Goal: Task Accomplishment & Management: Manage account settings

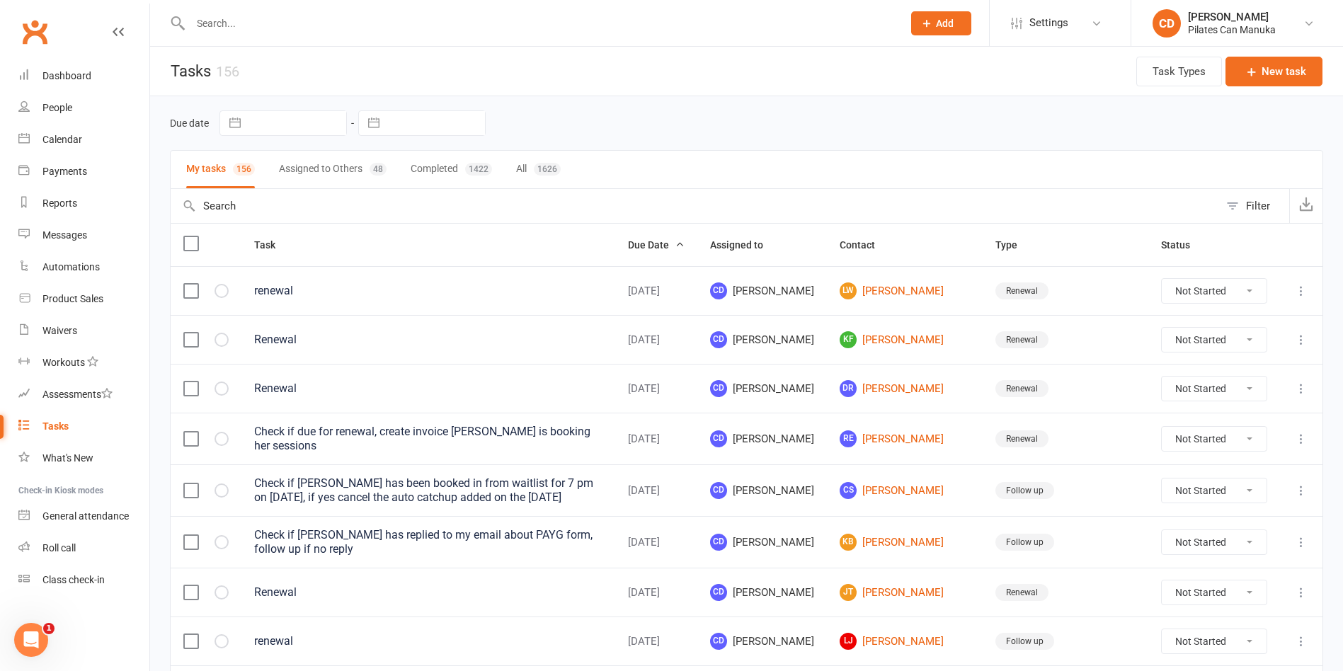
click at [971, 153] on div "My tasks 156 Assigned to Others 48 Completed 1422 All 1626" at bounding box center [746, 169] width 1153 height 39
click at [996, 137] on div "Due date Navigate forward to interact with the calendar and select a date. Pres…" at bounding box center [746, 123] width 1153 height 54
click at [951, 166] on div "My tasks 156 Assigned to Others 48 Completed 1422 All 1626" at bounding box center [746, 169] width 1153 height 39
click at [915, 291] on link "LW Louise Warry" at bounding box center [904, 290] width 130 height 17
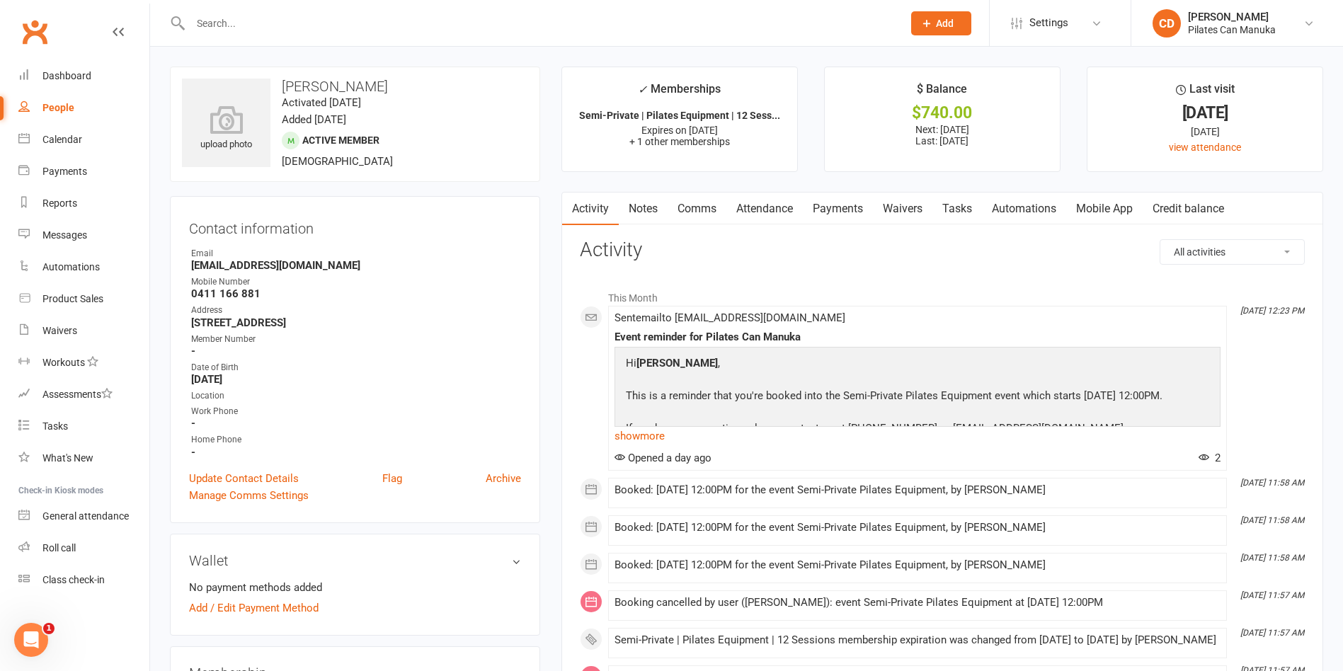
click at [543, 19] on input "text" at bounding box center [539, 23] width 706 height 20
click at [783, 207] on link "Attendance" at bounding box center [764, 208] width 76 height 33
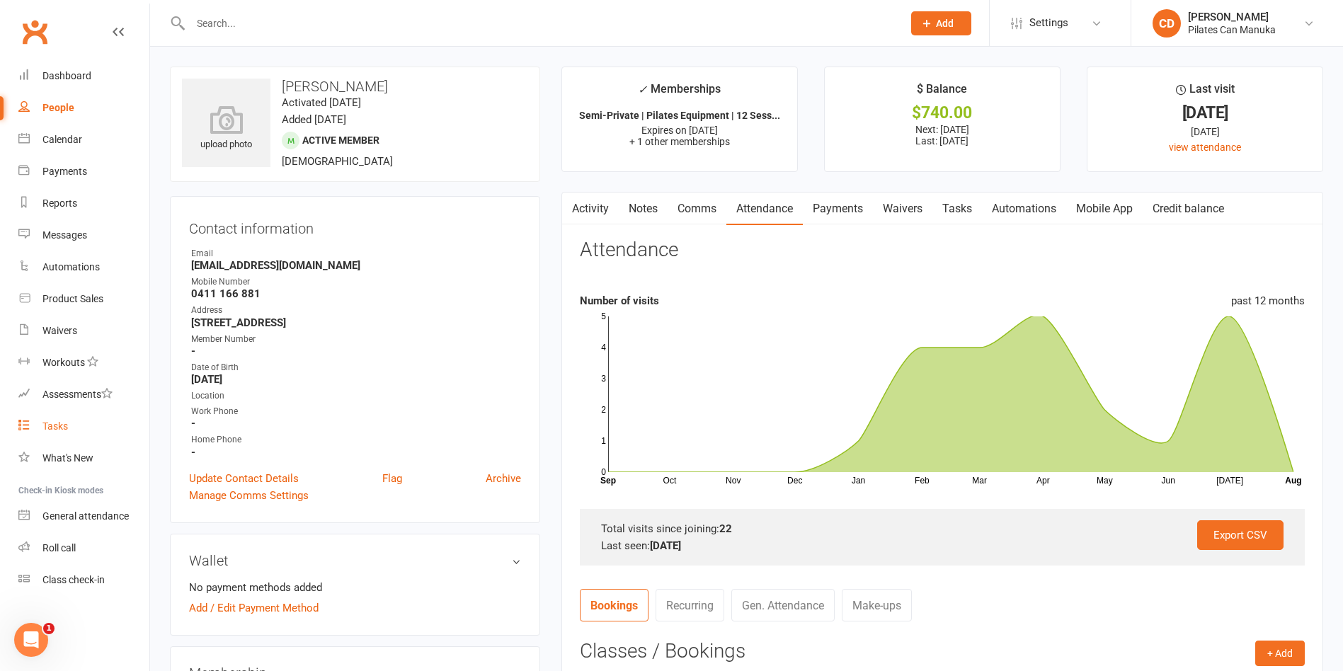
click at [68, 422] on div "Tasks" at bounding box center [54, 425] width 25 height 11
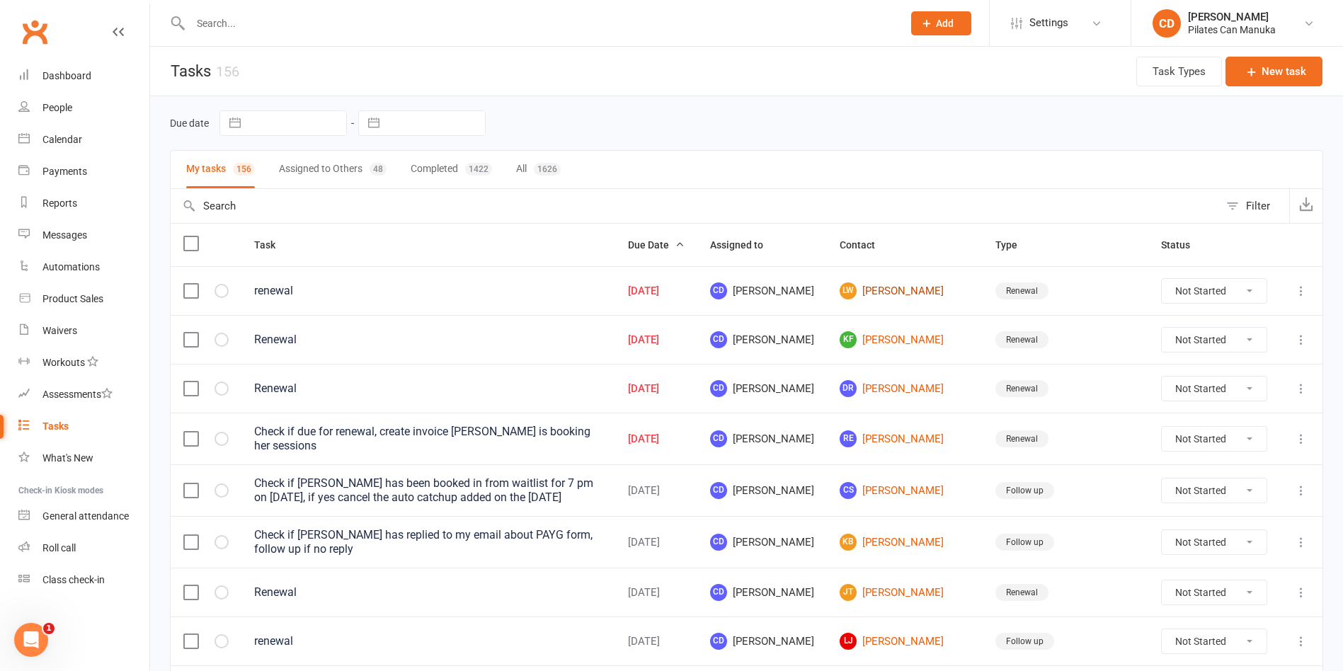
click at [921, 285] on link "LW Louise Warry" at bounding box center [904, 290] width 130 height 17
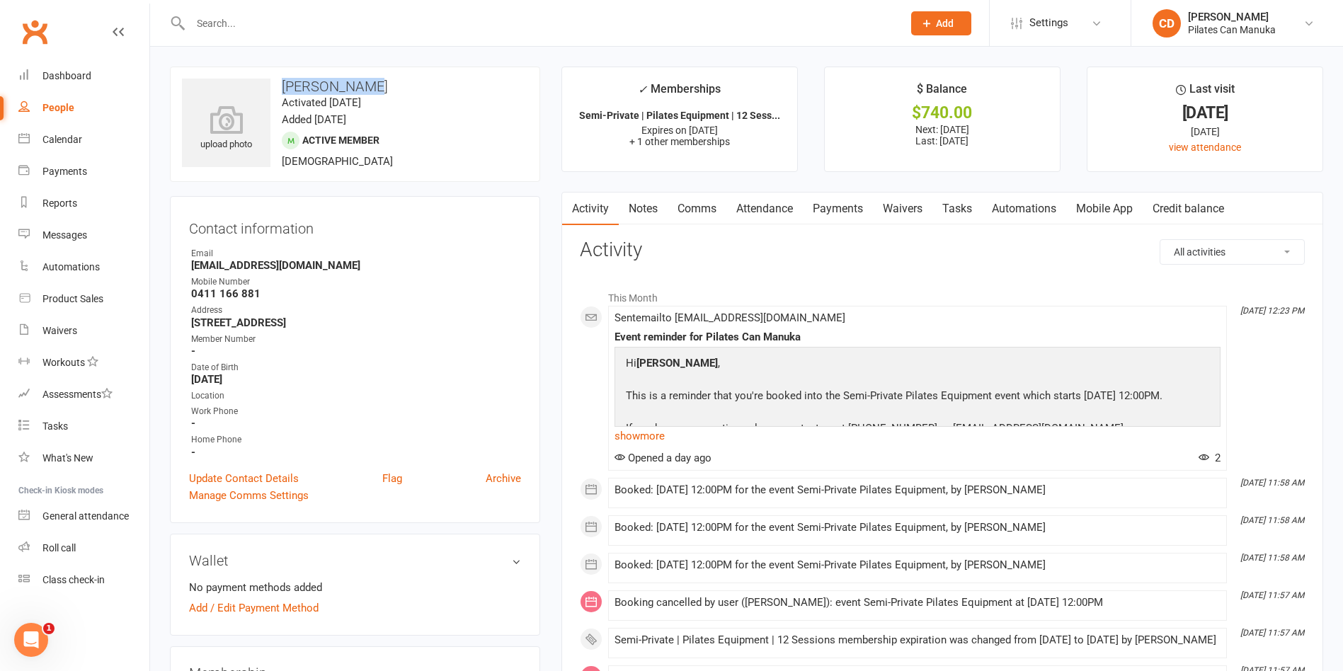
drag, startPoint x: 376, startPoint y: 79, endPoint x: 284, endPoint y: 76, distance: 92.1
click at [284, 76] on div "upload photo Louise Warry Activated 24 January, 2025 Added 22 April, 2024 Activ…" at bounding box center [355, 124] width 370 height 115
copy h3 "Louise Warry"
drag, startPoint x: 320, startPoint y: 260, endPoint x: 180, endPoint y: 264, distance: 140.2
click at [180, 264] on div "Contact information Owner Email louisewarry@gmail.com Mobile Number 0411 166 88…" at bounding box center [355, 359] width 370 height 327
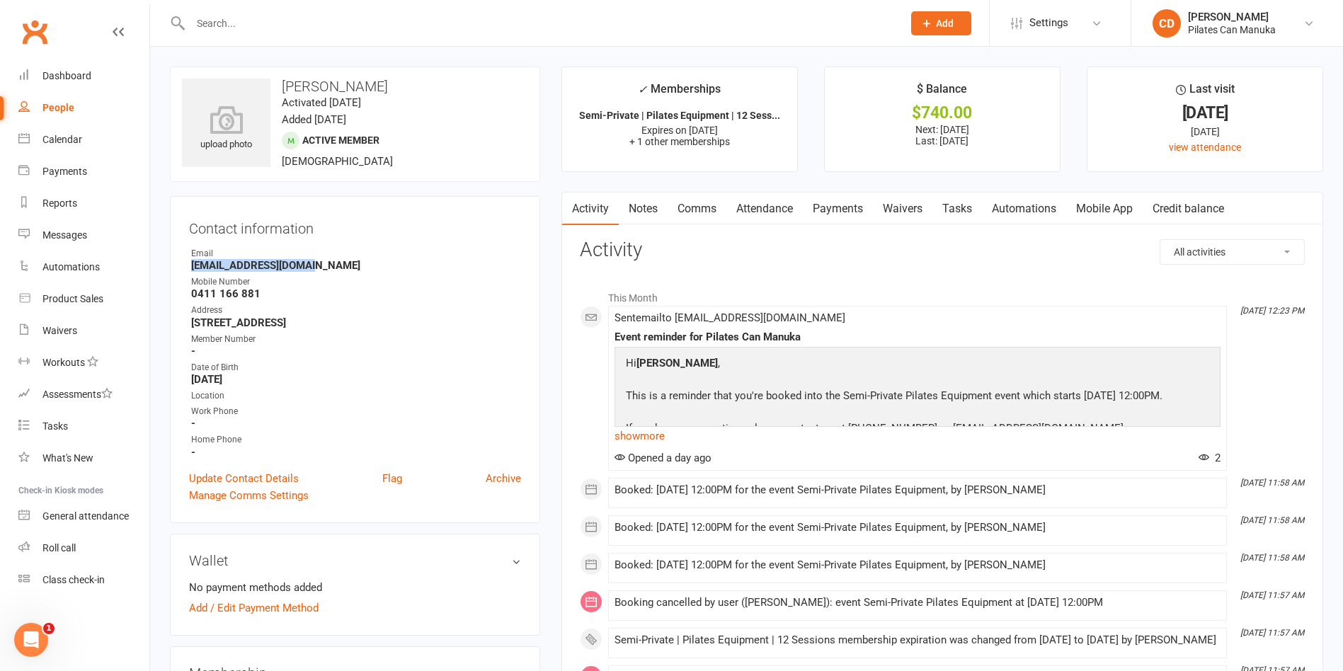
copy strong "louisewarry@gmail.com"
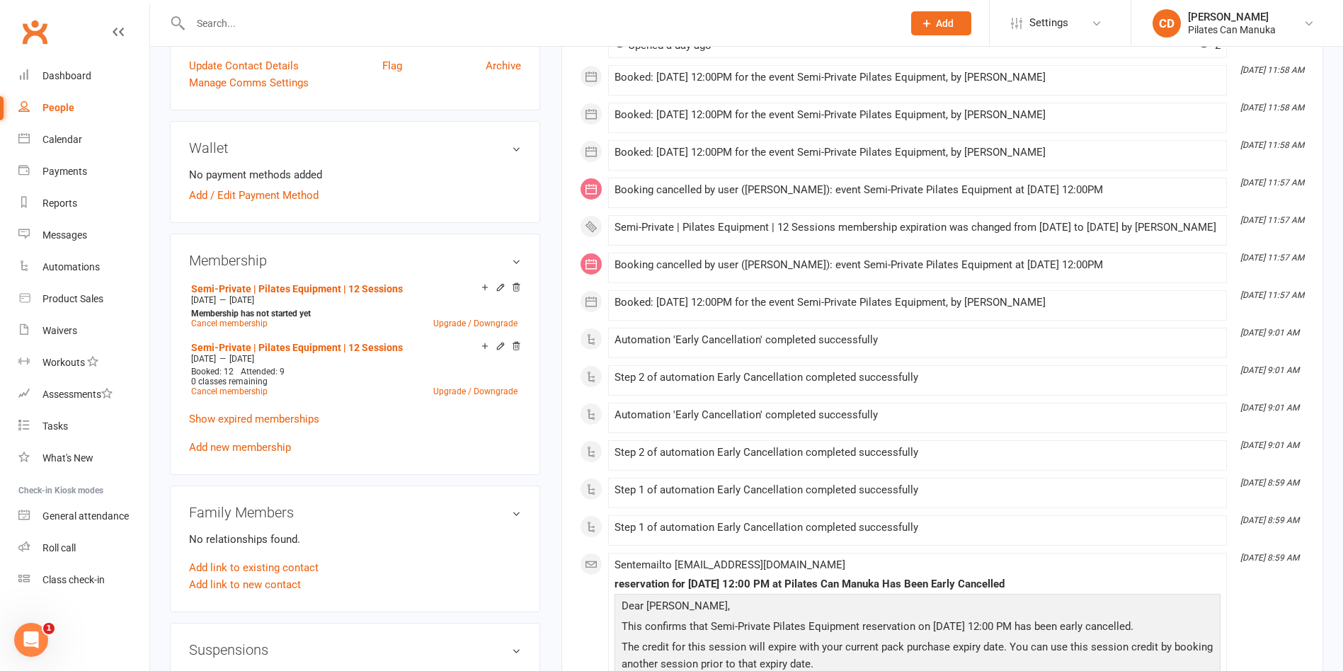
scroll to position [425, 0]
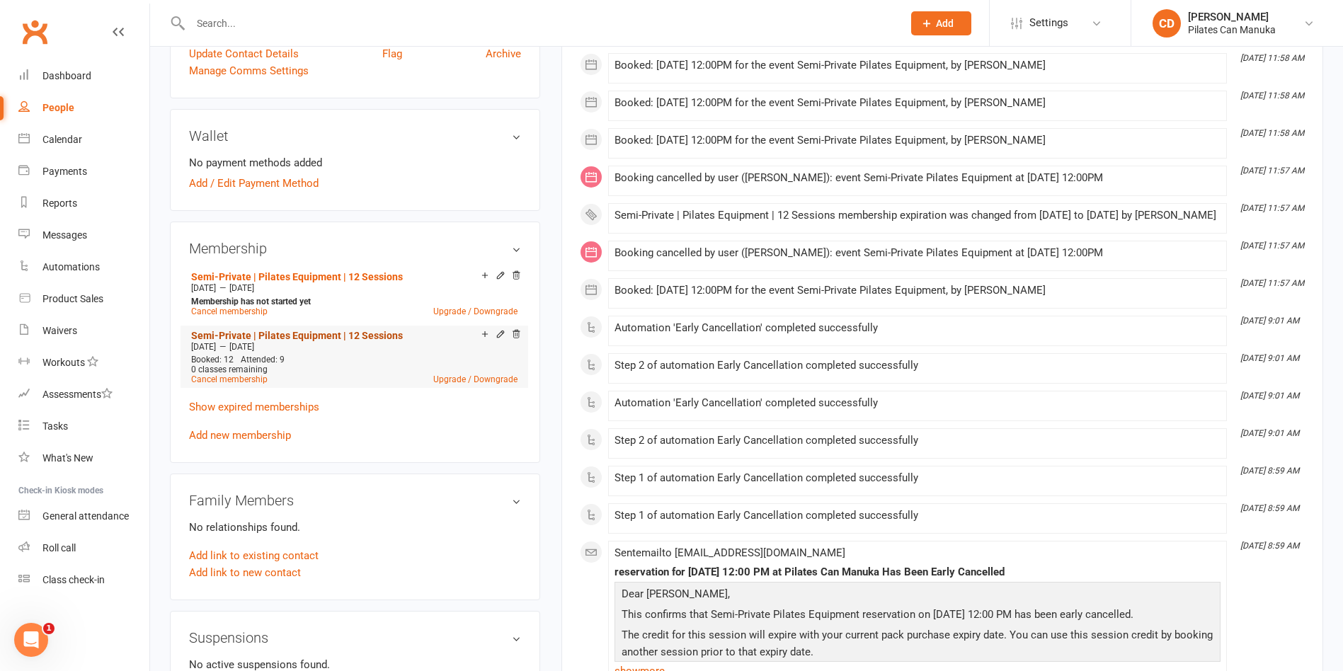
click at [336, 333] on link "Semi-Private | Pilates Equipment | 12 Sessions" at bounding box center [297, 335] width 212 height 11
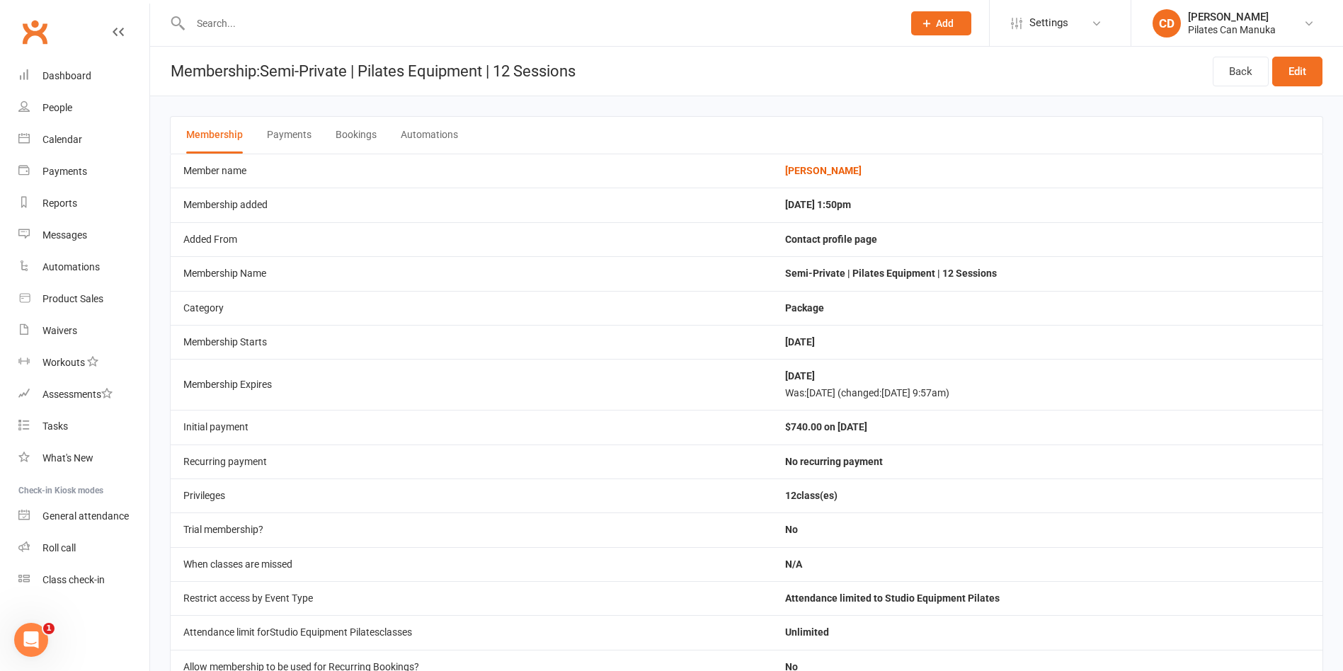
click at [359, 137] on button "Bookings" at bounding box center [355, 135] width 41 height 37
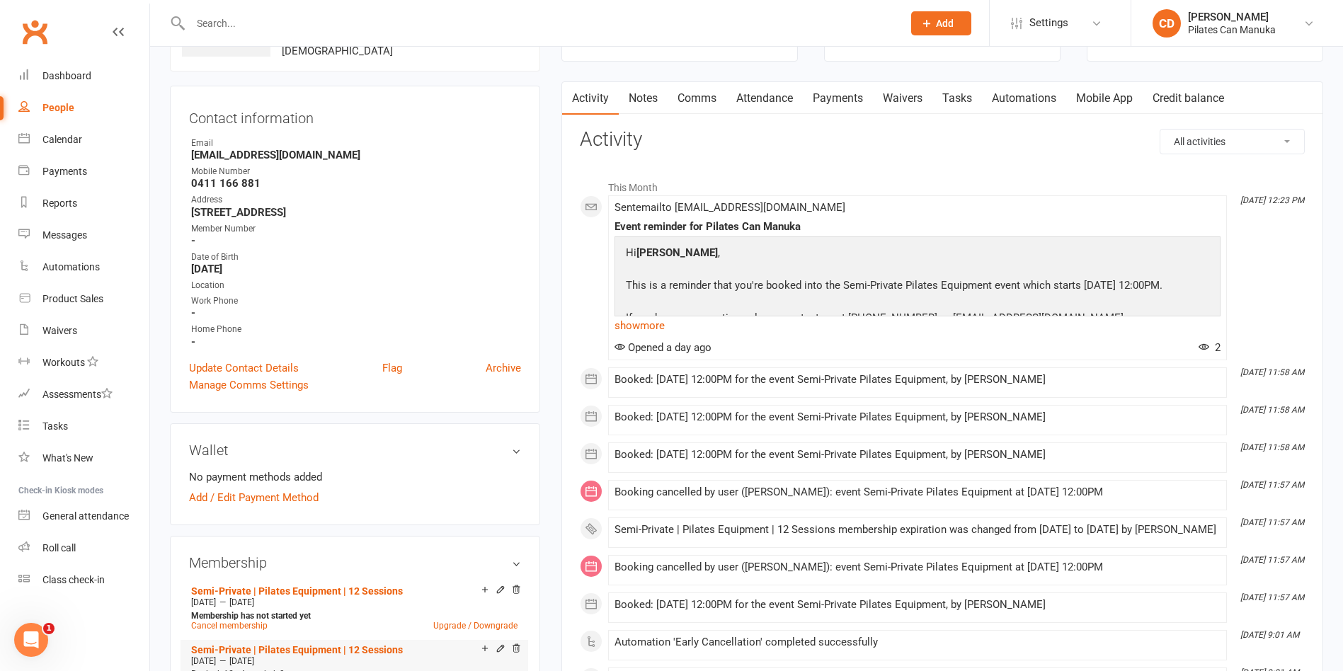
scroll to position [212, 0]
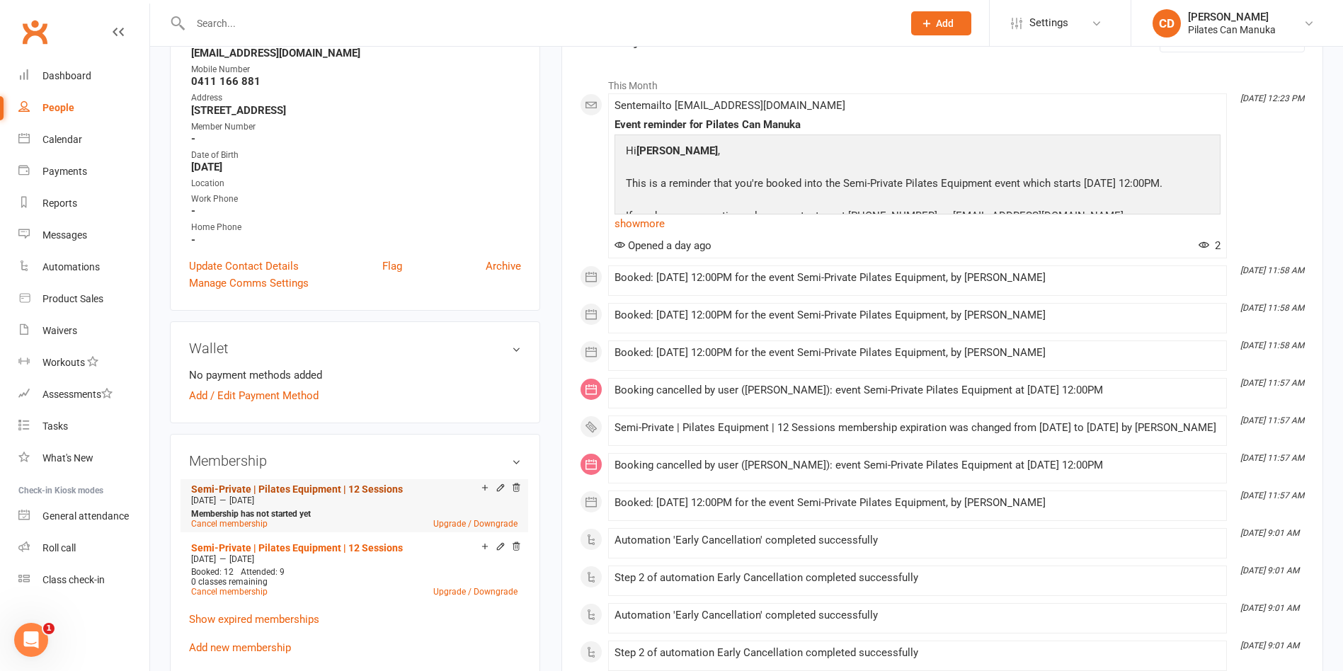
click at [344, 486] on link "Semi-Private | Pilates Equipment | 12 Sessions" at bounding box center [297, 488] width 212 height 11
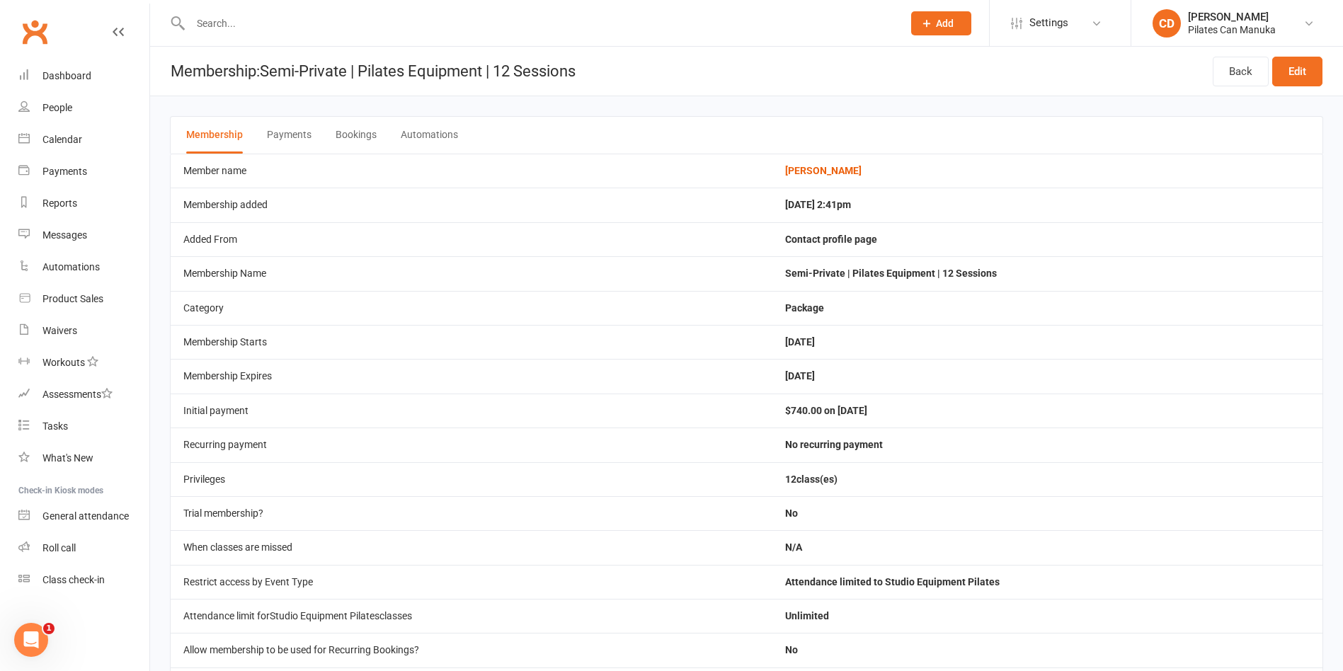
click at [366, 131] on button "Bookings" at bounding box center [355, 135] width 41 height 37
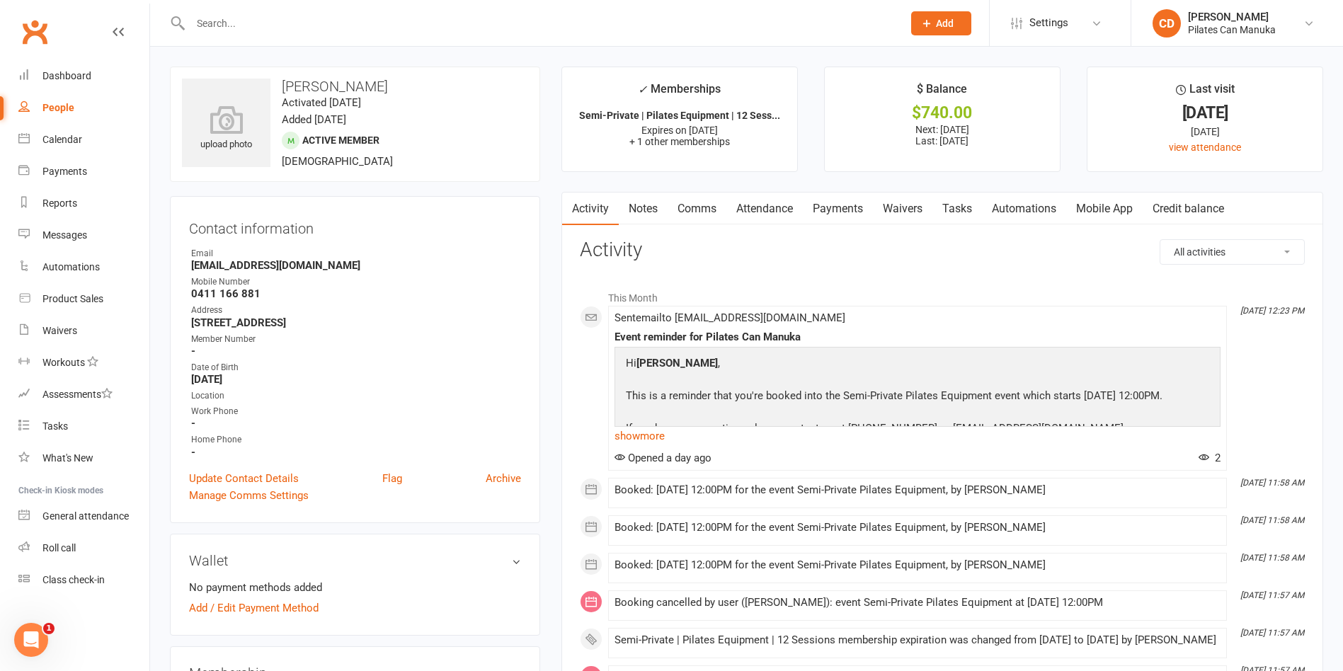
click at [768, 204] on link "Attendance" at bounding box center [764, 208] width 76 height 33
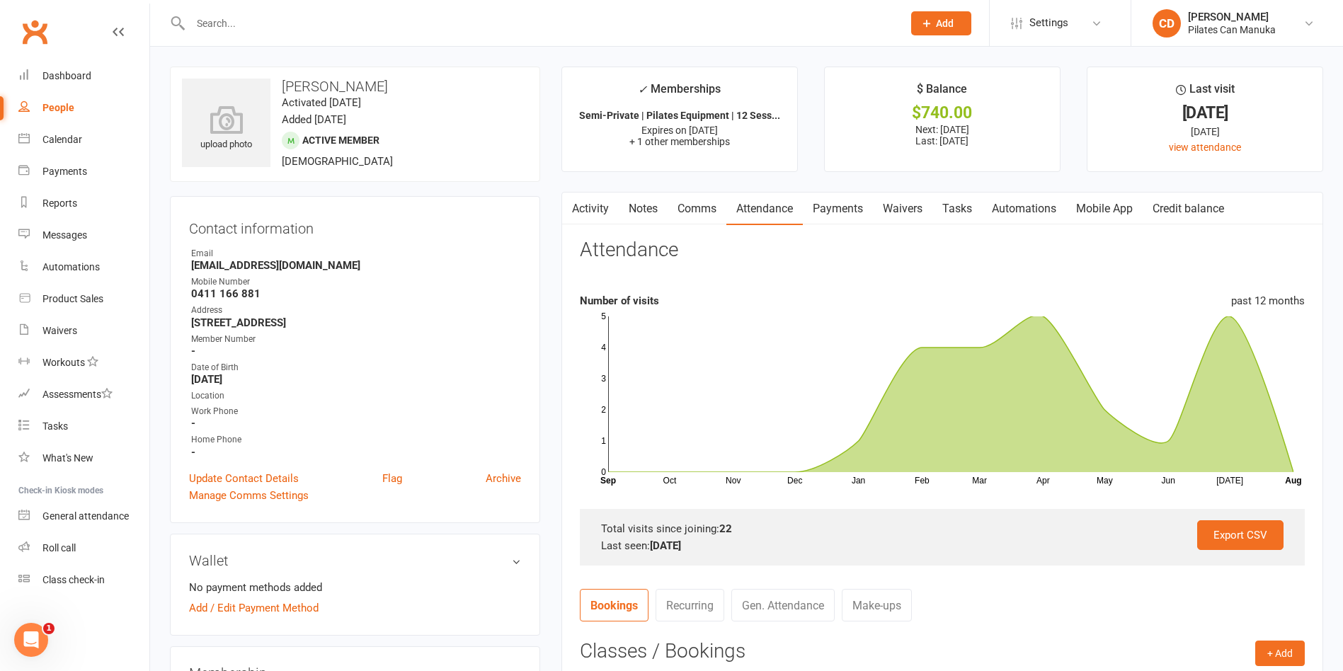
click at [844, 205] on link "Payments" at bounding box center [838, 208] width 70 height 33
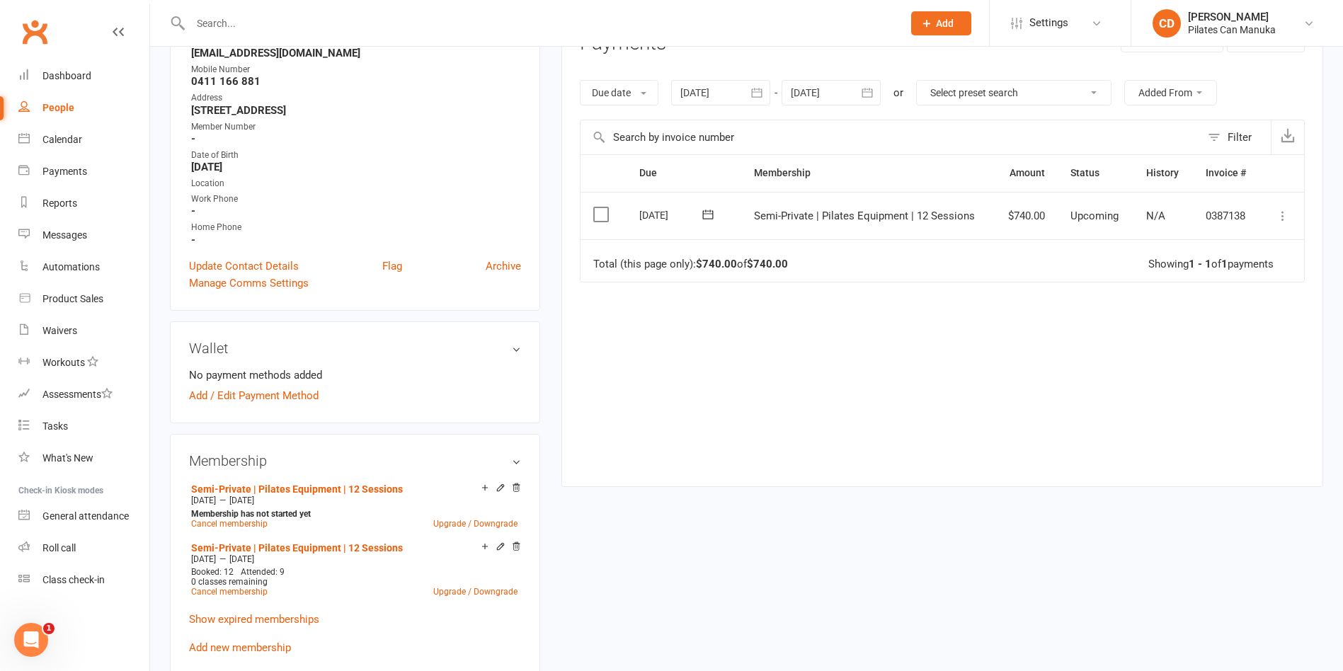
scroll to position [106, 0]
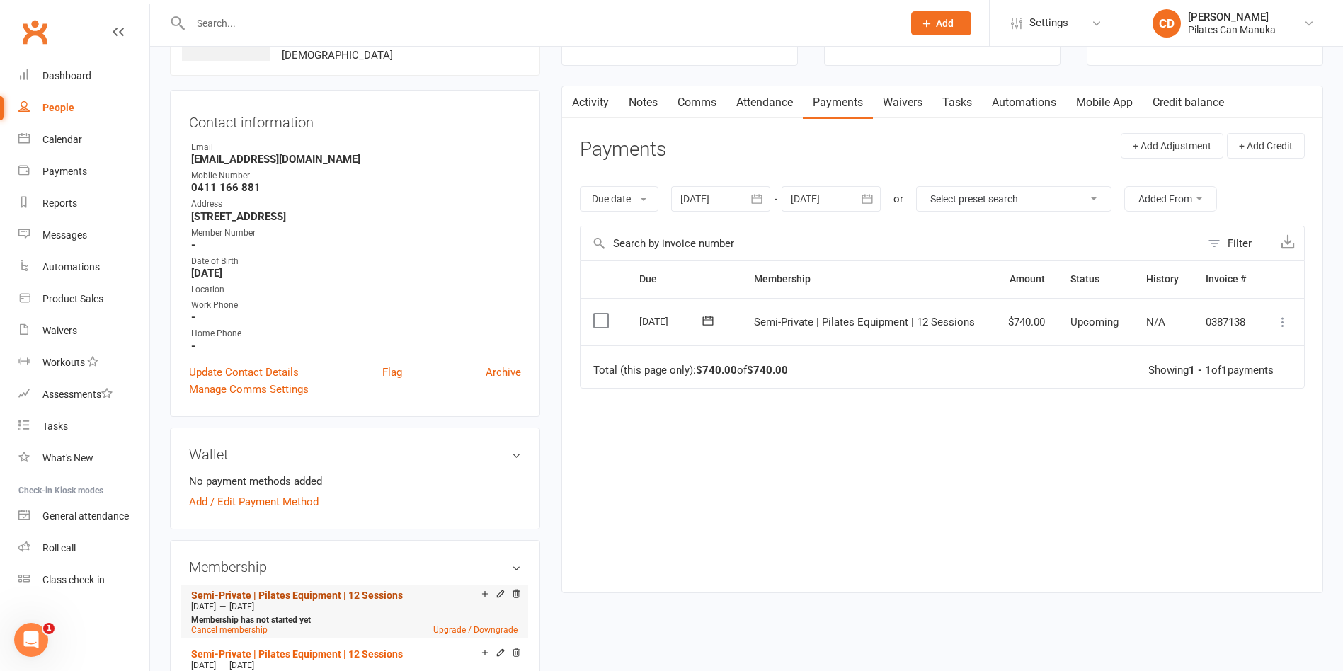
click at [299, 590] on link "Semi-Private | Pilates Equipment | 12 Sessions" at bounding box center [297, 595] width 212 height 11
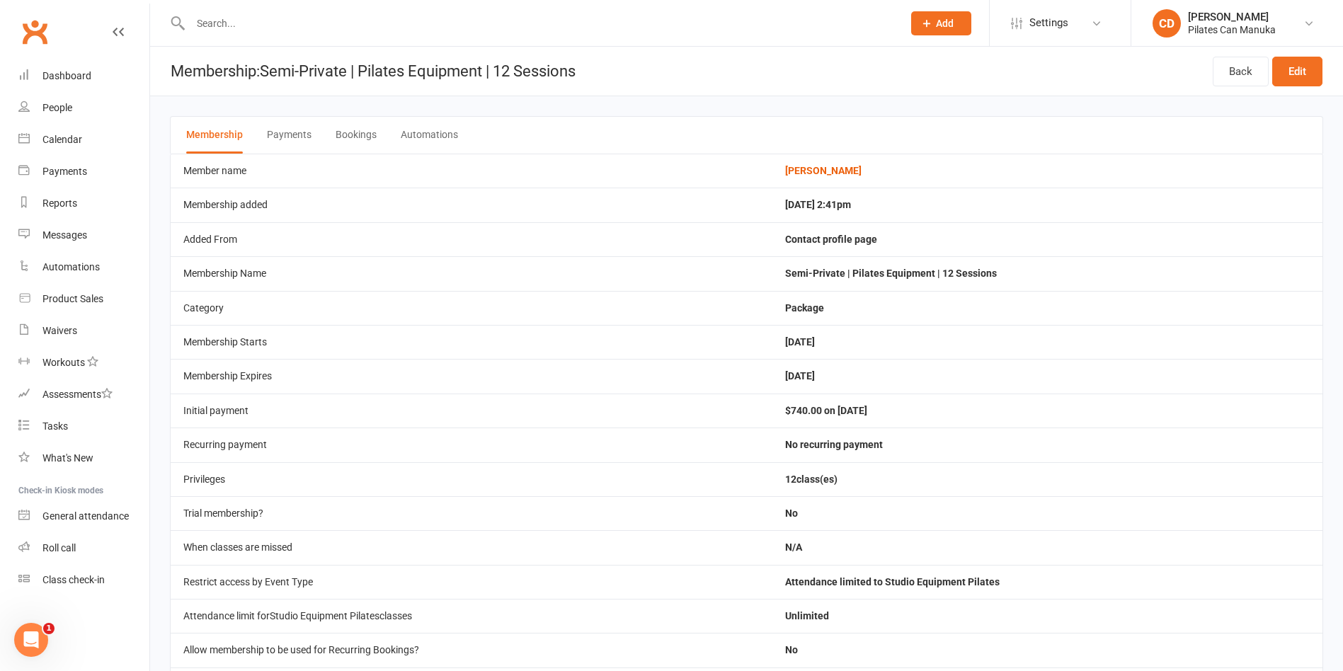
click at [363, 133] on button "Bookings" at bounding box center [355, 135] width 41 height 37
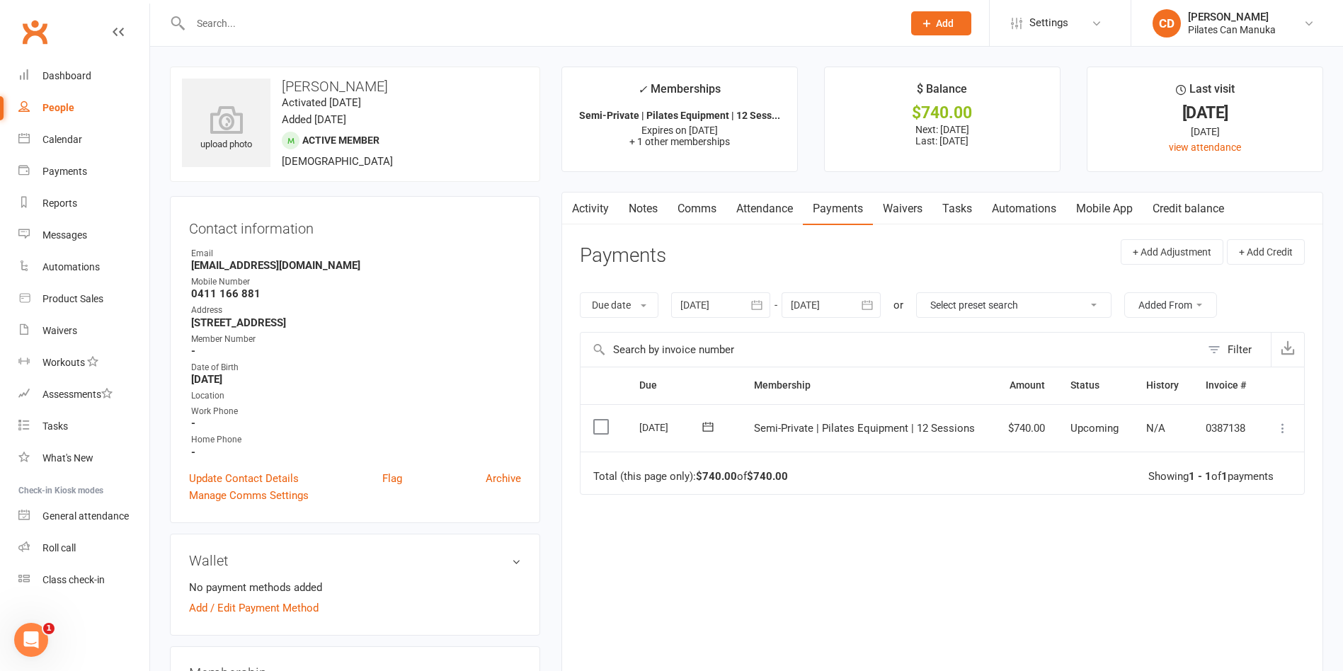
click at [712, 423] on icon at bounding box center [707, 426] width 11 height 9
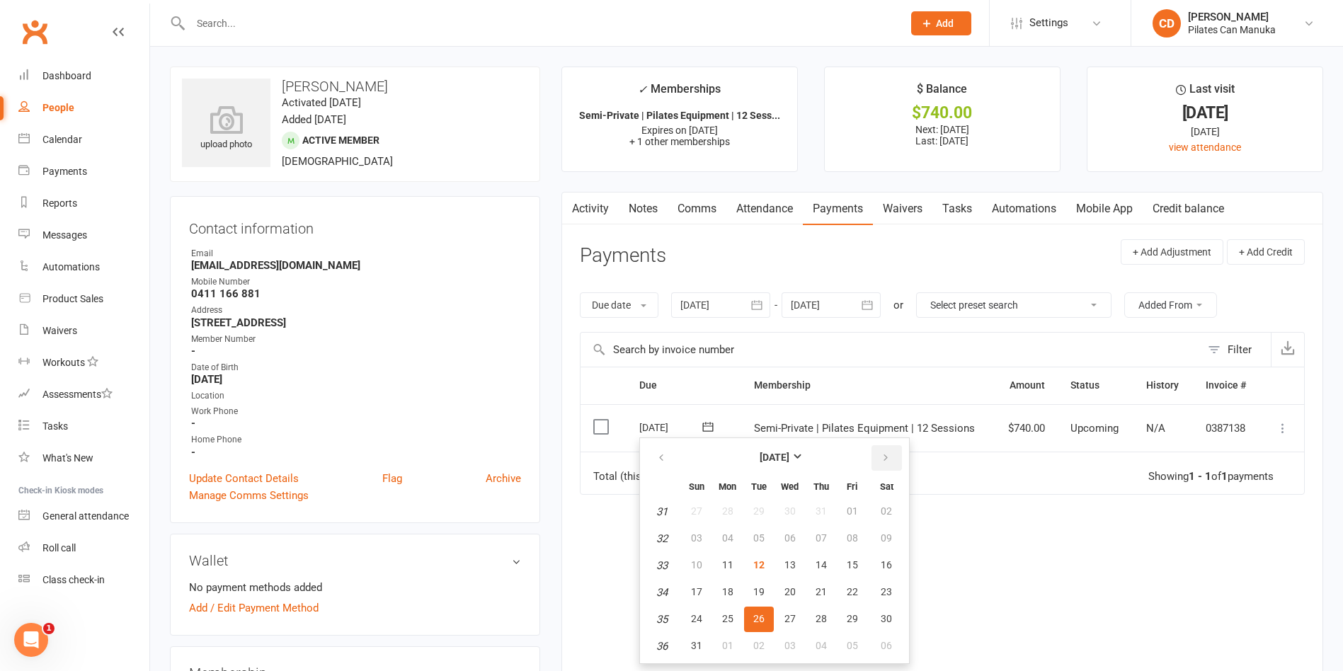
click at [885, 454] on icon "button" at bounding box center [885, 457] width 10 height 11
click at [744, 541] on button "09" at bounding box center [759, 538] width 30 height 25
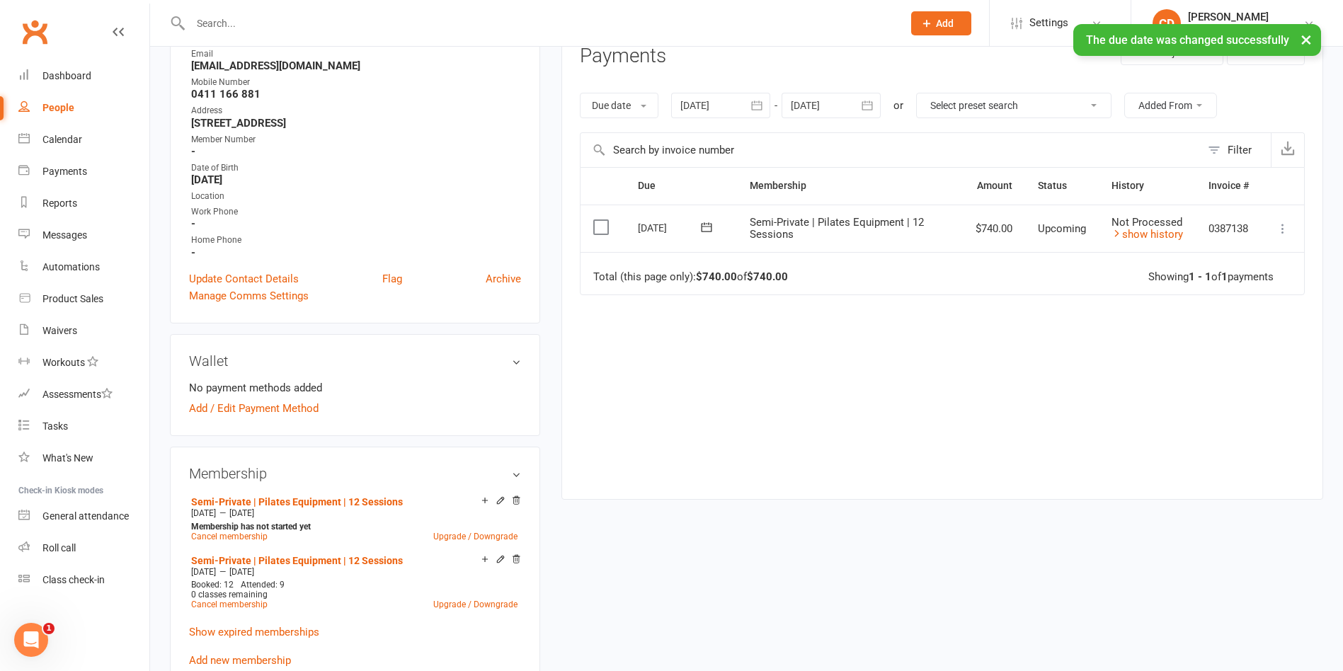
scroll to position [212, 0]
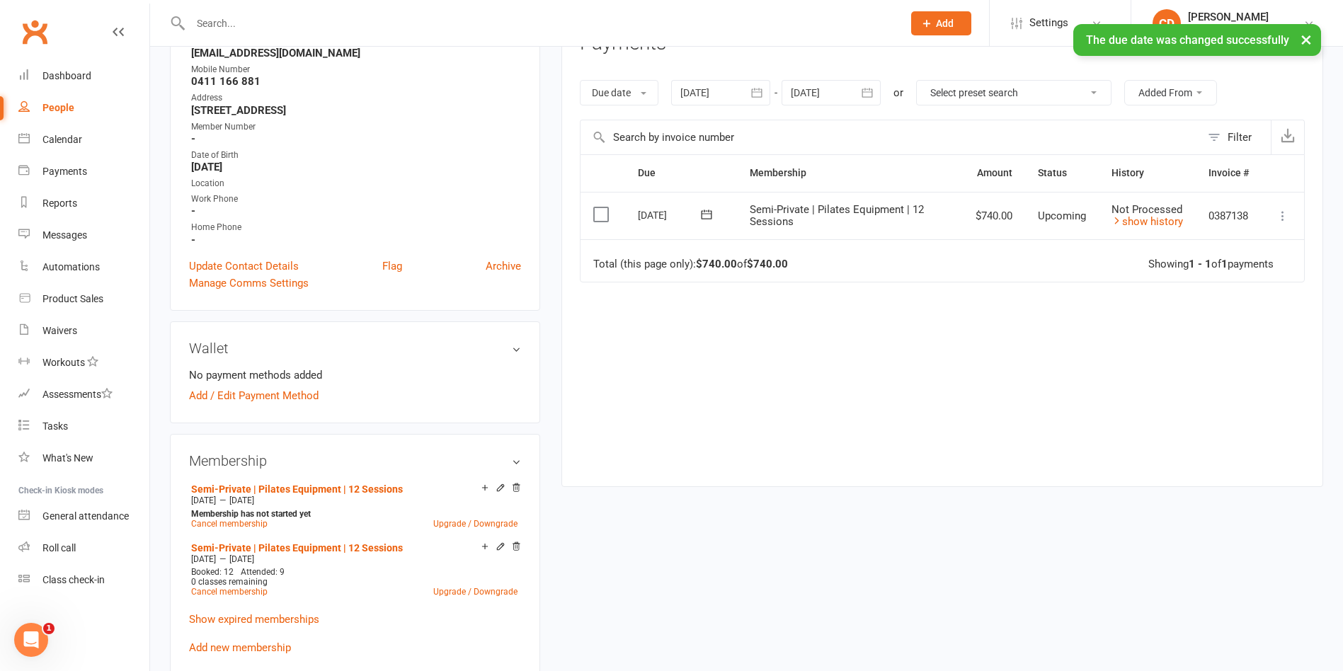
click at [620, 498] on main "✓ Memberships Semi-Private | Pilates Equipment | 12 Sess... Expires on 5th Sept…" at bounding box center [942, 177] width 783 height 647
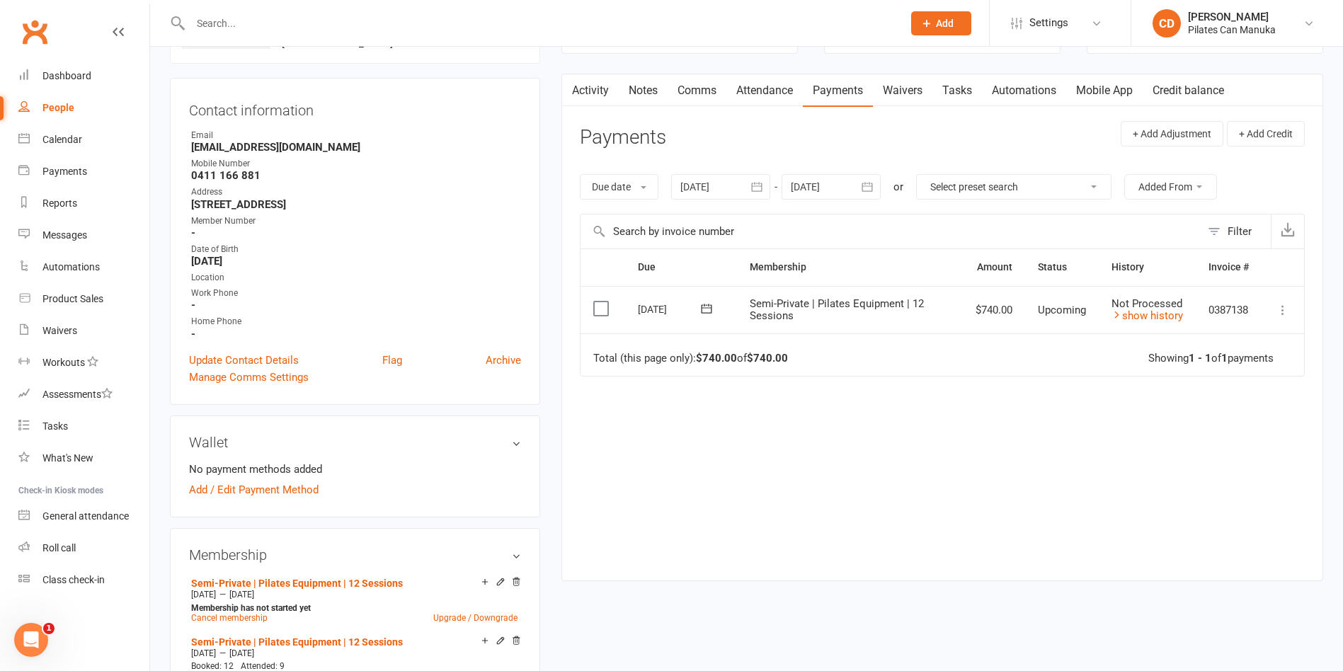
scroll to position [0, 0]
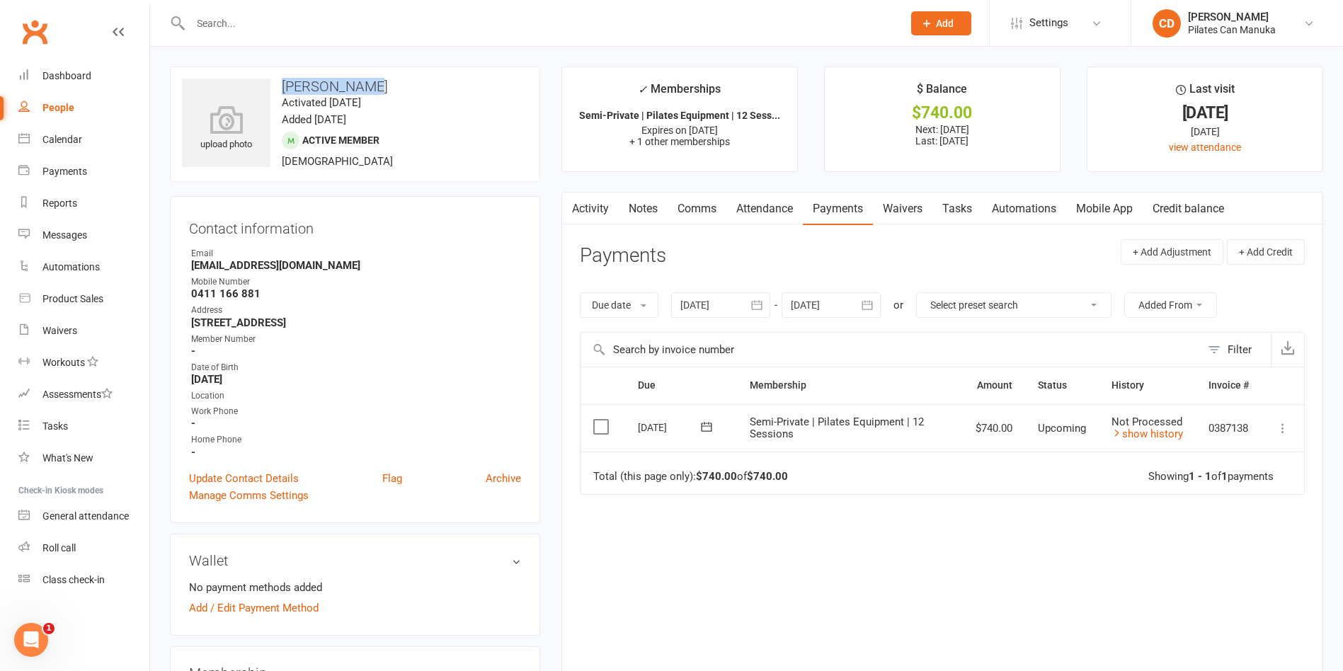
drag, startPoint x: 375, startPoint y: 79, endPoint x: 277, endPoint y: 79, distance: 97.7
click at [277, 79] on h3 "Louise Warry" at bounding box center [355, 87] width 346 height 16
copy h3 "Louise Warry"
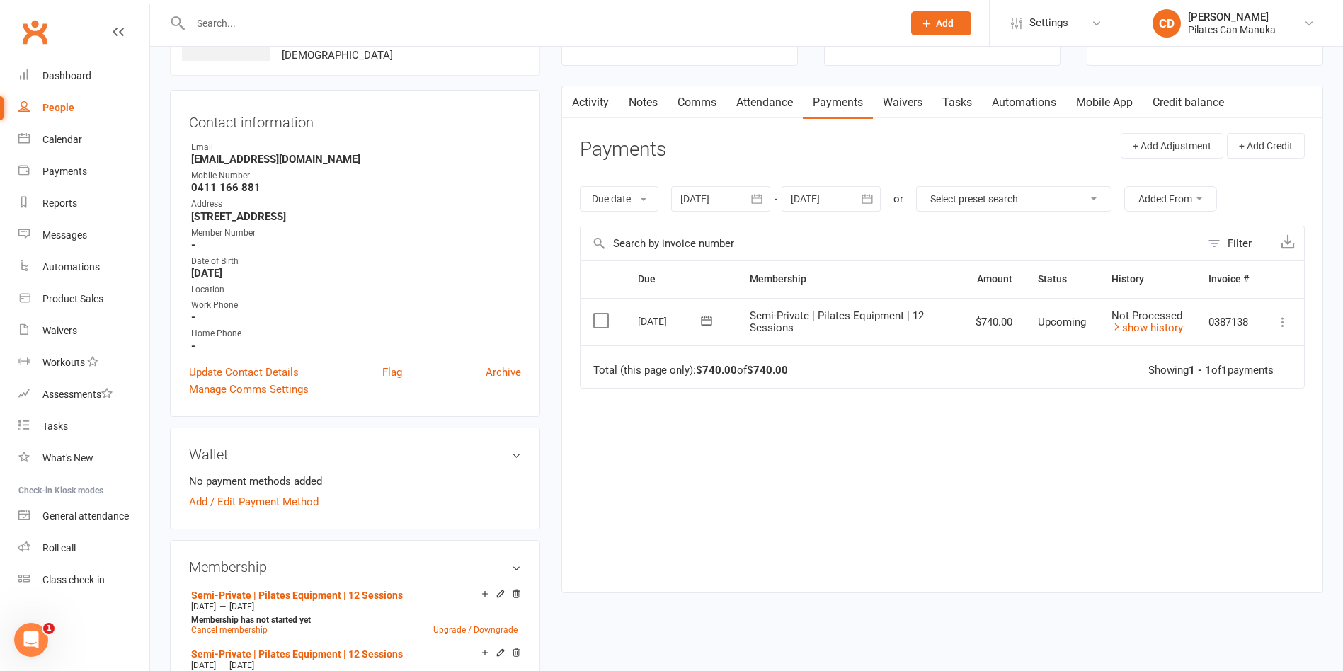
scroll to position [318, 0]
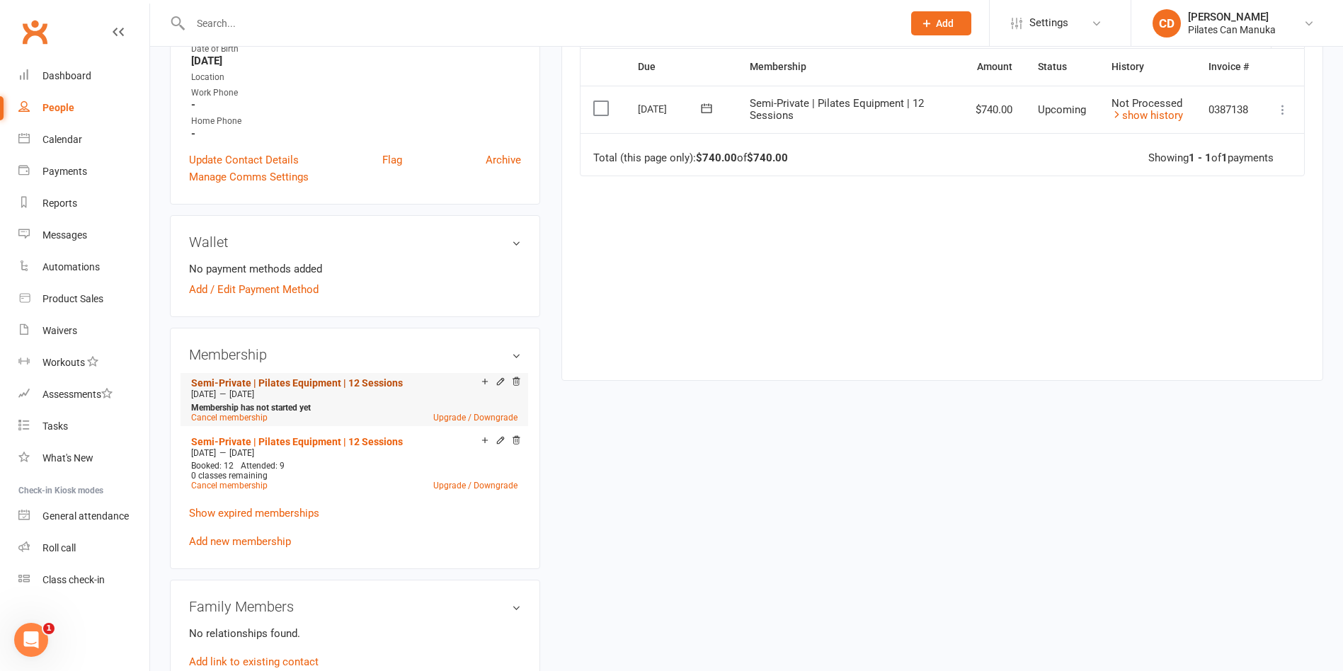
click at [350, 377] on link "Semi-Private | Pilates Equipment | 12 Sessions" at bounding box center [297, 382] width 212 height 11
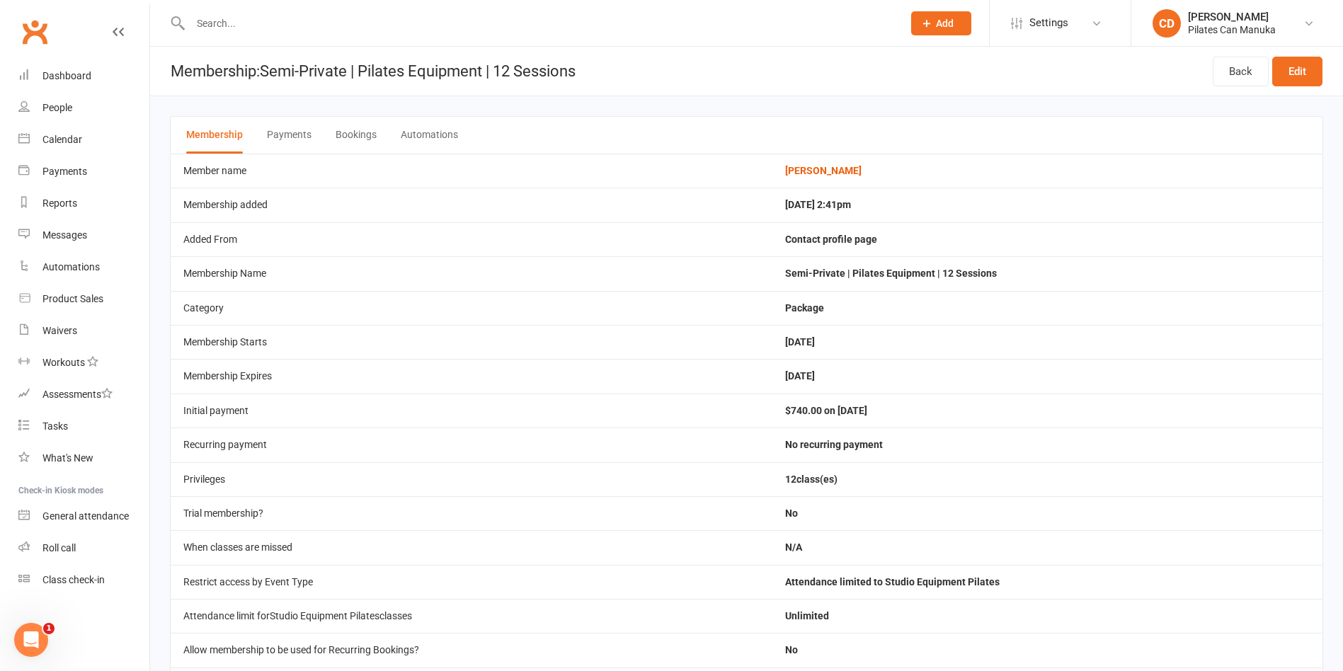
click at [372, 130] on button "Bookings" at bounding box center [355, 135] width 41 height 37
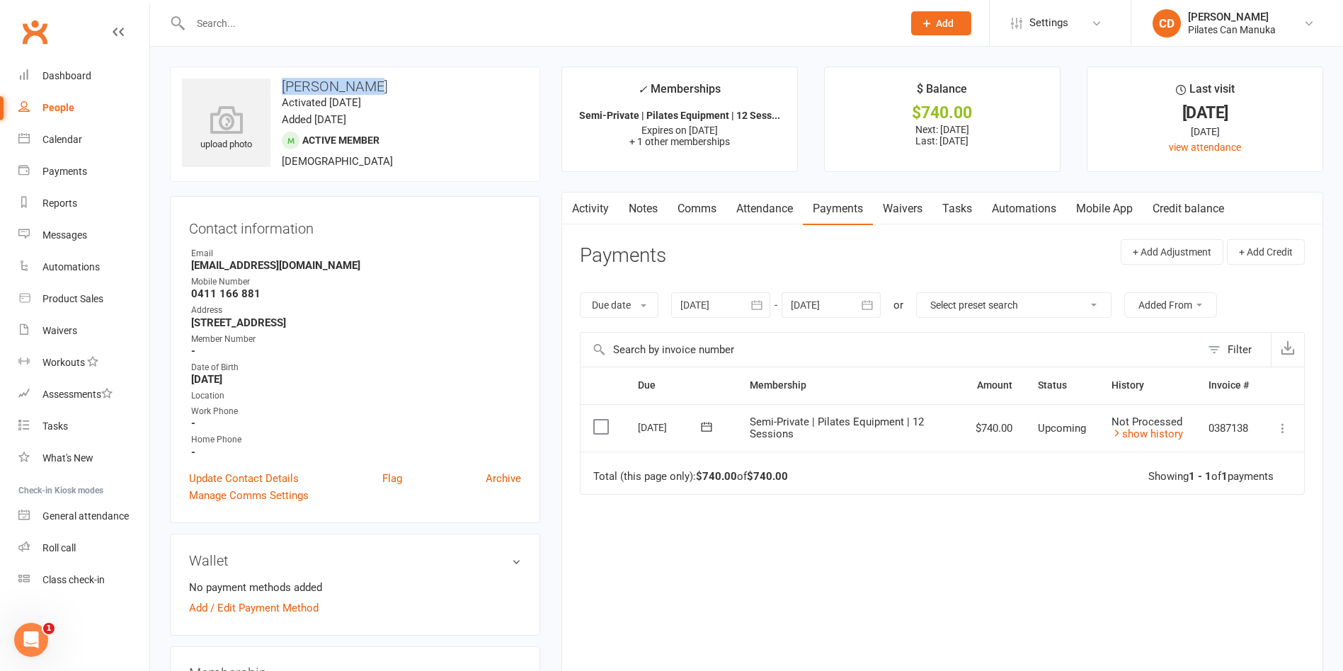
drag, startPoint x: 393, startPoint y: 86, endPoint x: 284, endPoint y: 81, distance: 109.8
click at [284, 81] on h3 "Louise Warry" at bounding box center [355, 87] width 346 height 16
copy h3 "Louise Warry"
drag, startPoint x: 333, startPoint y: 263, endPoint x: 170, endPoint y: 270, distance: 162.9
click at [170, 270] on div "Contact information Owner Email louisewarry@gmail.com Mobile Number 0411 166 88…" at bounding box center [355, 359] width 370 height 327
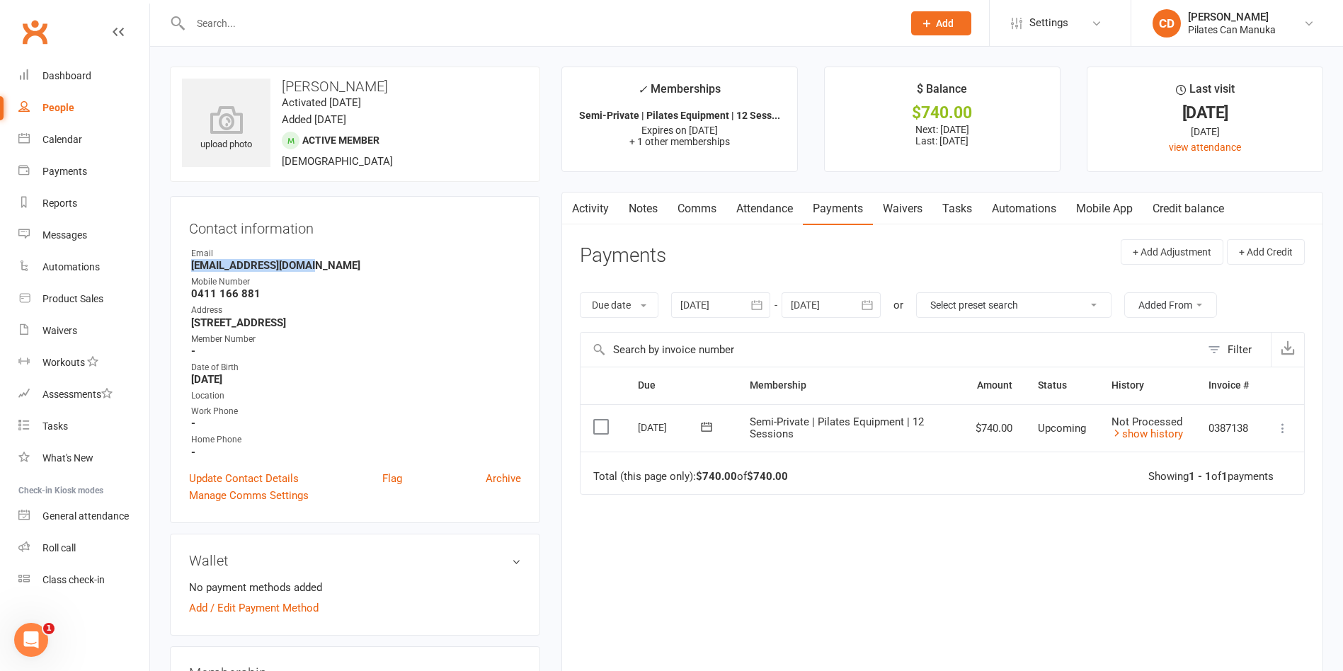
copy strong "louisewarry@gmail.com"
drag, startPoint x: 1254, startPoint y: 427, endPoint x: 1205, endPoint y: 425, distance: 48.9
click at [1205, 425] on td "0387138" at bounding box center [1228, 428] width 66 height 48
copy td "0387138"
drag, startPoint x: 321, startPoint y: 260, endPoint x: 185, endPoint y: 266, distance: 136.7
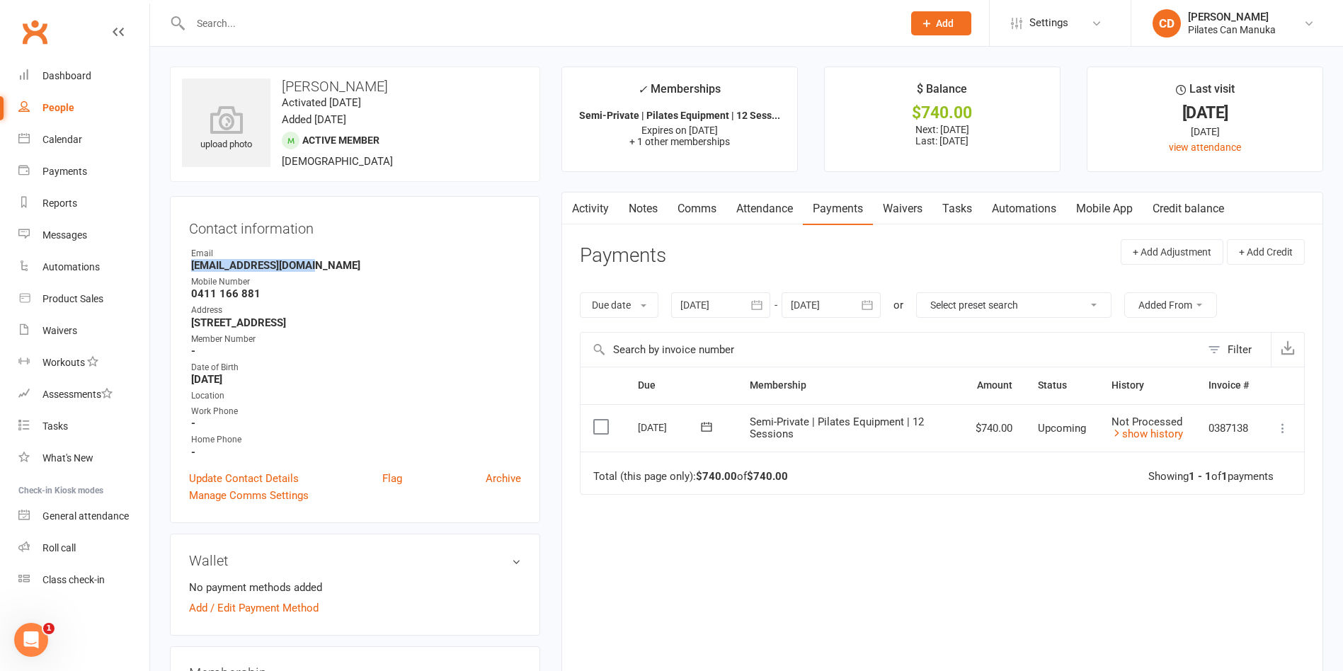
click at [185, 266] on div "Contact information Owner Email louisewarry@gmail.com Mobile Number 0411 166 88…" at bounding box center [355, 359] width 370 height 327
copy strong "louisewarry@gmail.com"
click at [651, 206] on link "Notes" at bounding box center [643, 208] width 49 height 33
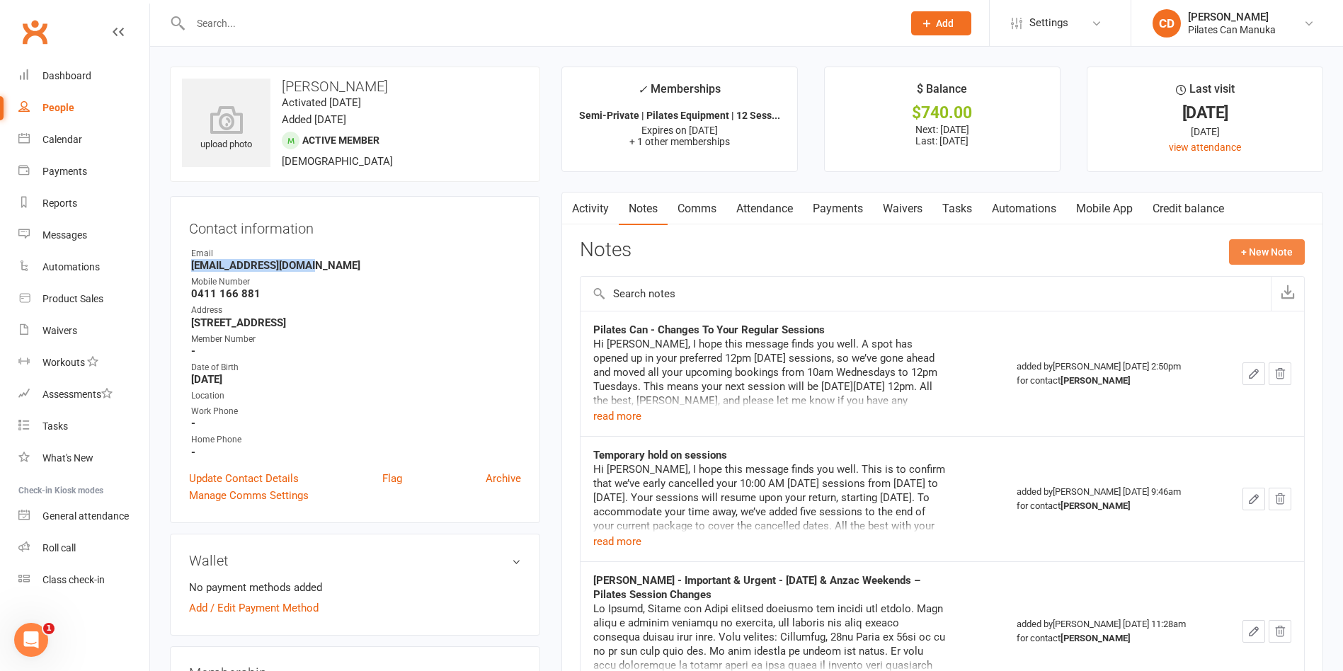
click at [1246, 255] on button "+ New Note" at bounding box center [1267, 251] width 76 height 25
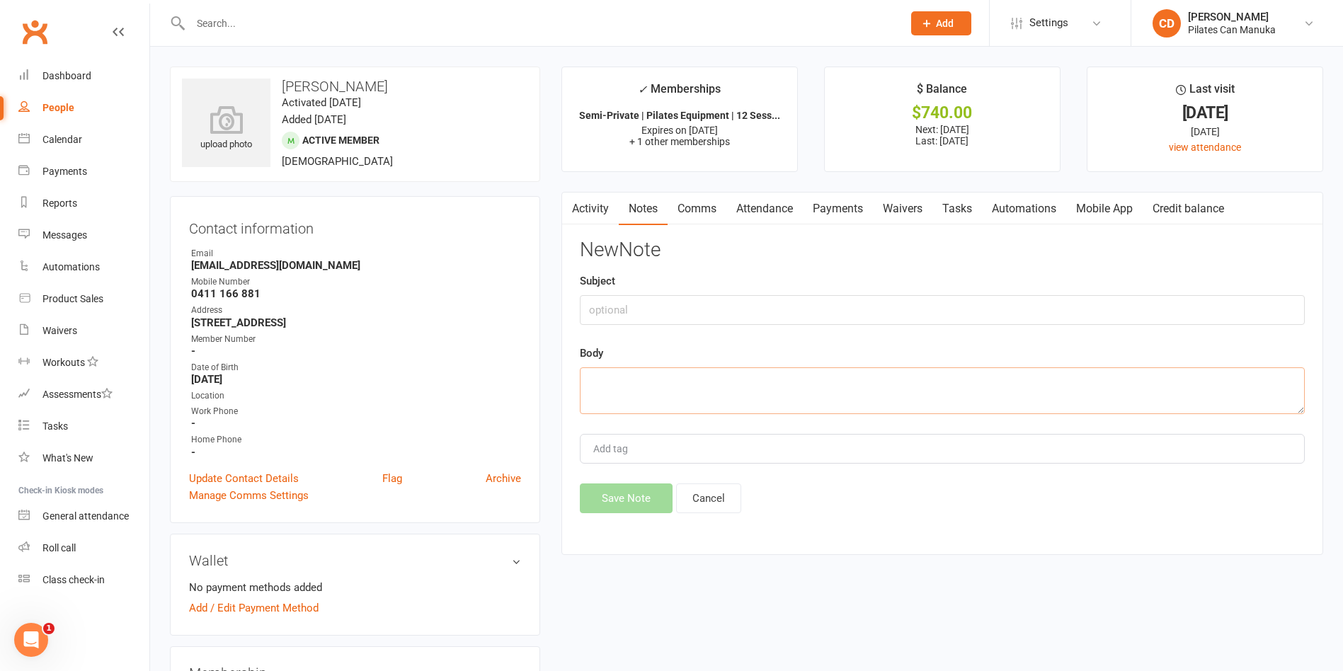
click at [786, 406] on textarea at bounding box center [942, 390] width 725 height 47
paste textarea "Hi Louise, I hope this email finds you well, and you have been enjoying your Pi…"
type textarea "Hi Louise, I hope this email finds you well, and you have been enjoying your Pi…"
click at [702, 313] on input "text" at bounding box center [942, 310] width 725 height 30
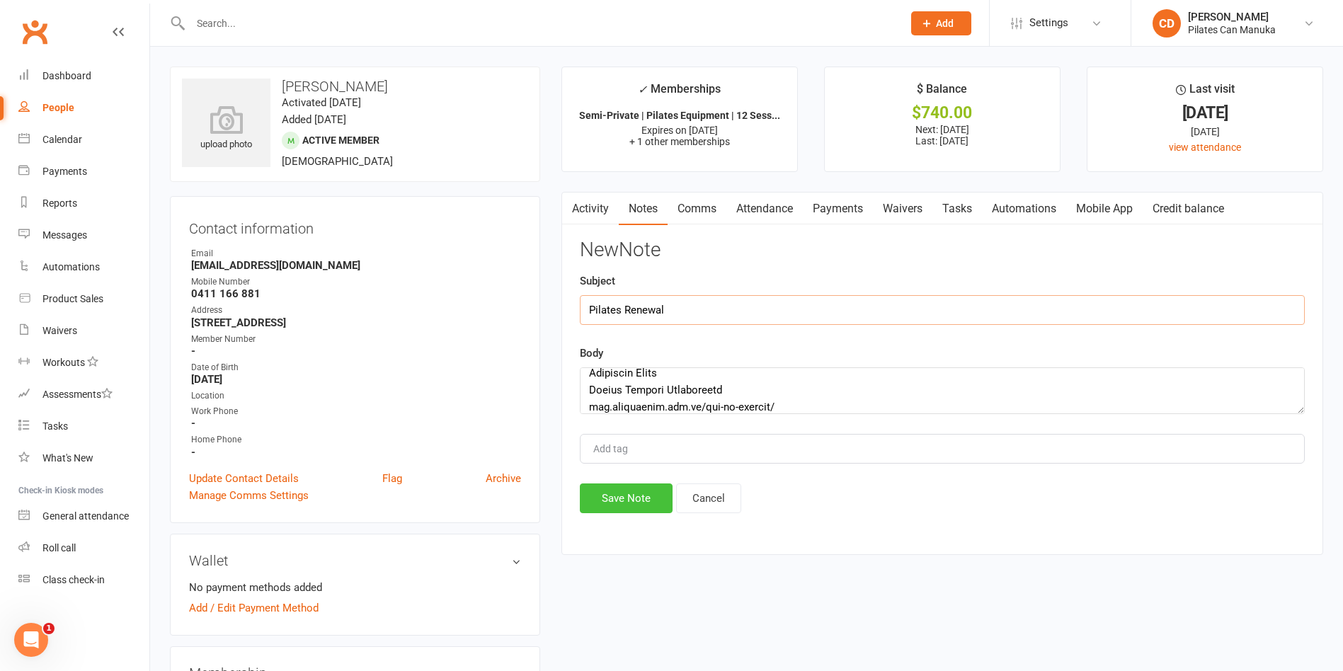
type input "Pilates Renewal"
click at [649, 500] on button "Save Note" at bounding box center [626, 498] width 93 height 30
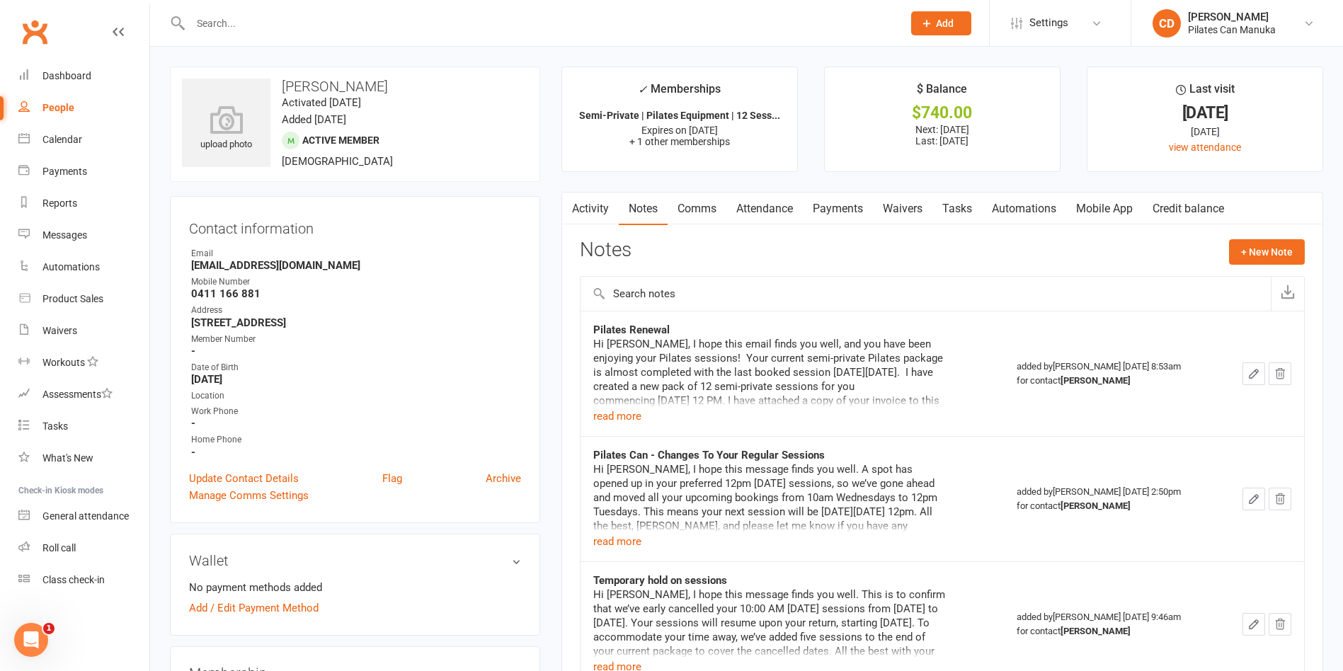
click at [441, 297] on strong "0411 166 881" at bounding box center [356, 293] width 330 height 13
drag, startPoint x: 413, startPoint y: 81, endPoint x: 283, endPoint y: 87, distance: 129.6
click at [283, 87] on h3 "Louise Warry" at bounding box center [355, 87] width 346 height 16
copy h3 "Louise Warry"
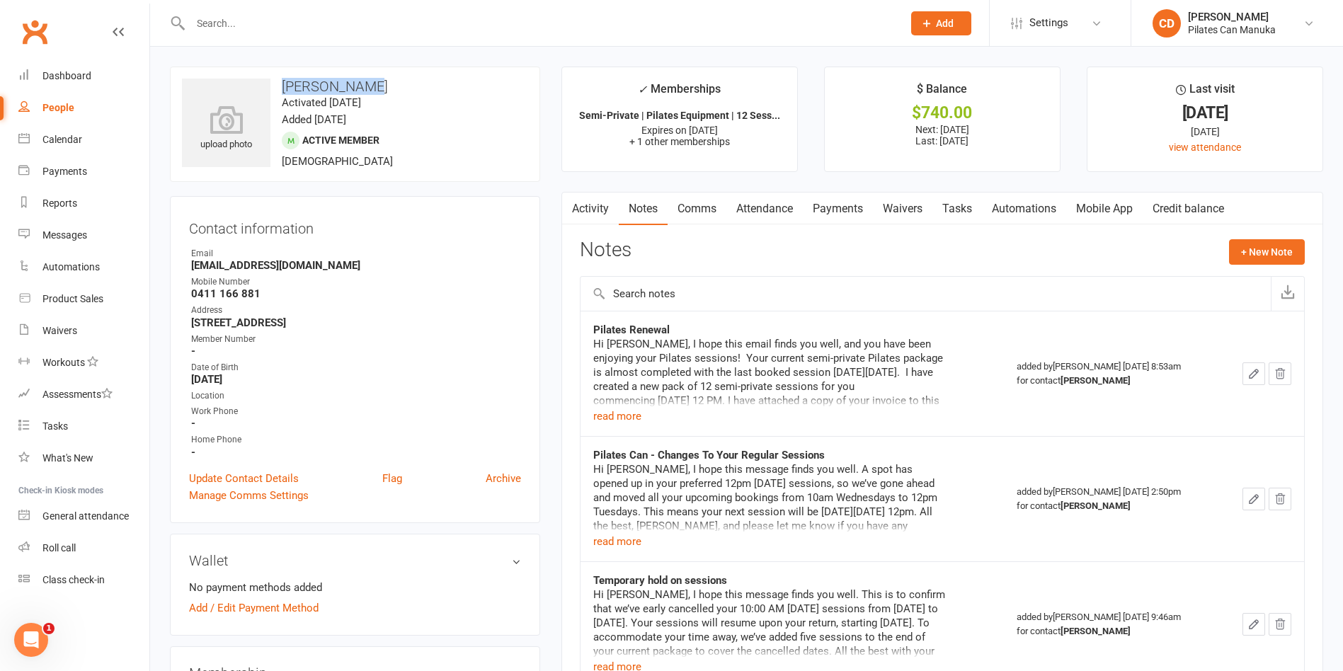
click at [958, 207] on link "Tasks" at bounding box center [957, 208] width 50 height 33
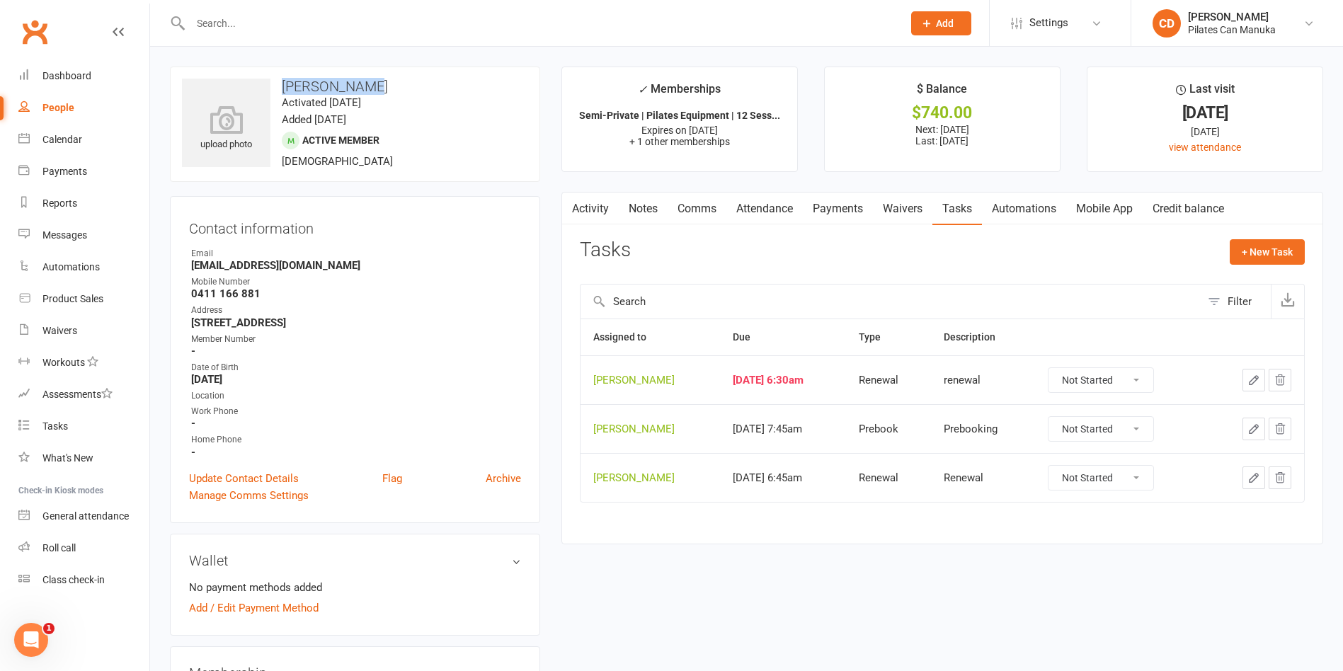
click at [1107, 381] on select "Not Started In Progress Waiting Complete" at bounding box center [1100, 380] width 105 height 24
click at [1059, 368] on select "Not Started In Progress Waiting Complete" at bounding box center [1100, 380] width 105 height 24
select select "unstarted"
click at [1253, 430] on icon "button" at bounding box center [1253, 428] width 13 height 13
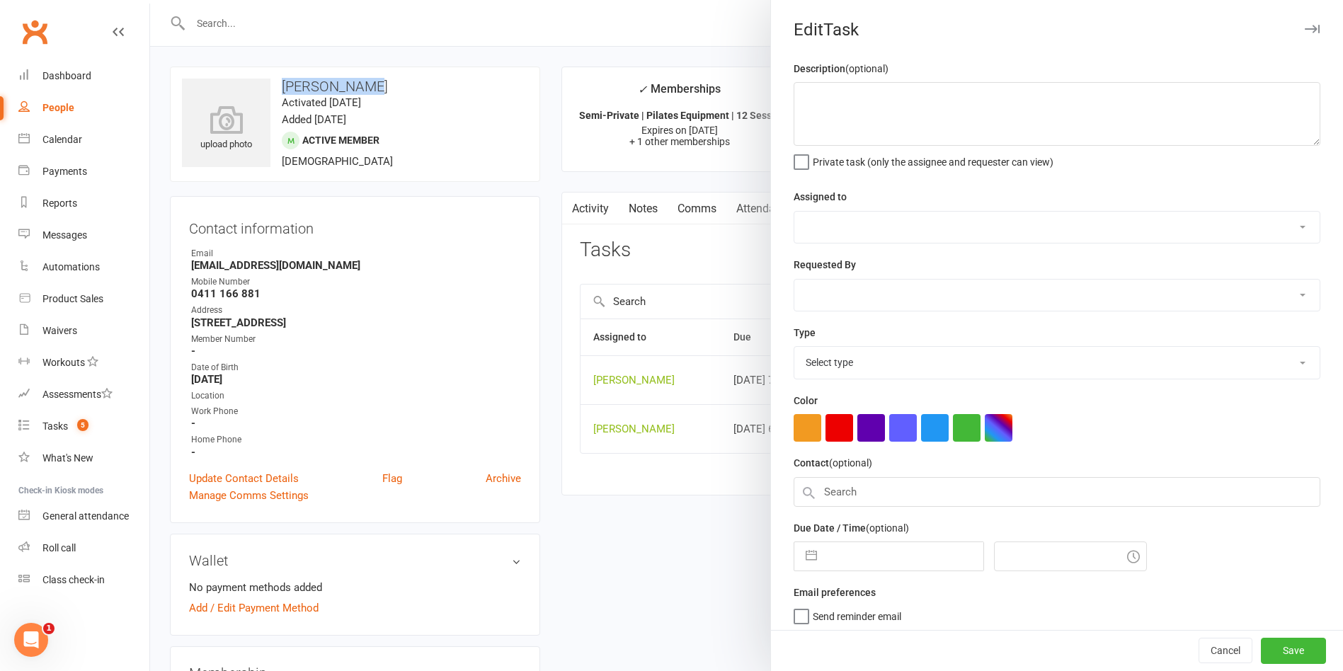
type textarea "Renewal"
select select "49925"
type input "28 Oct 2025"
type input "9:45am"
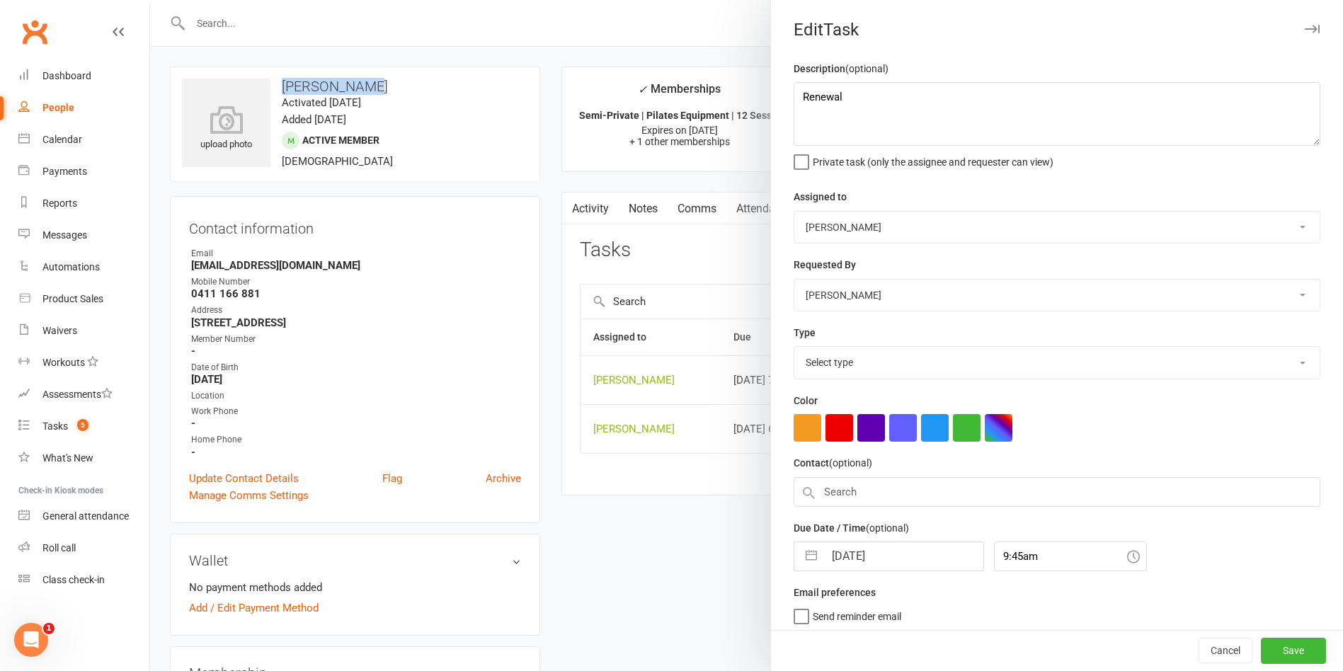
select select "29081"
click at [893, 551] on input "28 Oct 2025" at bounding box center [903, 552] width 159 height 28
select select "8"
select select "2025"
select select "9"
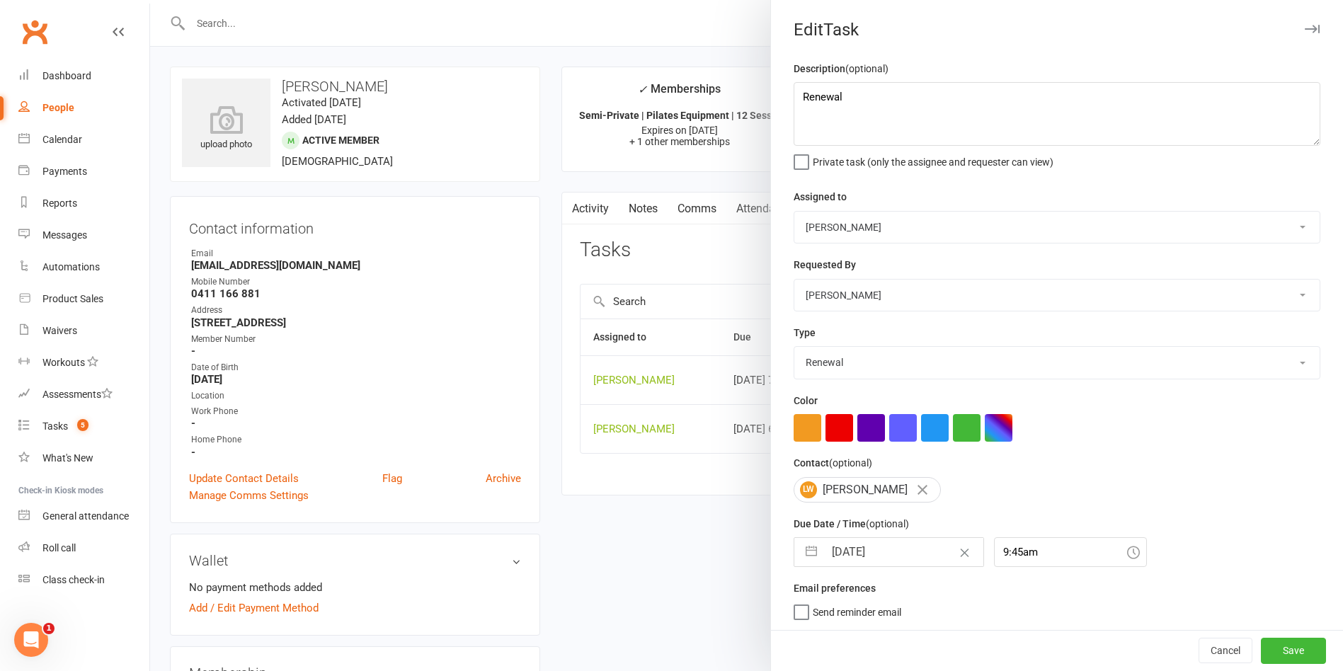
select select "2025"
select select "10"
select select "2025"
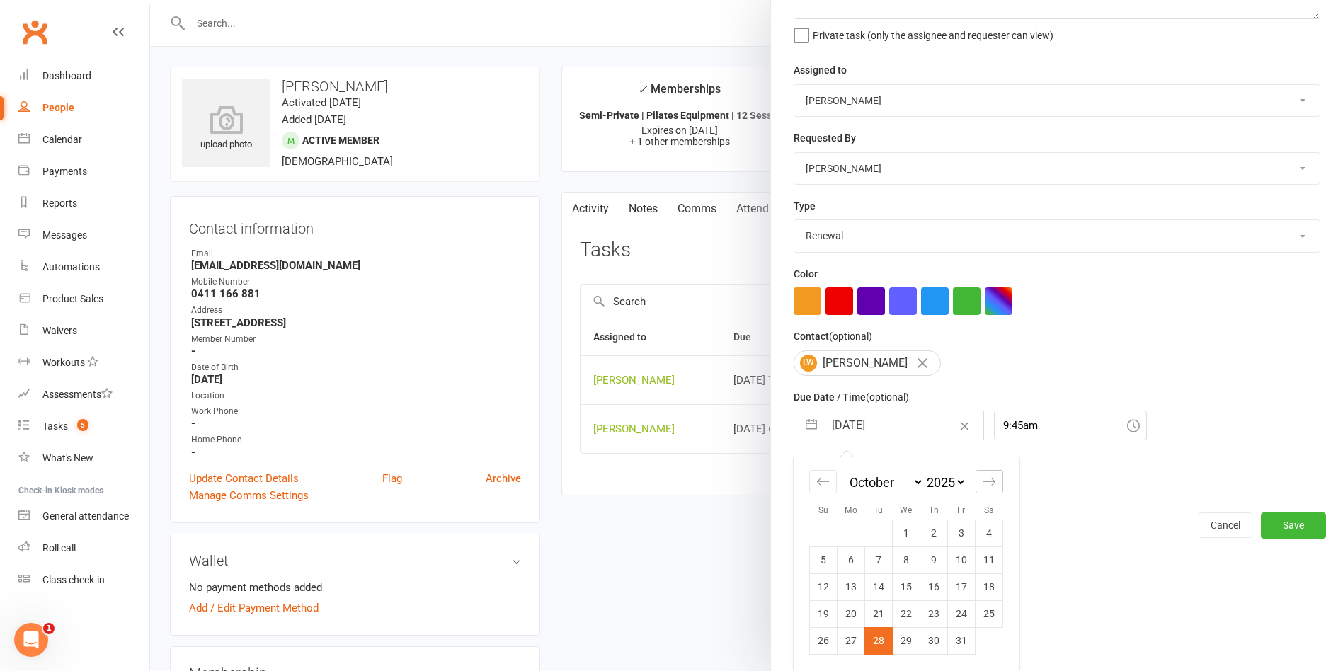
click at [982, 484] on icon "Move forward to switch to the next month." at bounding box center [988, 481] width 13 height 13
select select "11"
select select "2025"
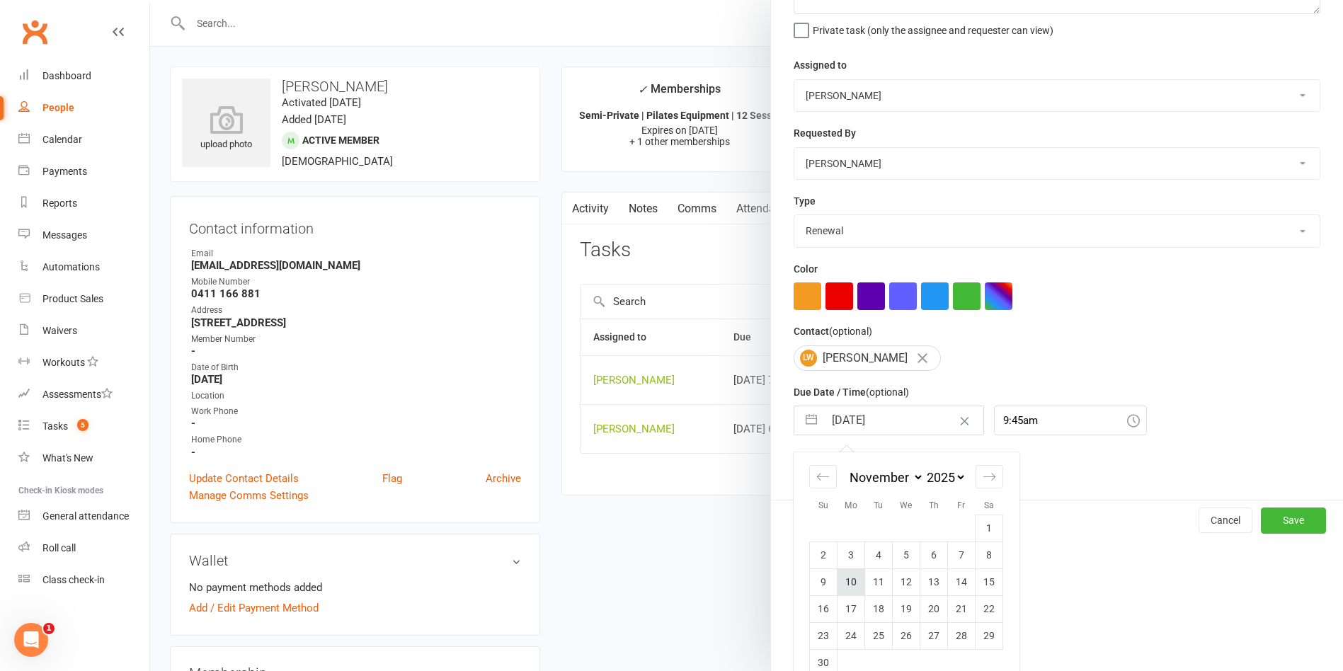
click at [837, 584] on td "10" at bounding box center [851, 581] width 28 height 27
type input "10 Nov 2025"
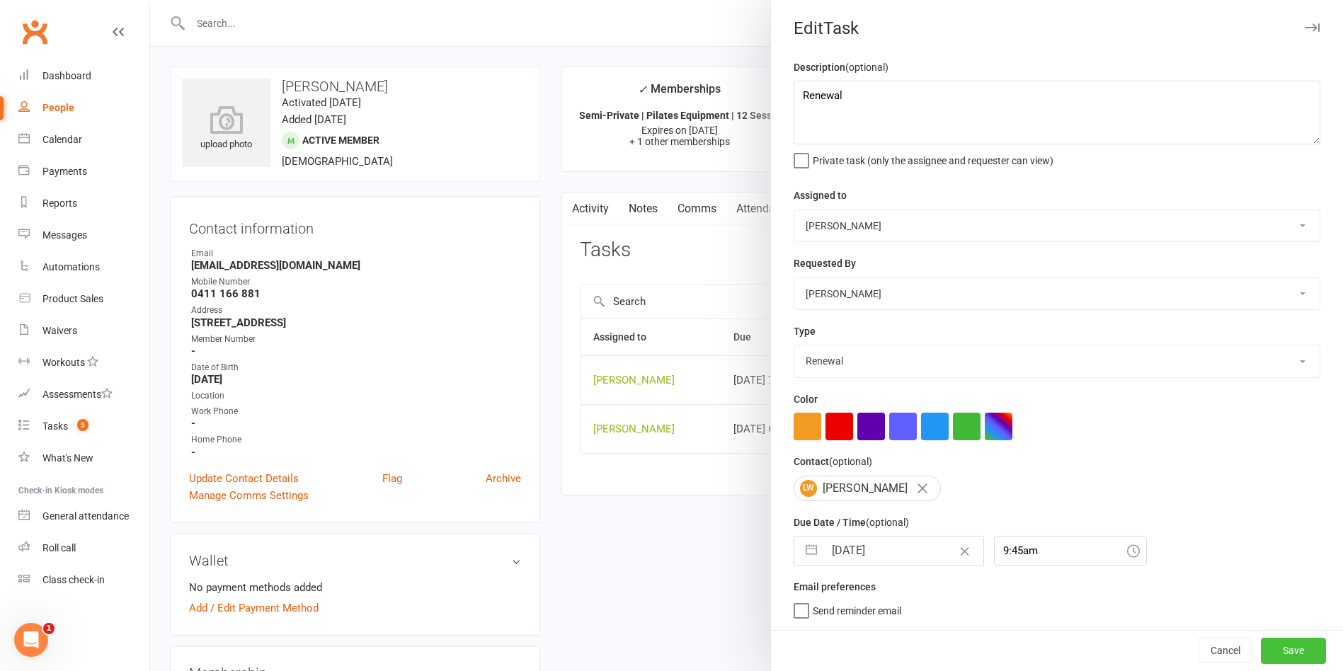
click at [1271, 645] on button "Save" at bounding box center [1292, 650] width 65 height 25
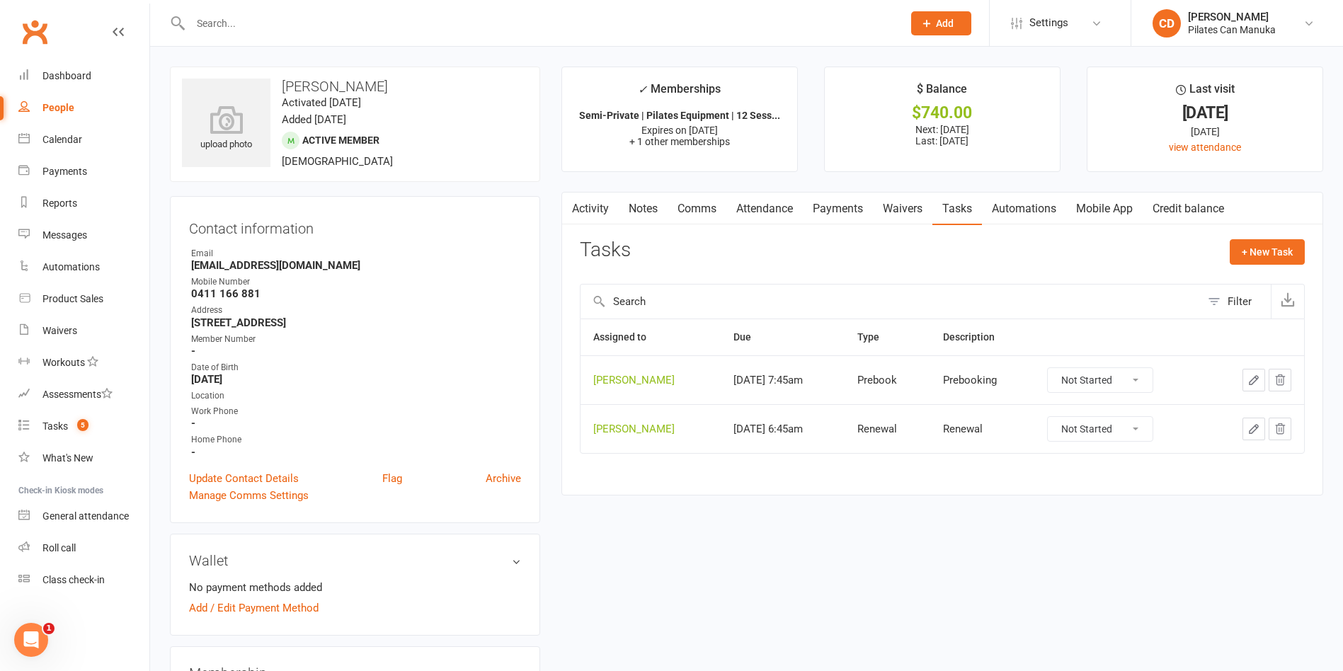
click at [1248, 375] on icon "button" at bounding box center [1253, 380] width 13 height 13
select select "49925"
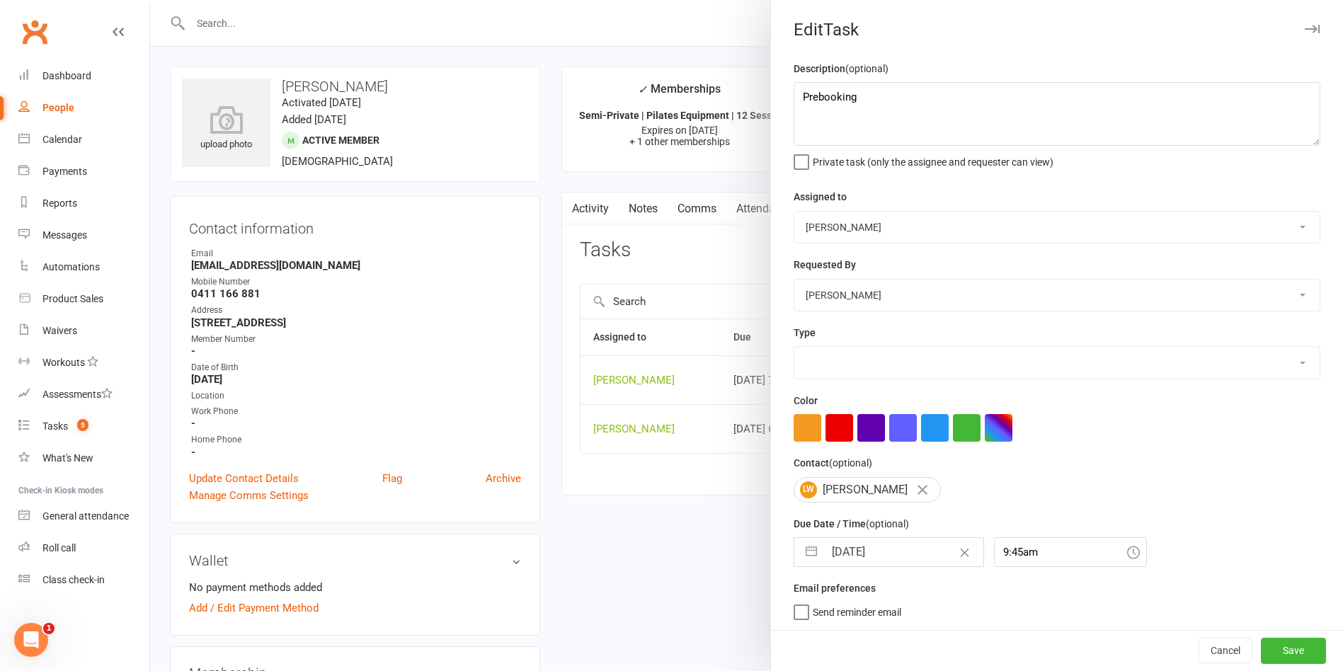
select select "30853"
click at [872, 558] on input "02 Oct 2025" at bounding box center [903, 552] width 159 height 28
select select "8"
select select "2025"
select select "9"
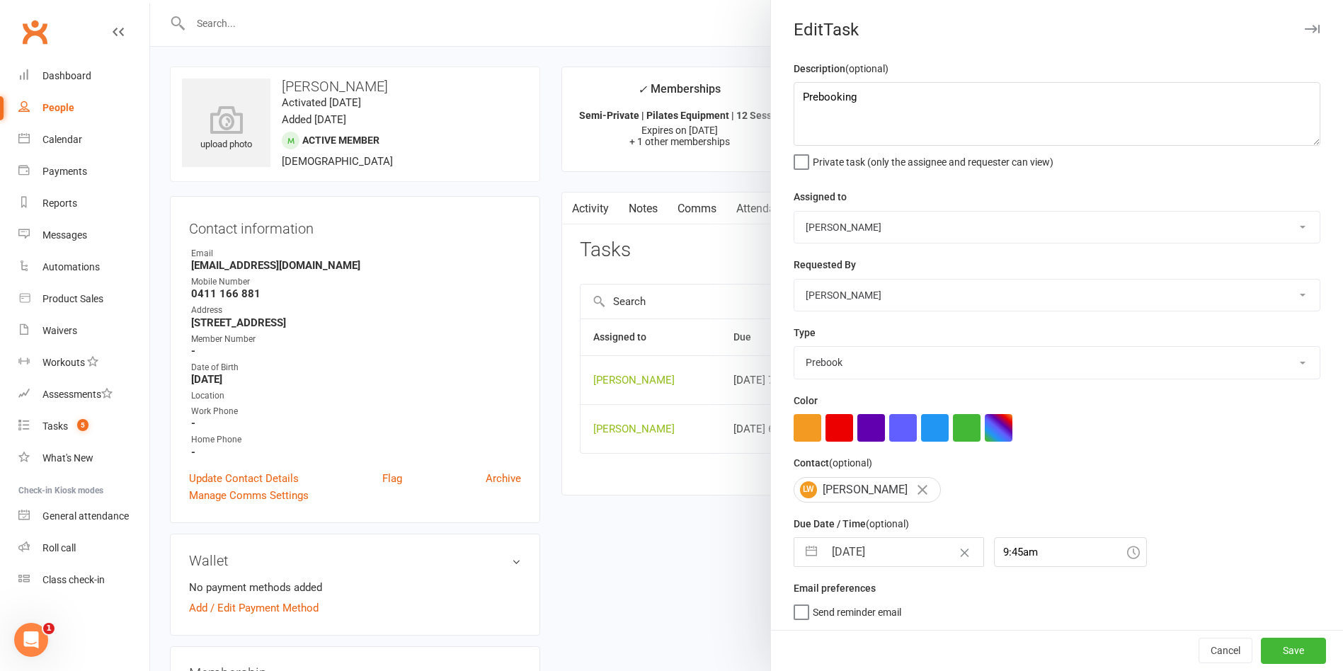
select select "2025"
select select "10"
select select "2025"
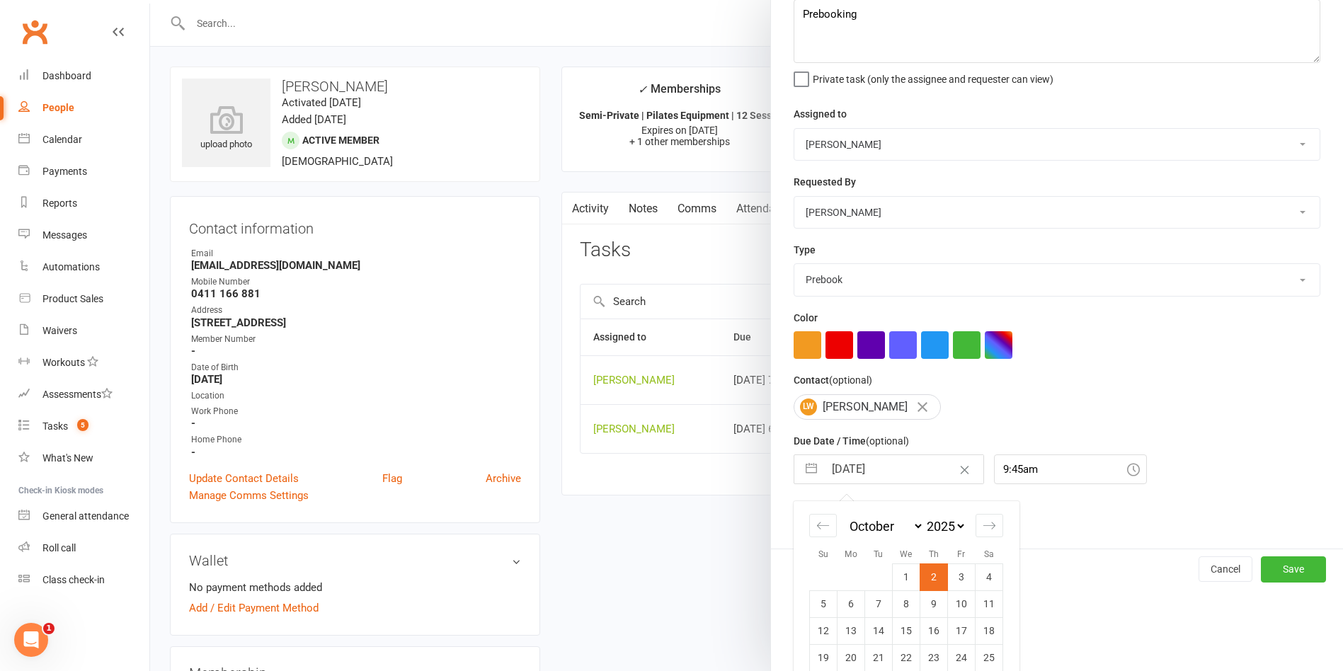
scroll to position [132, 0]
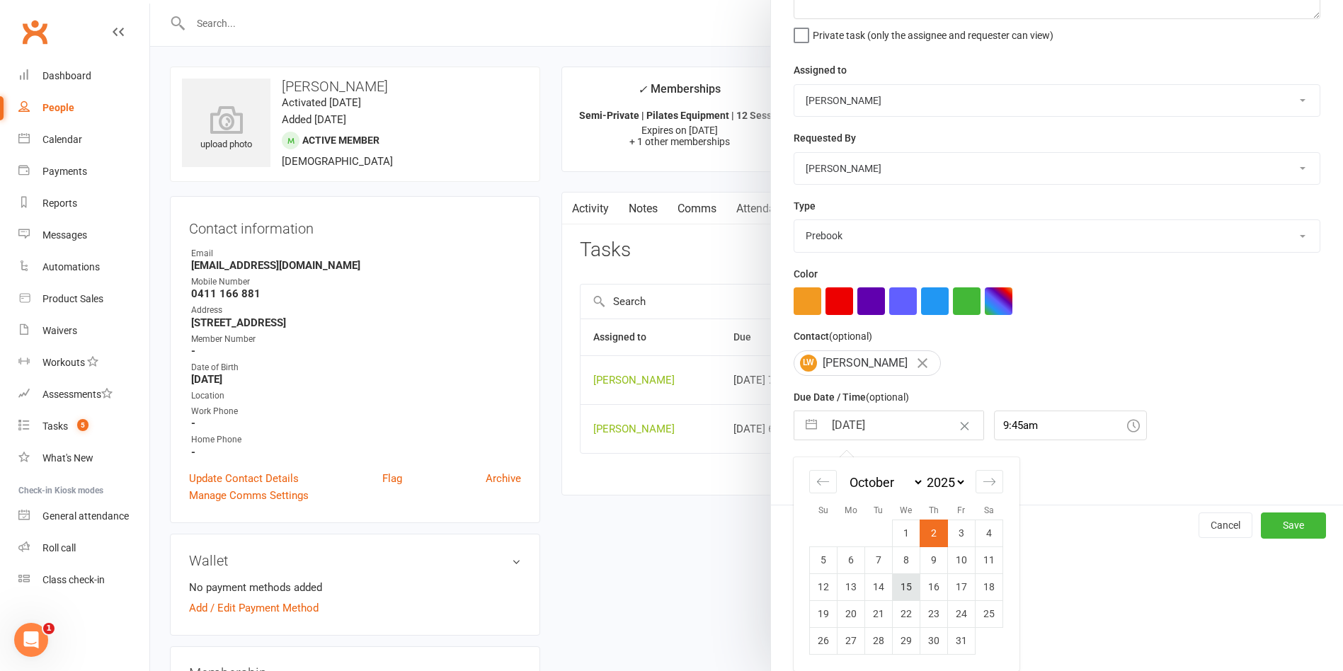
click at [892, 581] on td "15" at bounding box center [906, 586] width 28 height 27
type input "15 Oct 2025"
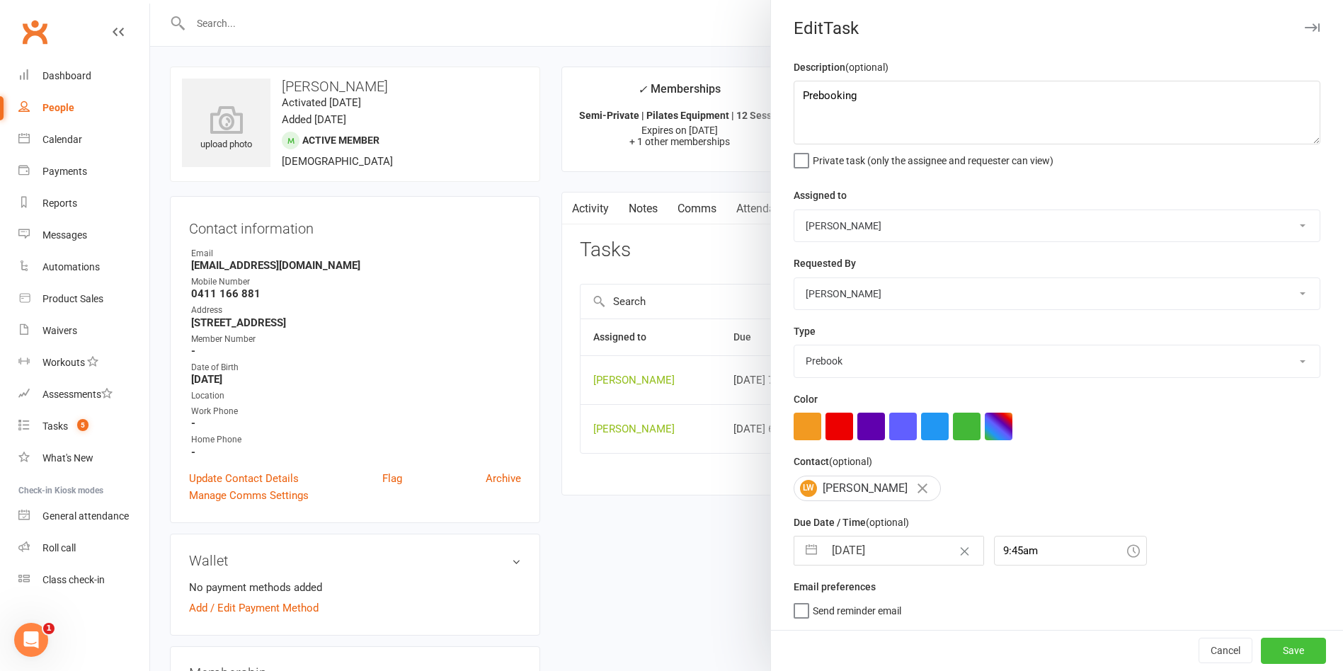
click at [1260, 643] on button "Save" at bounding box center [1292, 650] width 65 height 25
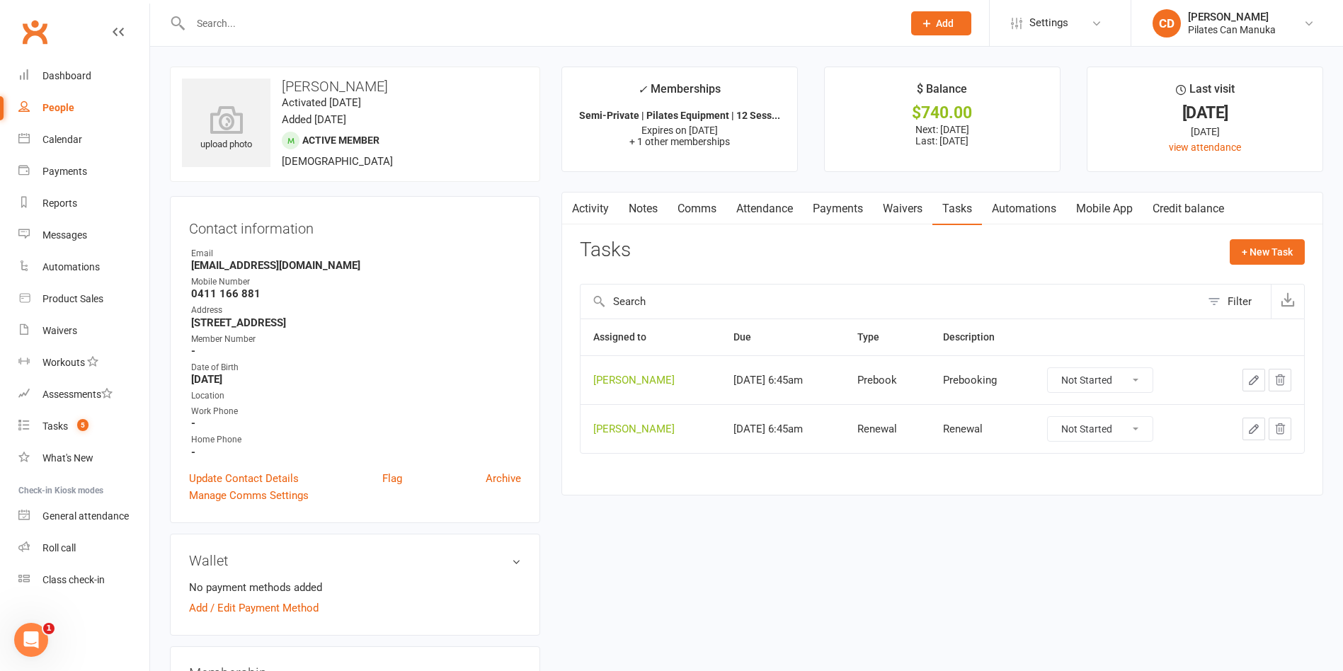
drag, startPoint x: 372, startPoint y: 83, endPoint x: 278, endPoint y: 83, distance: 94.1
click at [278, 83] on h3 "Louise Warry" at bounding box center [355, 87] width 346 height 16
copy h3 "Louise Warry"
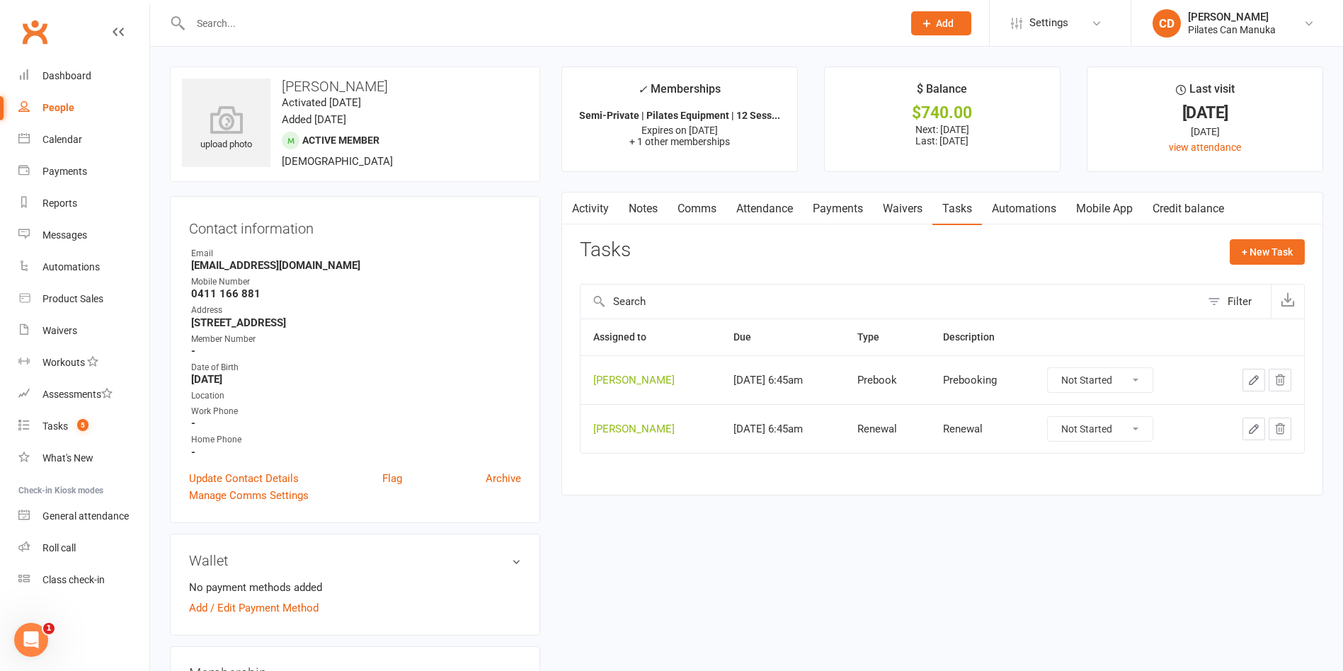
click at [481, 315] on div "Address" at bounding box center [356, 310] width 330 height 13
click at [62, 422] on div "Tasks" at bounding box center [54, 425] width 25 height 11
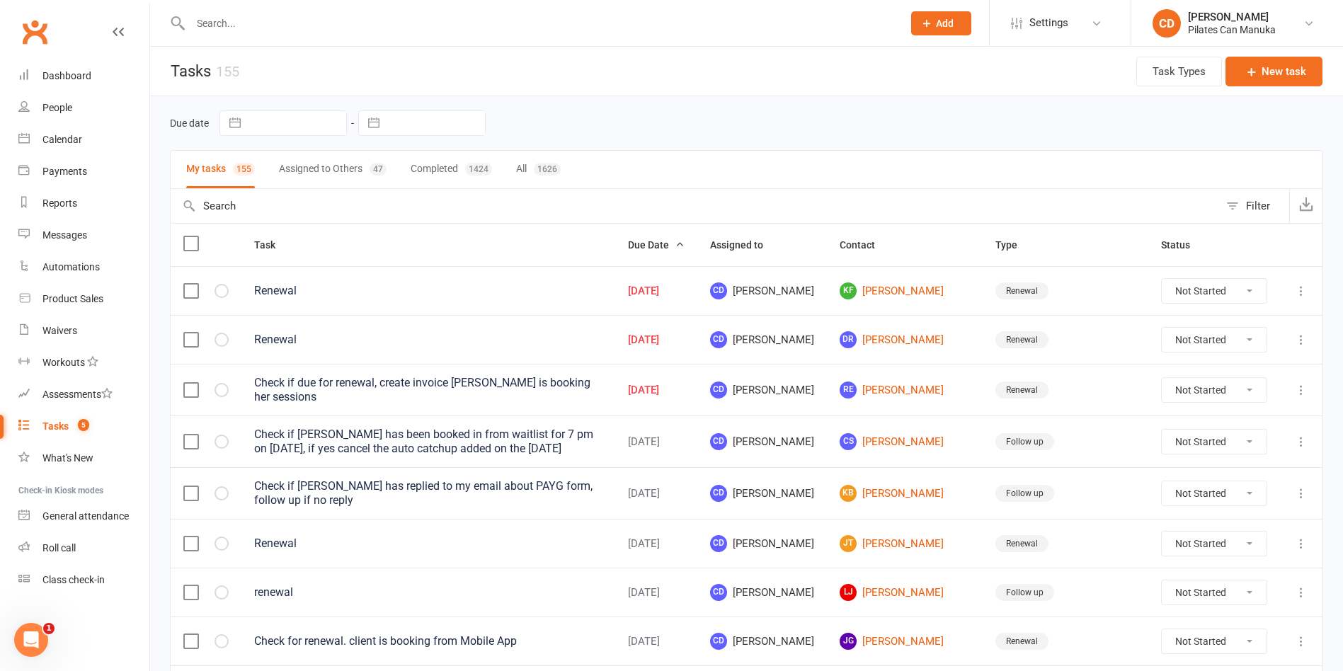
click at [330, 177] on button "Assigned to Others 47" at bounding box center [333, 170] width 108 height 38
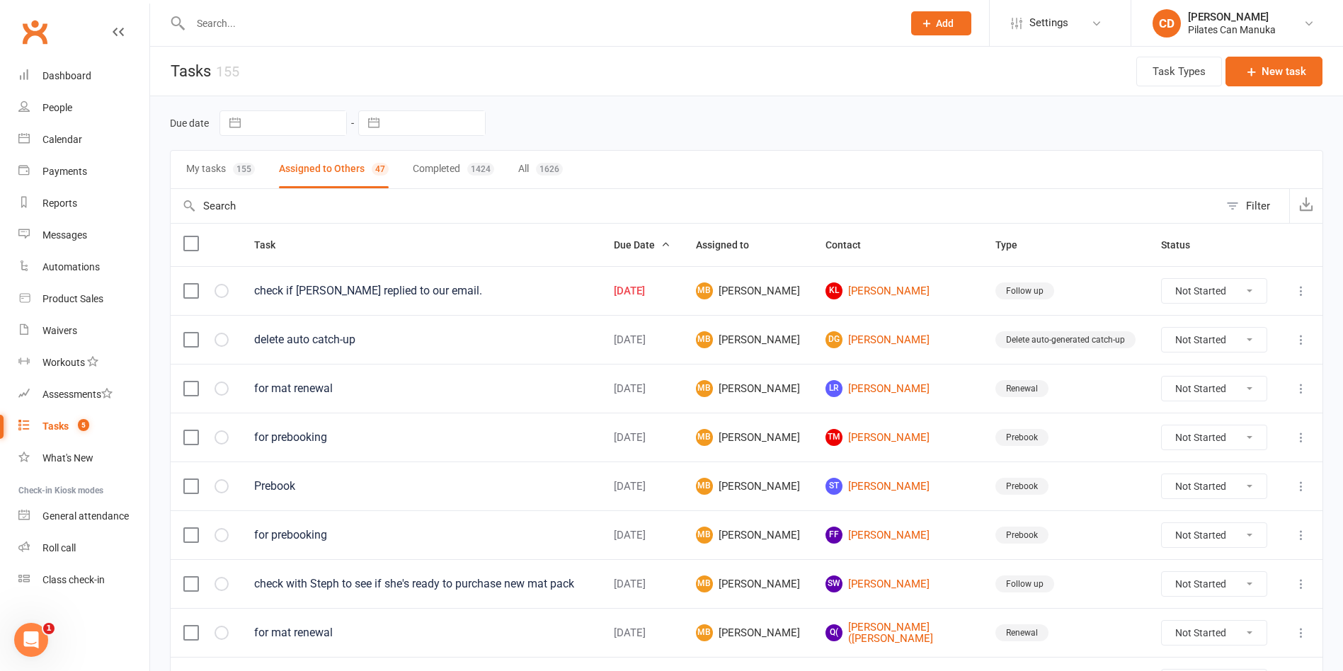
click at [76, 423] on count-badge "5" at bounding box center [80, 425] width 18 height 11
click at [185, 164] on div "My tasks 155 Assigned to Others 47 Completed 1424 All 1626" at bounding box center [746, 169] width 1153 height 39
click at [205, 164] on button "My tasks 155" at bounding box center [220, 170] width 69 height 38
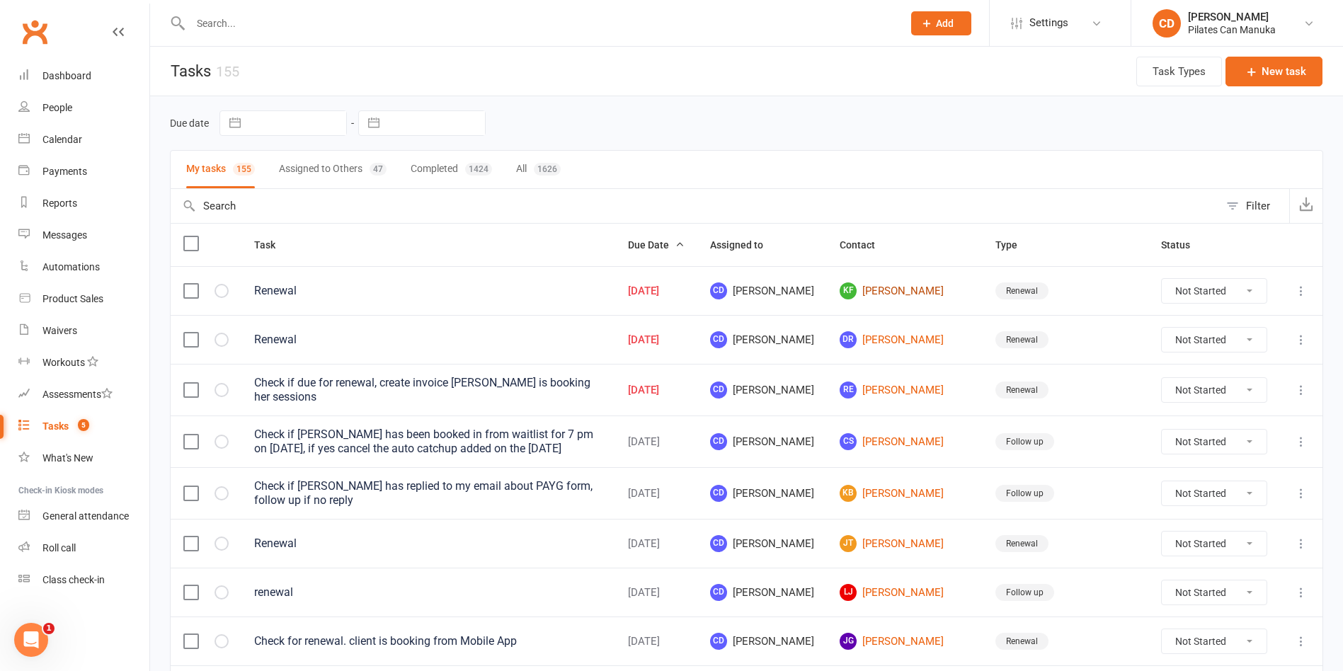
click at [914, 286] on link "KF Kate Friend" at bounding box center [904, 290] width 130 height 17
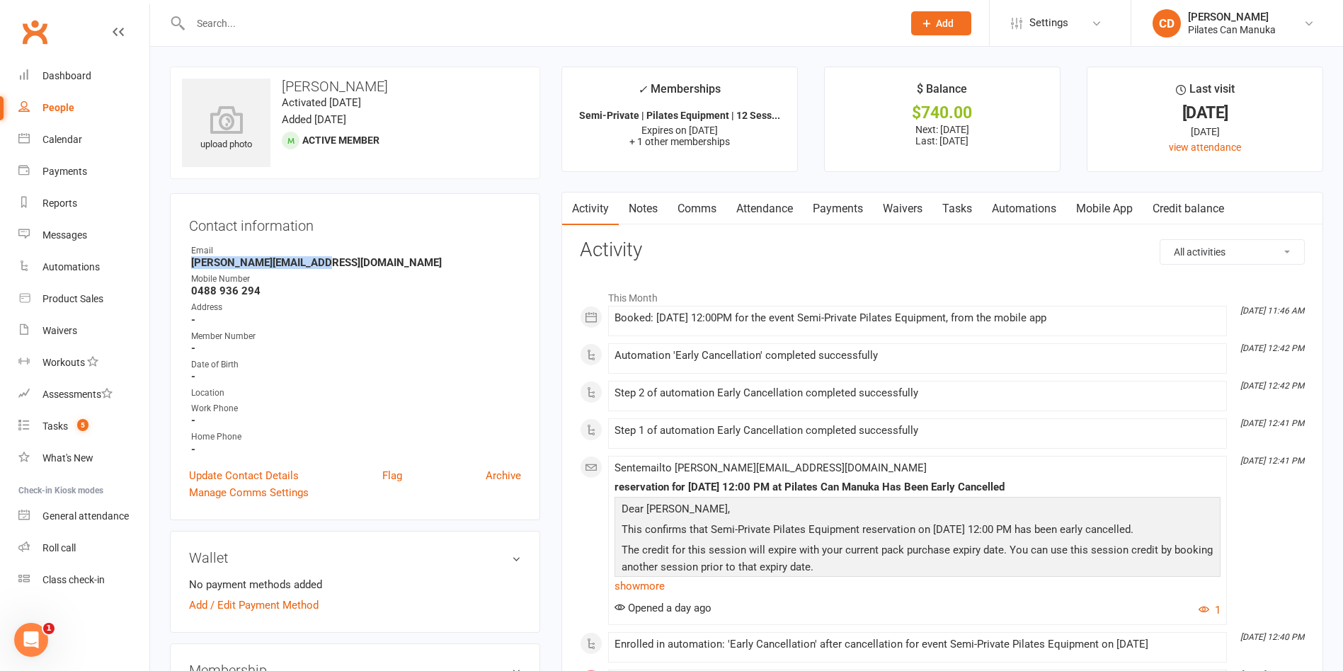
drag, startPoint x: 326, startPoint y: 265, endPoint x: 167, endPoint y: 263, distance: 159.2
copy strong "kate.friend@outlook.com"
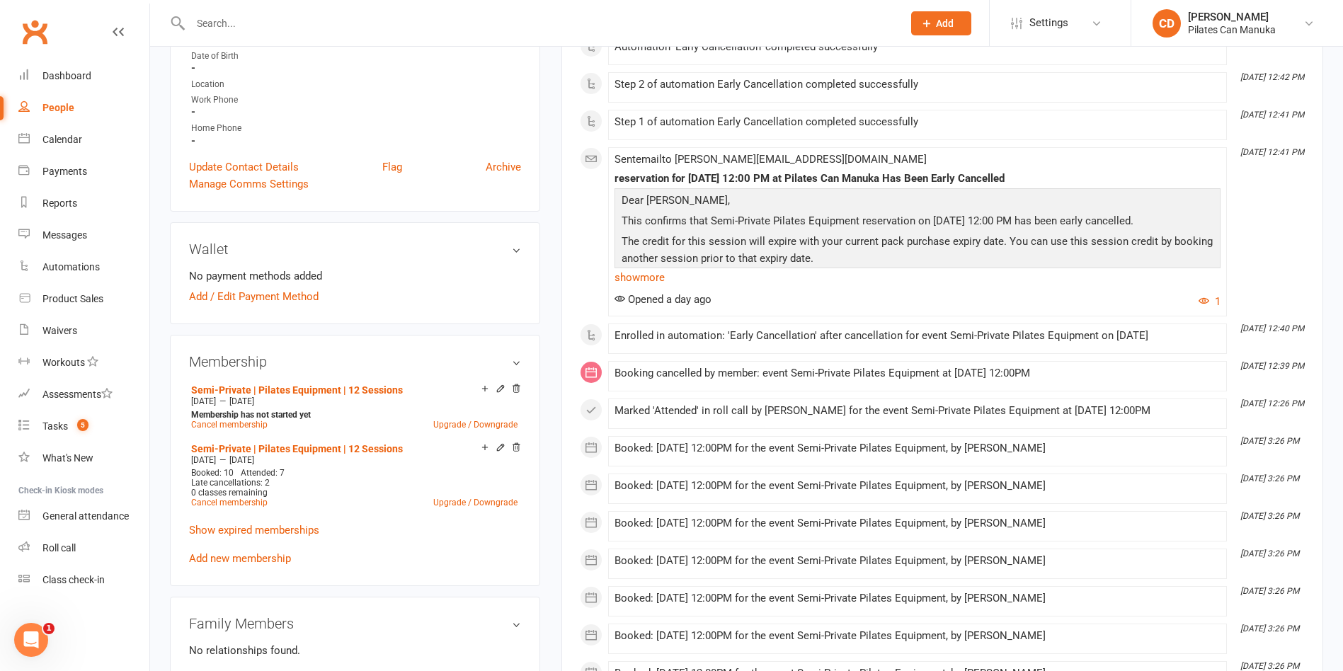
scroll to position [425, 0]
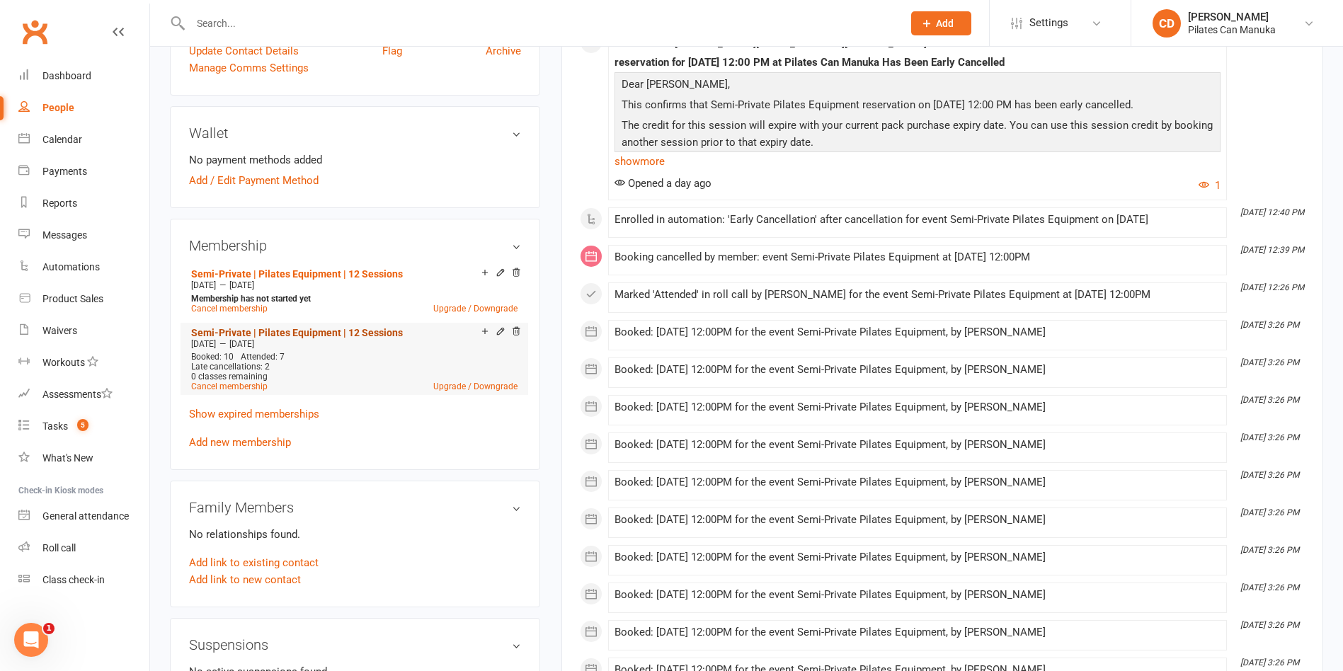
click at [385, 330] on link "Semi-Private | Pilates Equipment | 12 Sessions" at bounding box center [297, 332] width 212 height 11
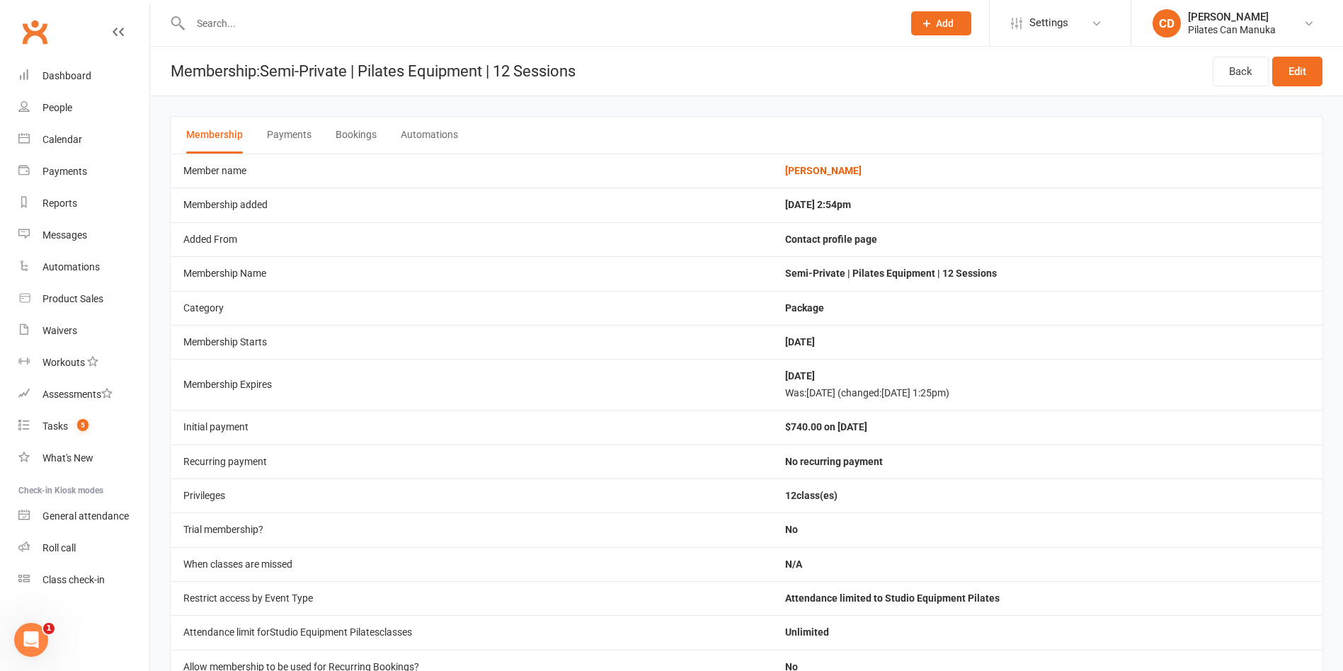
click at [360, 139] on button "Bookings" at bounding box center [355, 135] width 41 height 37
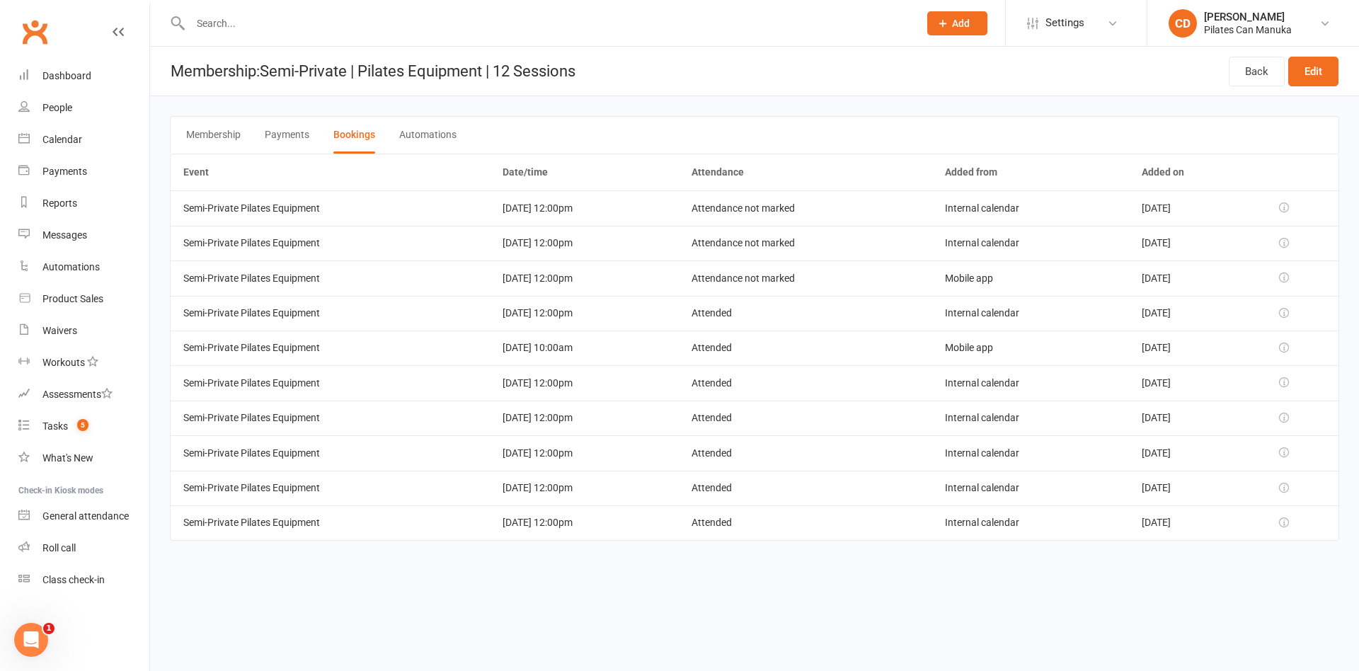
click at [769, 522] on td "Attended" at bounding box center [806, 522] width 254 height 35
drag, startPoint x: 756, startPoint y: 481, endPoint x: 748, endPoint y: 456, distance: 26.6
click at [756, 480] on td "Attended" at bounding box center [806, 488] width 254 height 35
click at [744, 445] on td "Attended" at bounding box center [806, 452] width 254 height 35
click at [744, 434] on td "Attended" at bounding box center [806, 418] width 254 height 35
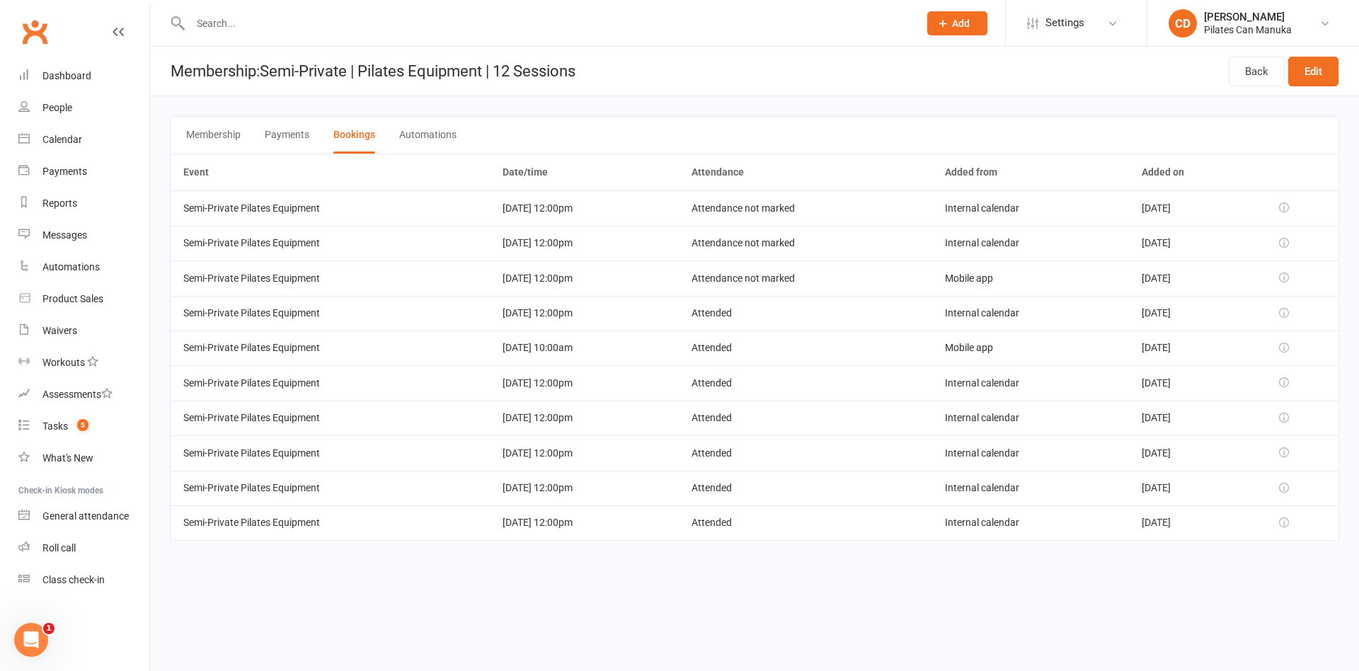
click at [742, 392] on td "Attended" at bounding box center [806, 382] width 254 height 35
drag, startPoint x: 740, startPoint y: 374, endPoint x: 737, endPoint y: 343, distance: 31.3
click at [740, 372] on td "Attended" at bounding box center [806, 382] width 254 height 35
click at [736, 323] on td "Attended" at bounding box center [806, 313] width 254 height 35
click at [752, 284] on td "Attendance not marked" at bounding box center [806, 277] width 254 height 35
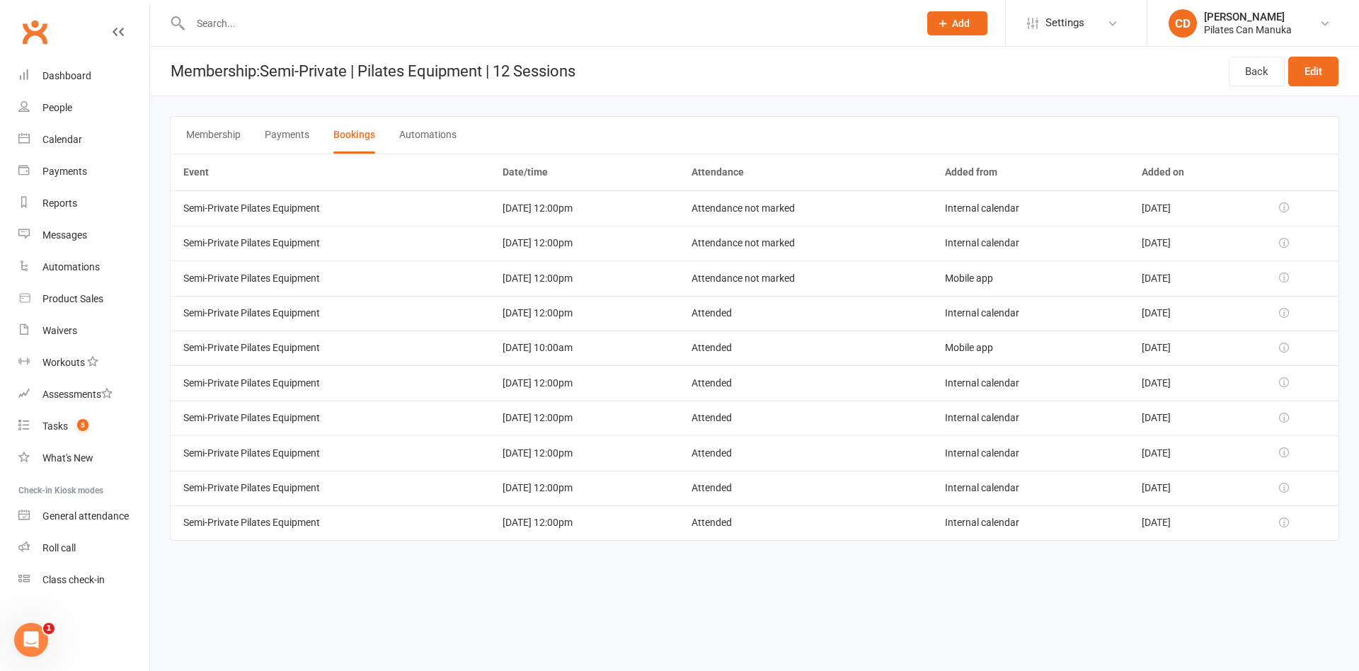
click at [757, 253] on td "Attendance not marked" at bounding box center [806, 243] width 254 height 35
click at [759, 197] on td "Attendance not marked" at bounding box center [806, 207] width 254 height 35
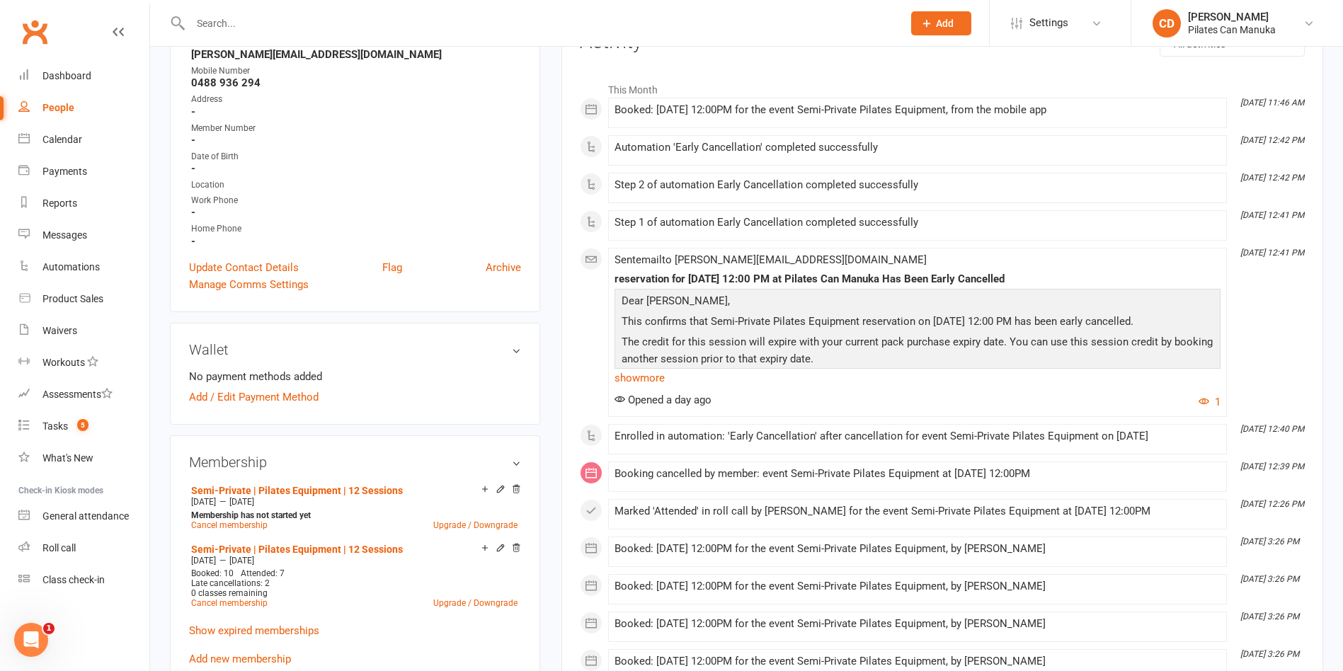
scroll to position [212, 0]
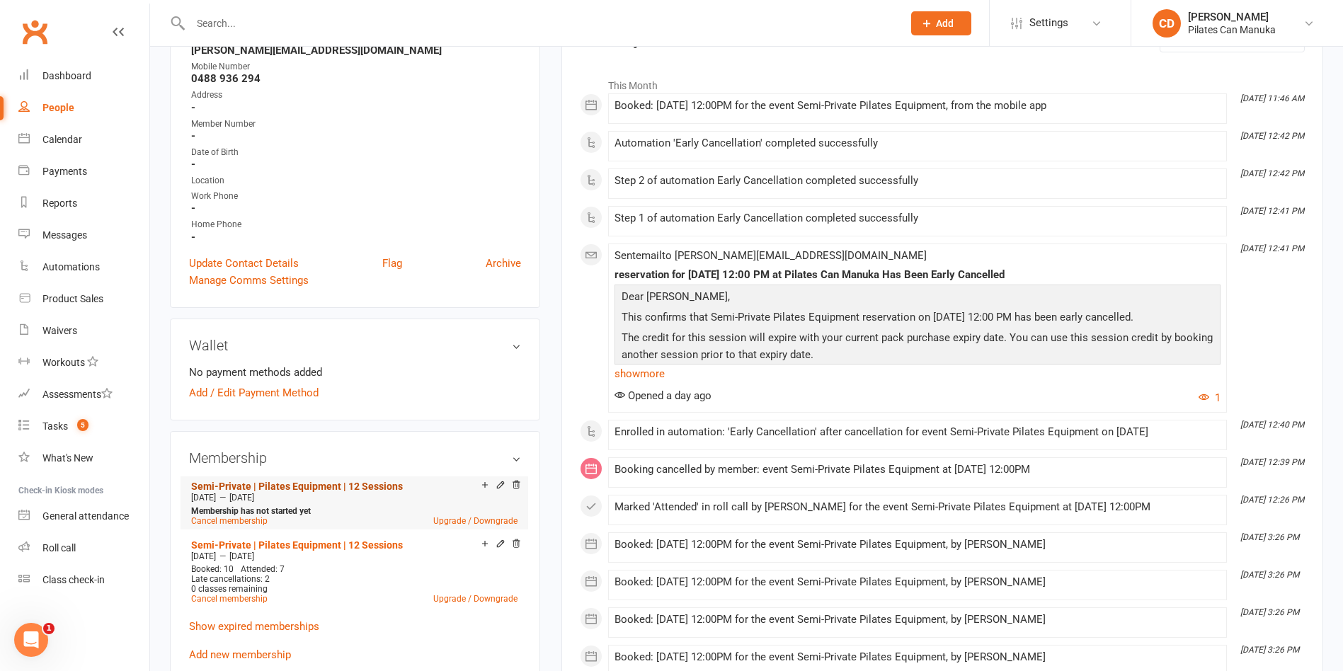
click at [345, 486] on link "Semi-Private | Pilates Equipment | 12 Sessions" at bounding box center [297, 486] width 212 height 11
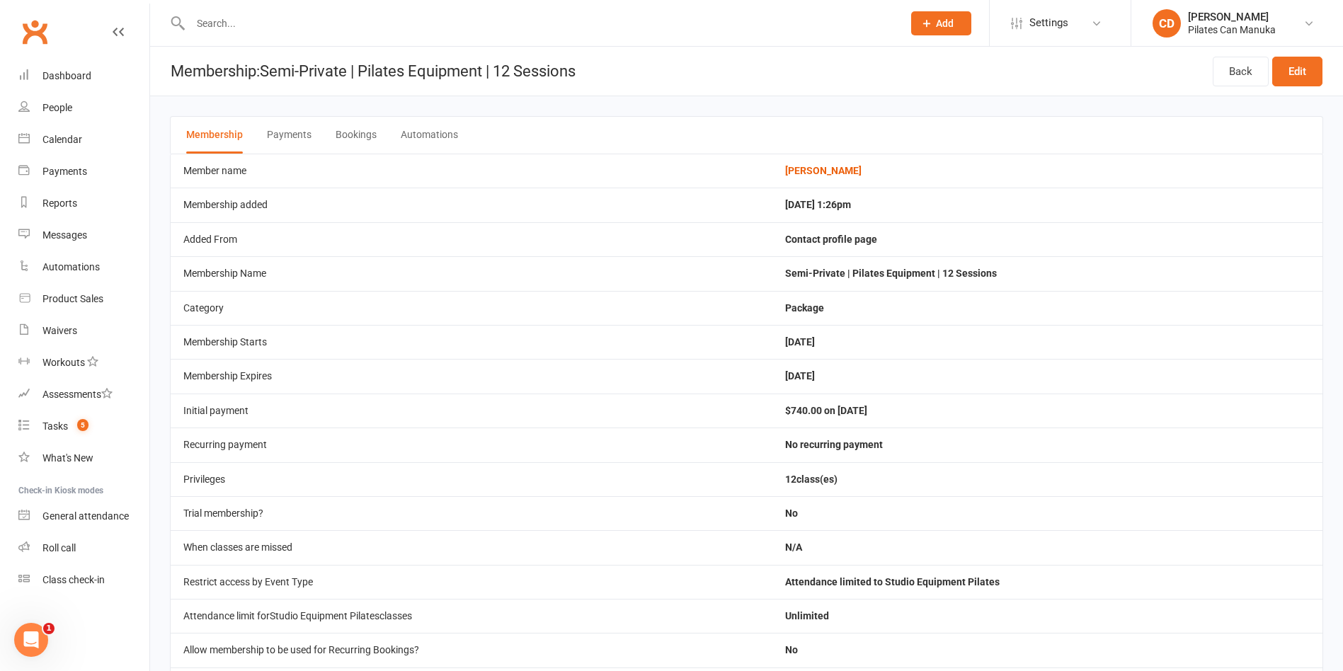
click at [347, 138] on button "Bookings" at bounding box center [355, 135] width 41 height 37
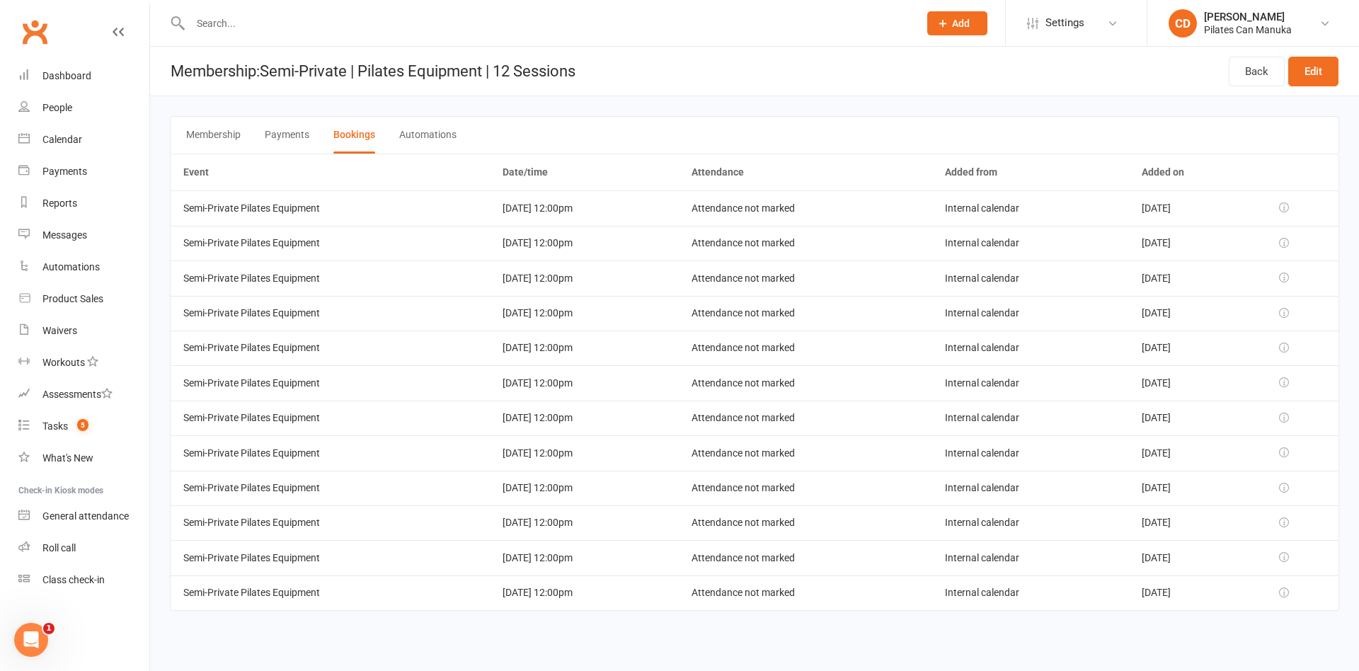
click at [577, 150] on div "Membership Payments Bookings Automations" at bounding box center [754, 135] width 1169 height 38
click at [526, 216] on td "19 Nov 2025 12:00pm" at bounding box center [584, 207] width 188 height 35
click at [532, 233] on td "12 Nov 2025 12:00pm" at bounding box center [584, 243] width 188 height 35
click at [532, 254] on td "12 Nov 2025 12:00pm" at bounding box center [584, 243] width 188 height 35
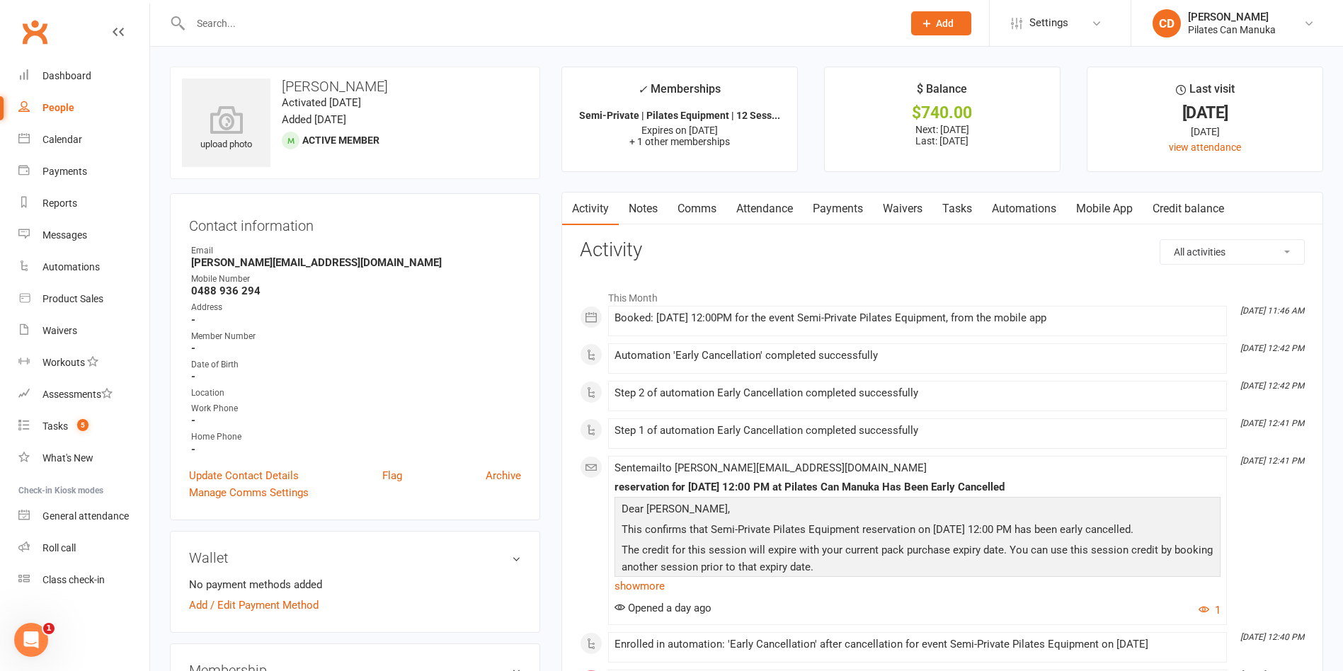
click at [950, 207] on link "Tasks" at bounding box center [957, 208] width 50 height 33
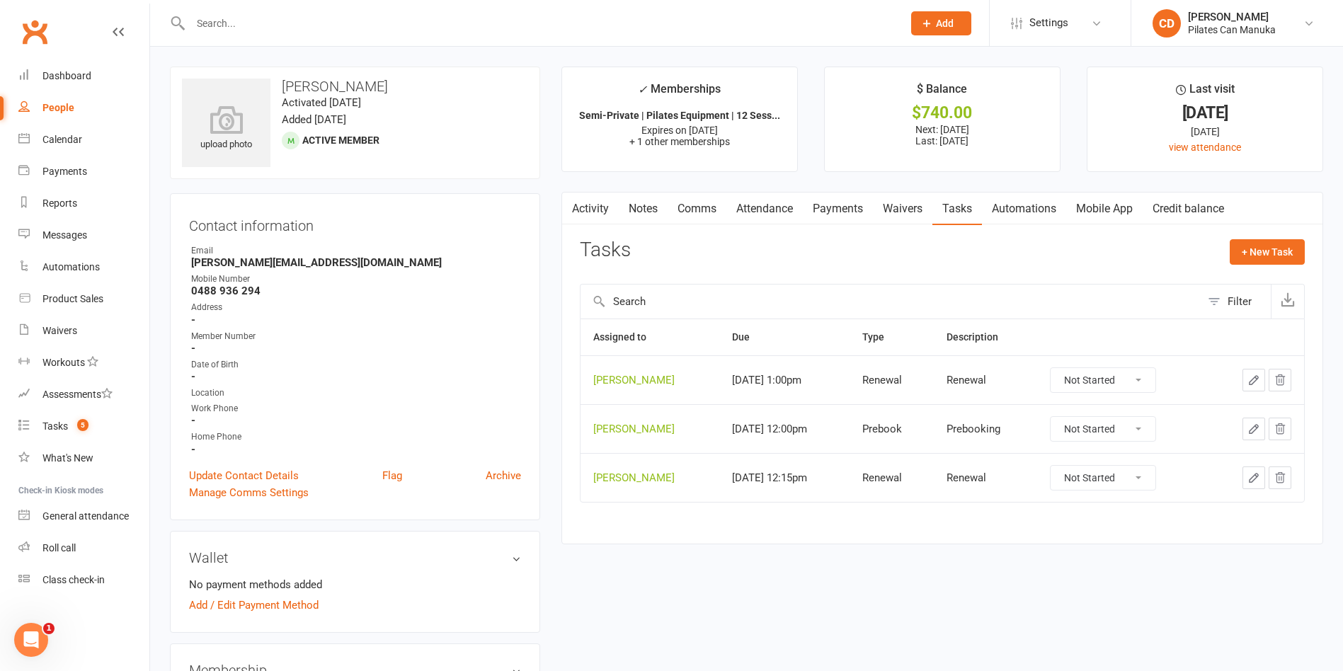
click at [1139, 377] on select "Not Started In Progress Waiting Complete" at bounding box center [1102, 380] width 105 height 24
click at [1060, 368] on select "Not Started In Progress Waiting Complete" at bounding box center [1102, 380] width 105 height 24
select select "unstarted"
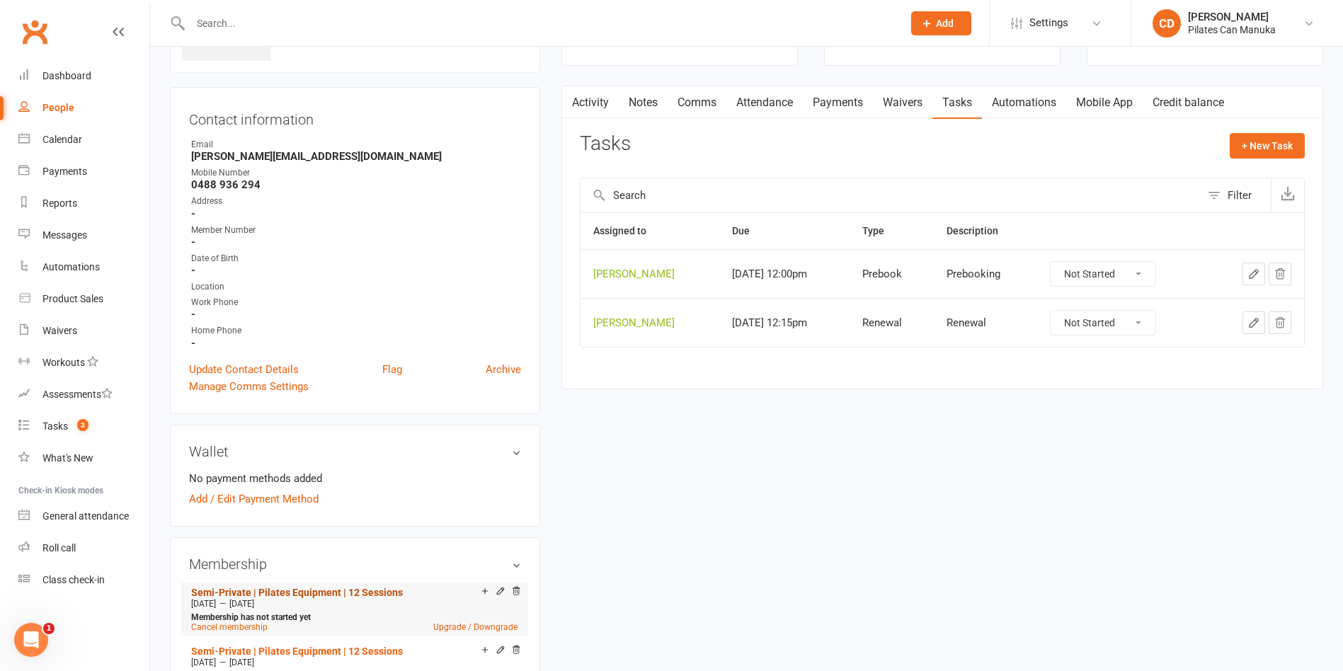
click at [345, 587] on link "Semi-Private | Pilates Equipment | 12 Sessions" at bounding box center [297, 592] width 212 height 11
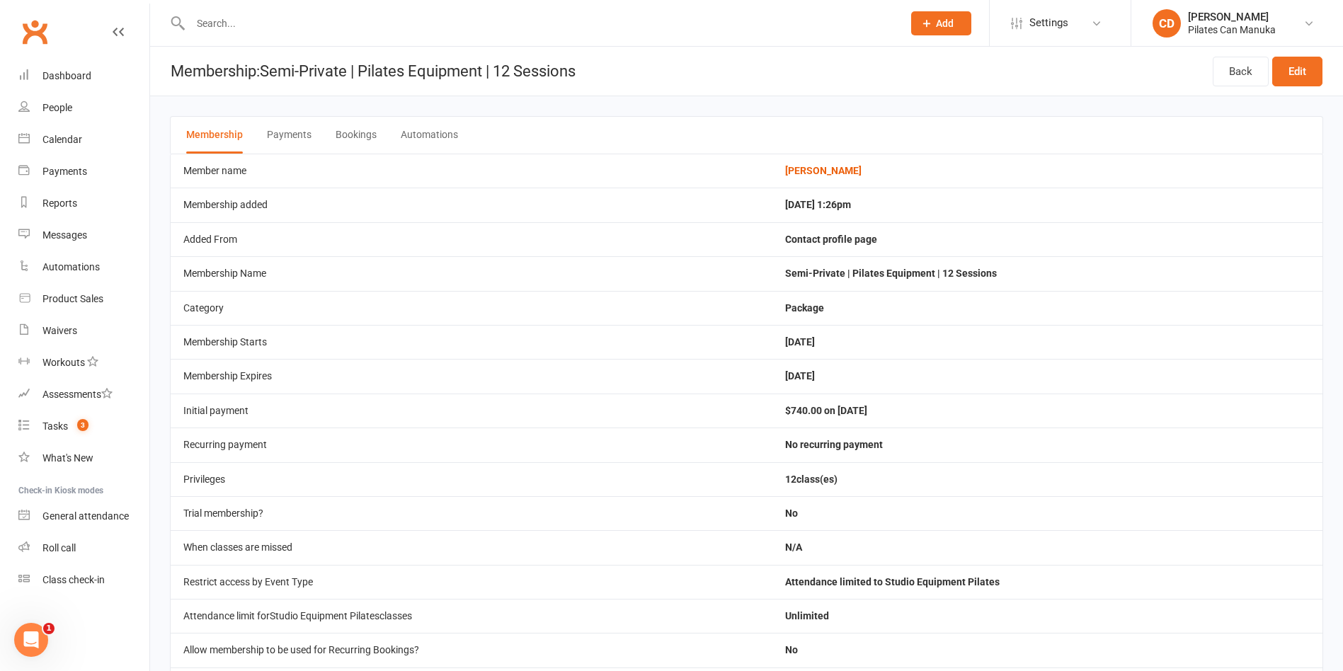
click at [352, 140] on button "Bookings" at bounding box center [355, 135] width 41 height 37
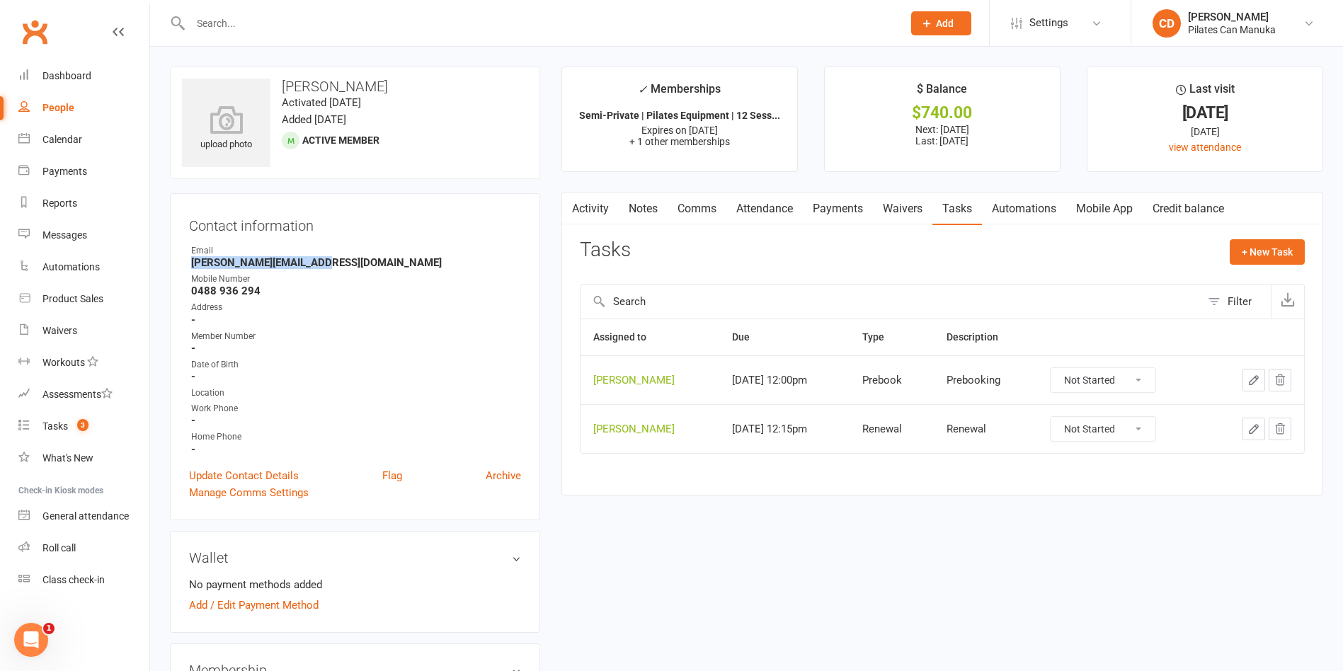
drag, startPoint x: 323, startPoint y: 265, endPoint x: 190, endPoint y: 264, distance: 133.0
click at [190, 264] on li "Email kate.friend@outlook.com" at bounding box center [355, 256] width 332 height 25
click at [850, 200] on link "Payments" at bounding box center [838, 208] width 70 height 33
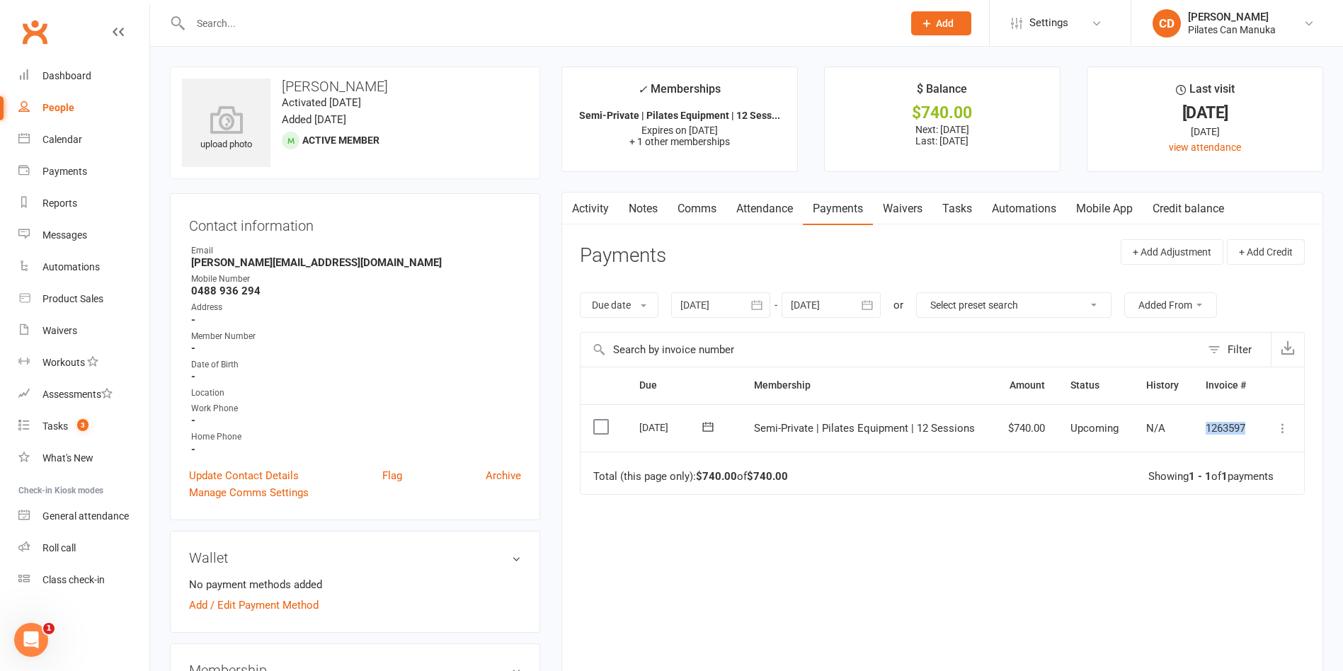
drag, startPoint x: 1256, startPoint y: 424, endPoint x: 1180, endPoint y: 423, distance: 76.4
click at [1180, 423] on tr "Select this 03 Sep 2025 Kate Friend Semi-Private | Pilates Equipment | 12 Sessi…" at bounding box center [941, 428] width 723 height 48
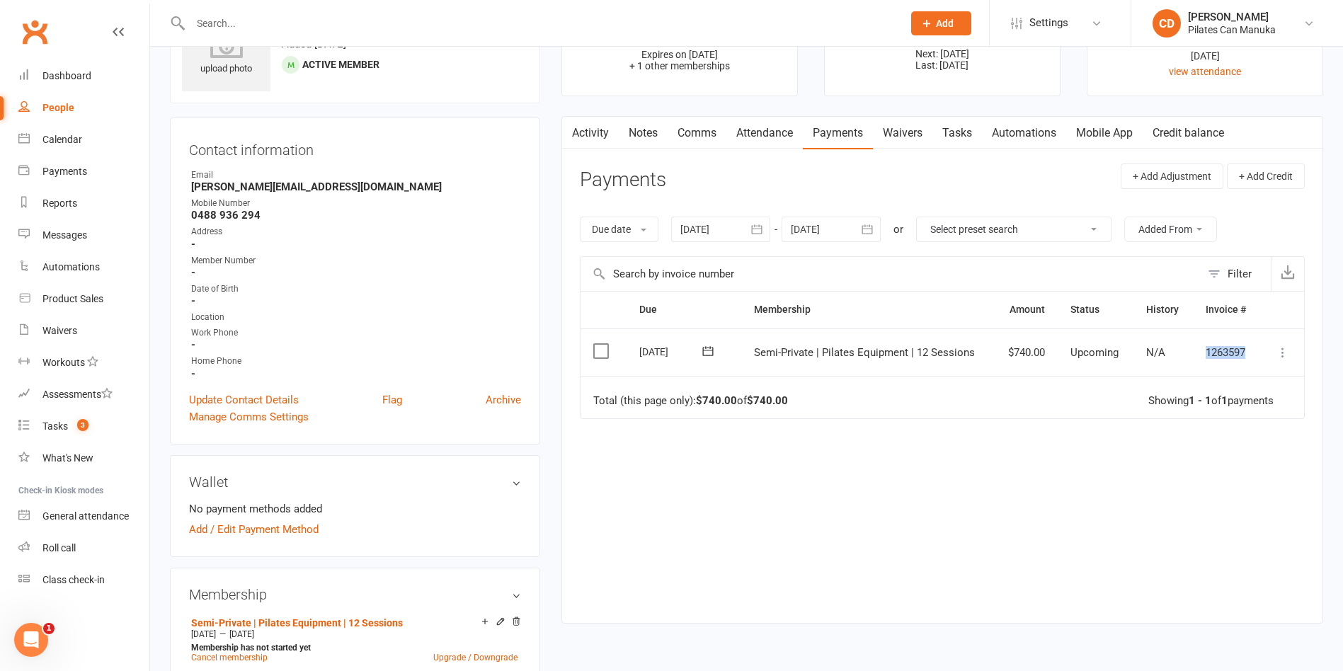
scroll to position [106, 0]
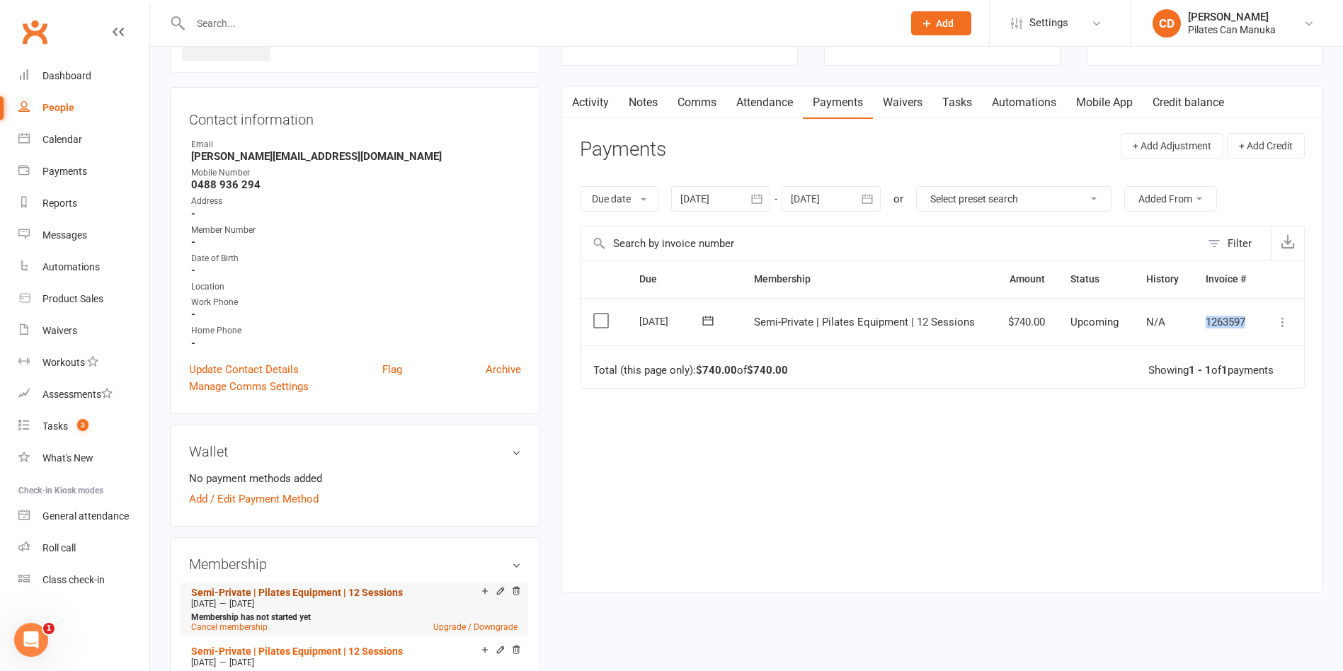
click at [364, 592] on link "Semi-Private | Pilates Equipment | 12 Sessions" at bounding box center [297, 592] width 212 height 11
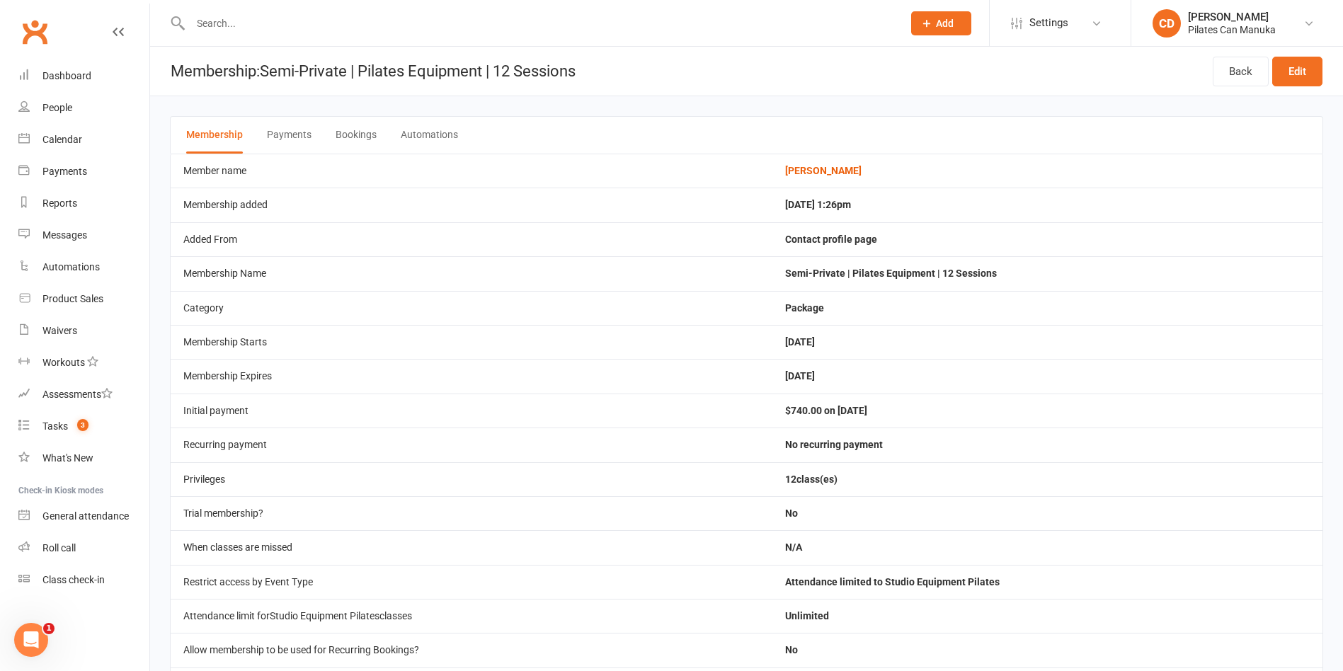
click at [355, 140] on button "Bookings" at bounding box center [355, 135] width 41 height 37
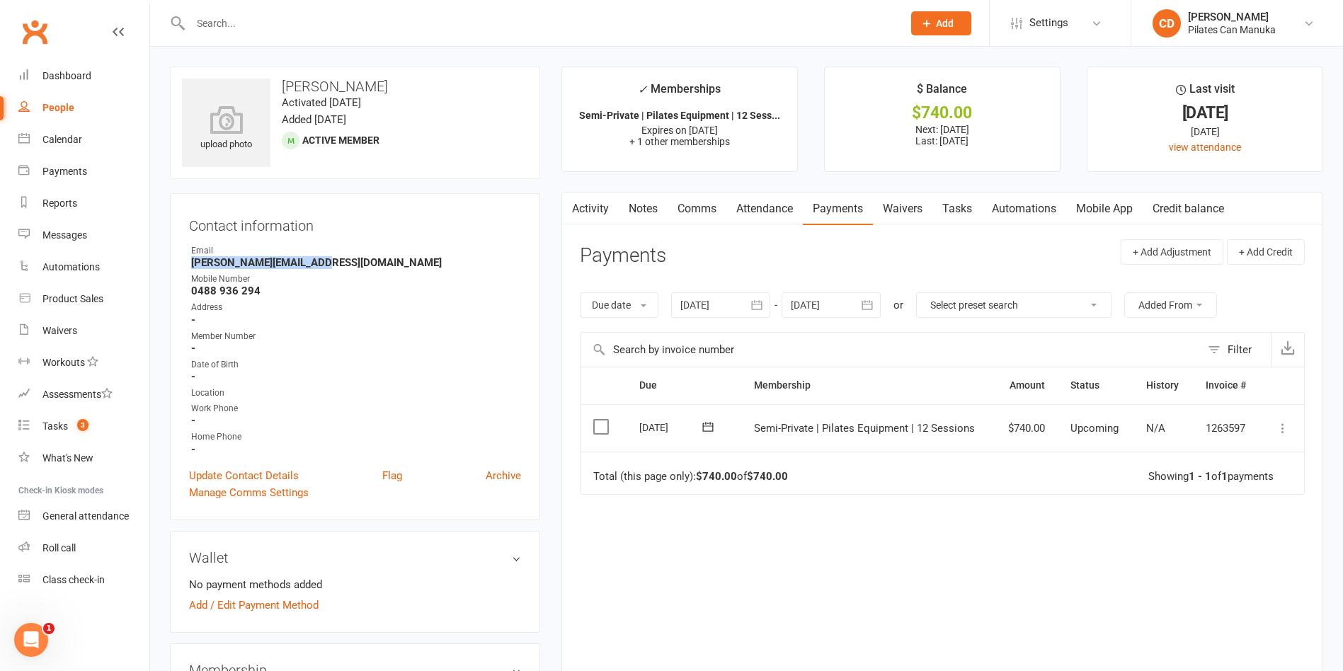
drag, startPoint x: 328, startPoint y: 261, endPoint x: 191, endPoint y: 263, distance: 136.6
click at [191, 263] on strong "kate.friend@outlook.com" at bounding box center [356, 262] width 330 height 13
click at [652, 208] on link "Notes" at bounding box center [643, 208] width 49 height 33
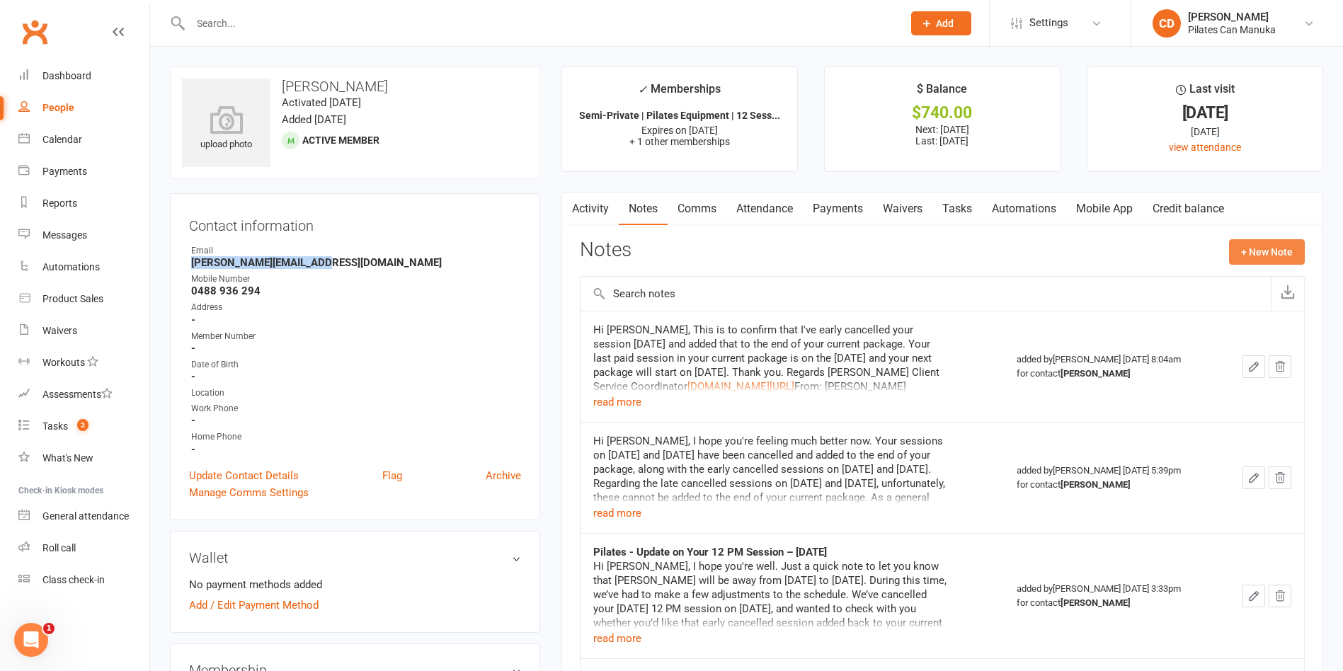
click at [1263, 247] on button "+ New Note" at bounding box center [1267, 251] width 76 height 25
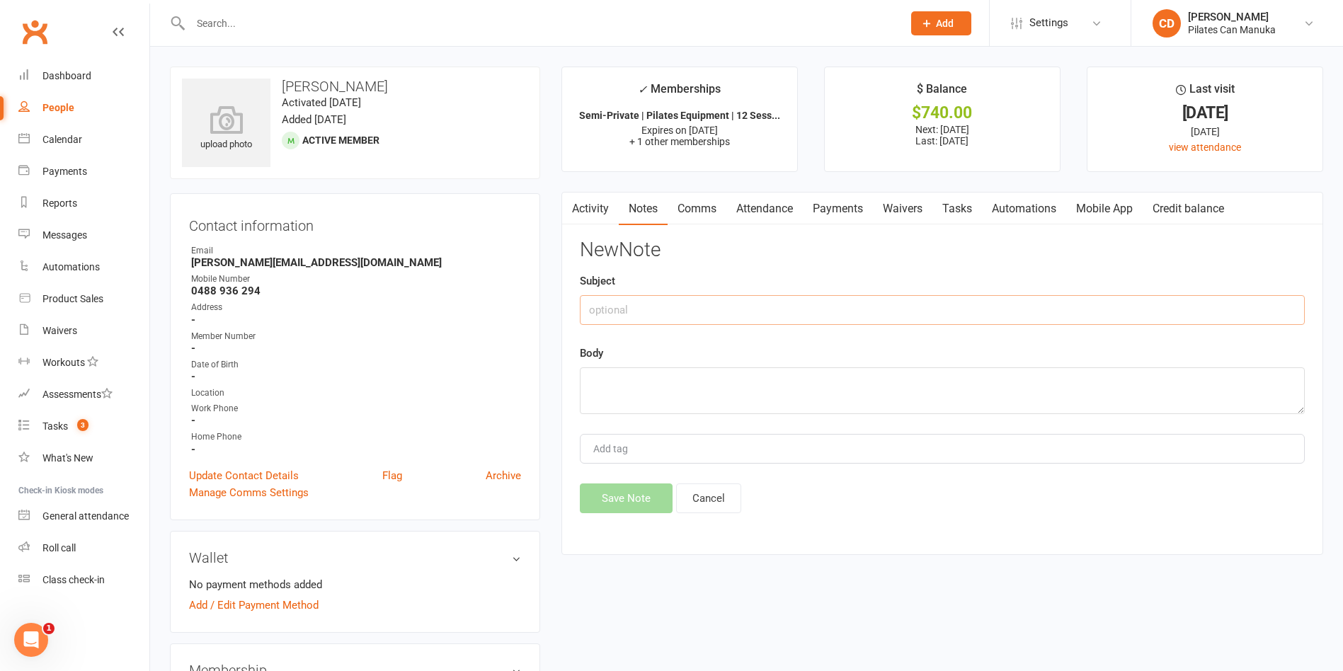
click at [749, 312] on input "text" at bounding box center [942, 310] width 725 height 30
type input "Pilates Renewal"
click at [749, 400] on textarea at bounding box center [942, 390] width 725 height 47
paste textarea "Hi Kate, I hope this email finds you well, and you have been enjoying your Pila…"
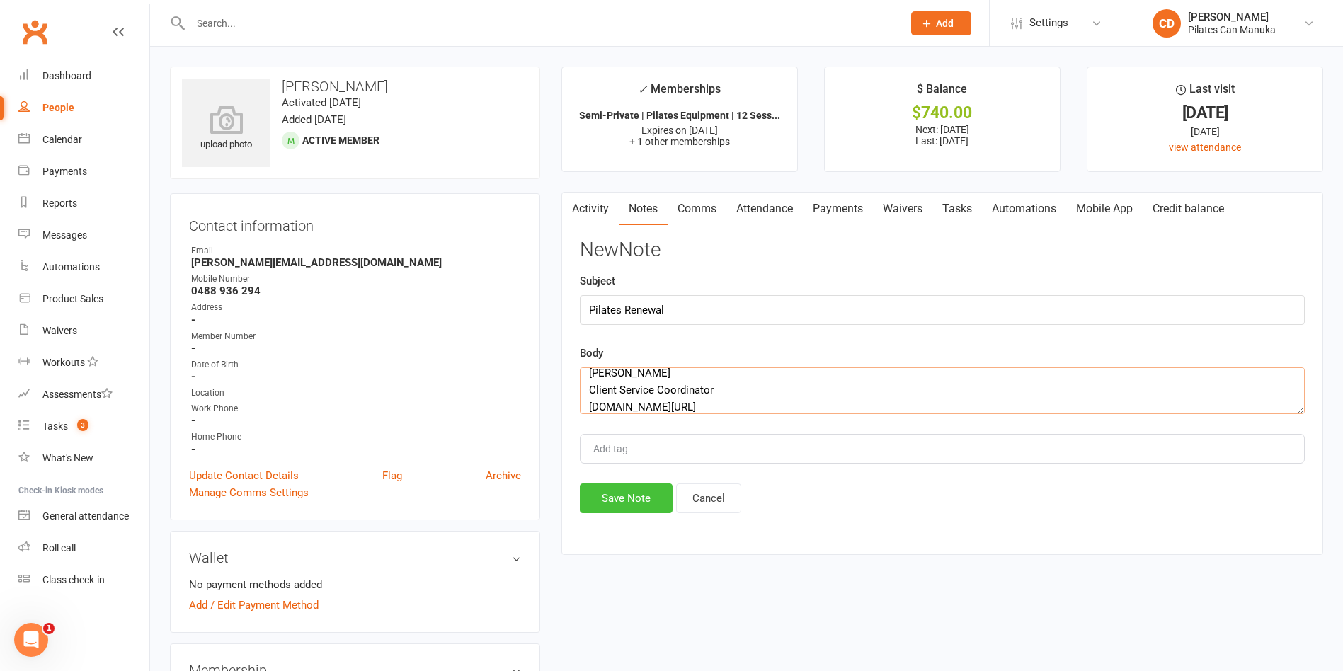
type textarea "Hi Kate, I hope this email finds you well, and you have been enjoying your Pila…"
click at [636, 499] on button "Save Note" at bounding box center [626, 498] width 93 height 30
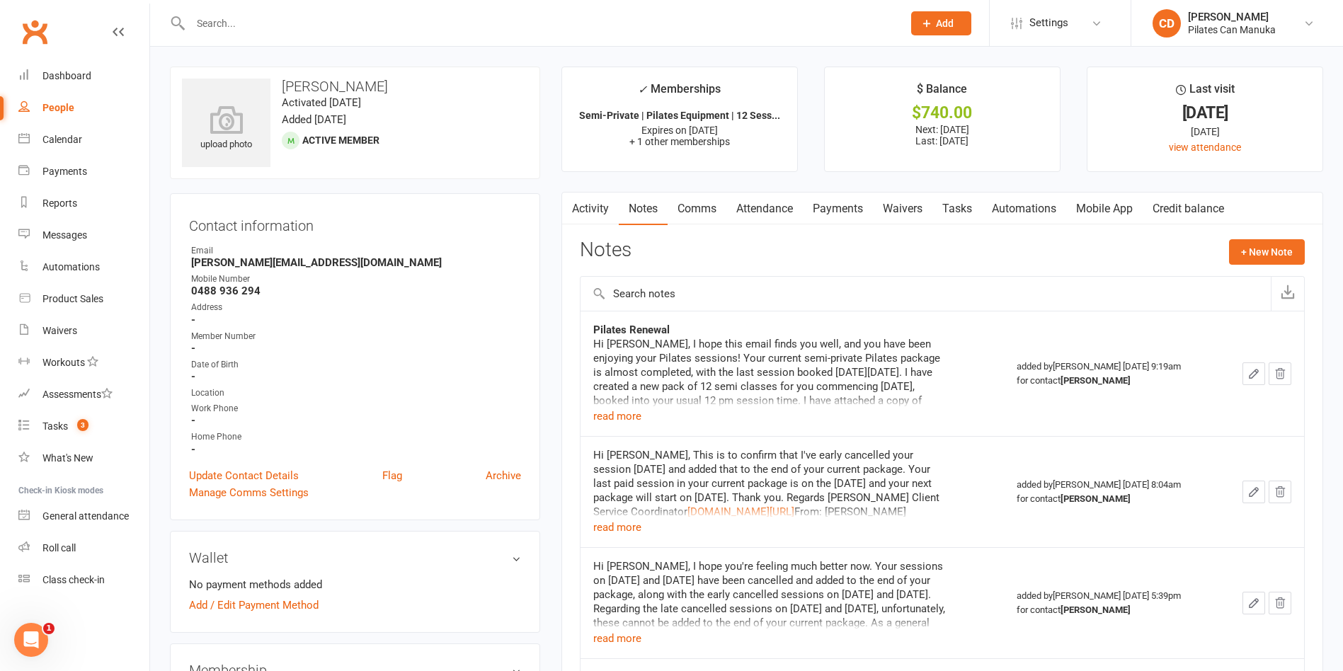
click at [916, 287] on input "text" at bounding box center [925, 294] width 690 height 34
click at [954, 204] on link "Tasks" at bounding box center [957, 208] width 50 height 33
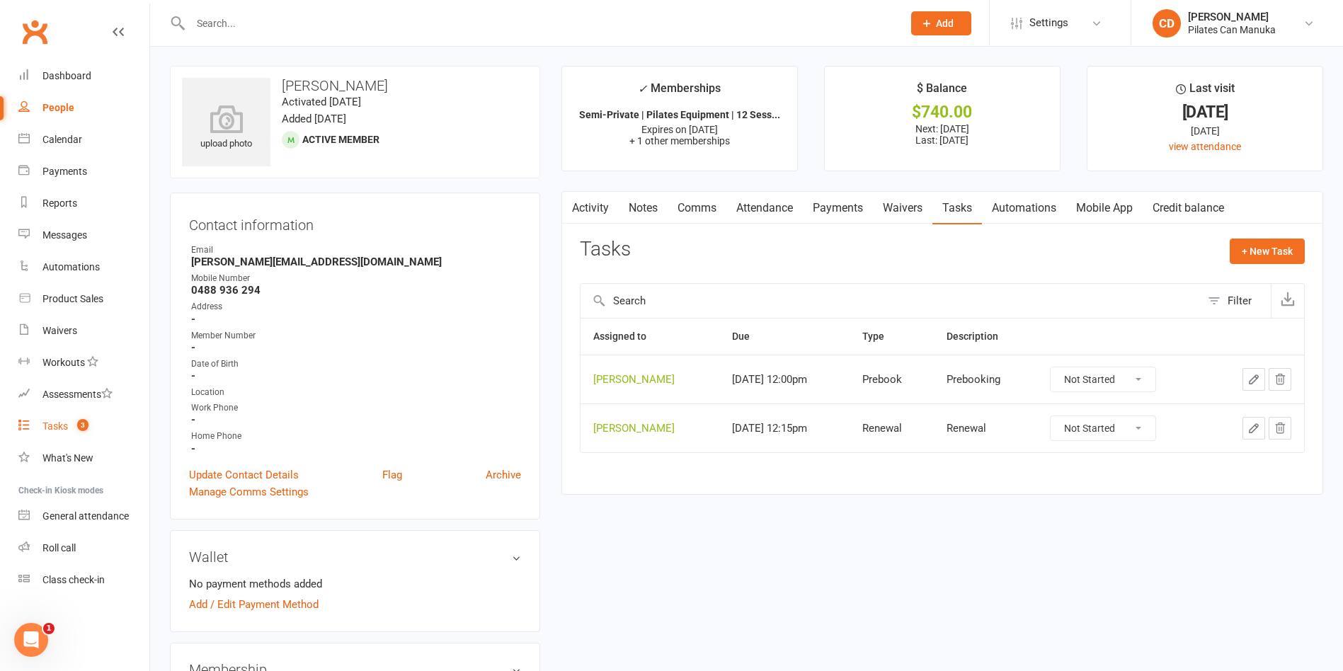
click at [79, 424] on span "3" at bounding box center [82, 425] width 11 height 12
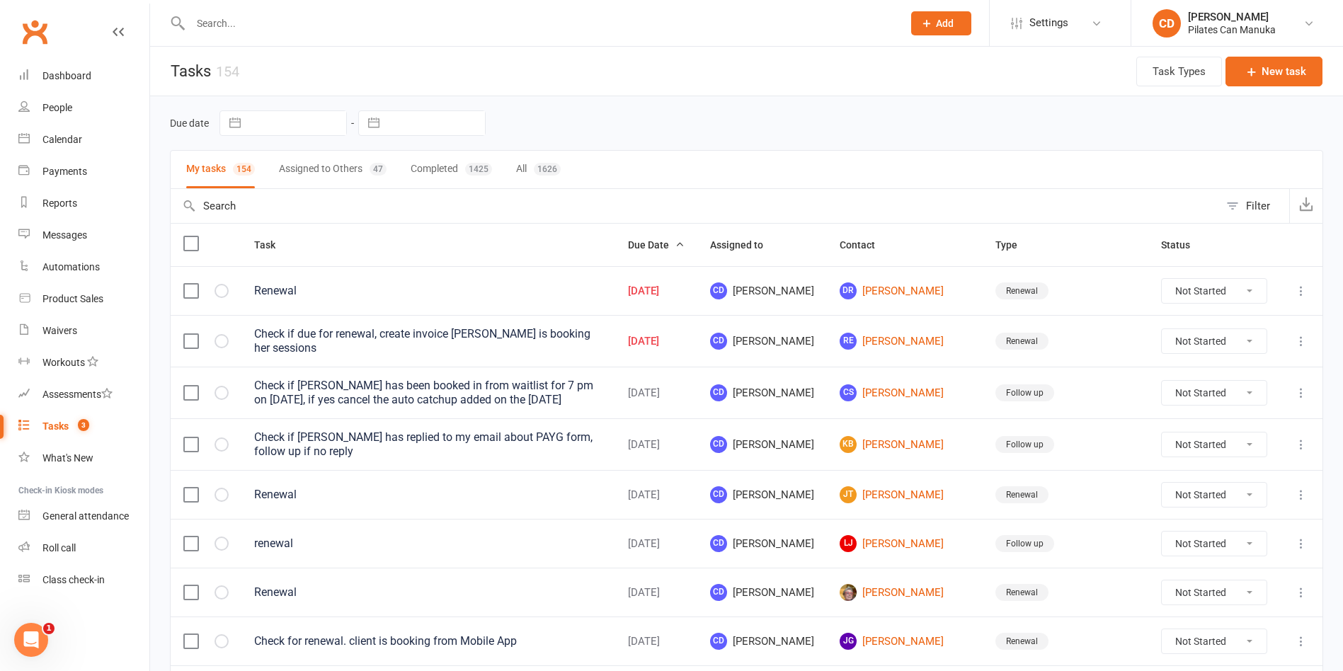
click at [538, 87] on header "Tasks 154 Task Types New task" at bounding box center [746, 72] width 1192 height 50
drag, startPoint x: 961, startPoint y: 304, endPoint x: 883, endPoint y: 293, distance: 78.6
click at [883, 293] on td "DR Dorothy Roberts" at bounding box center [905, 290] width 156 height 49
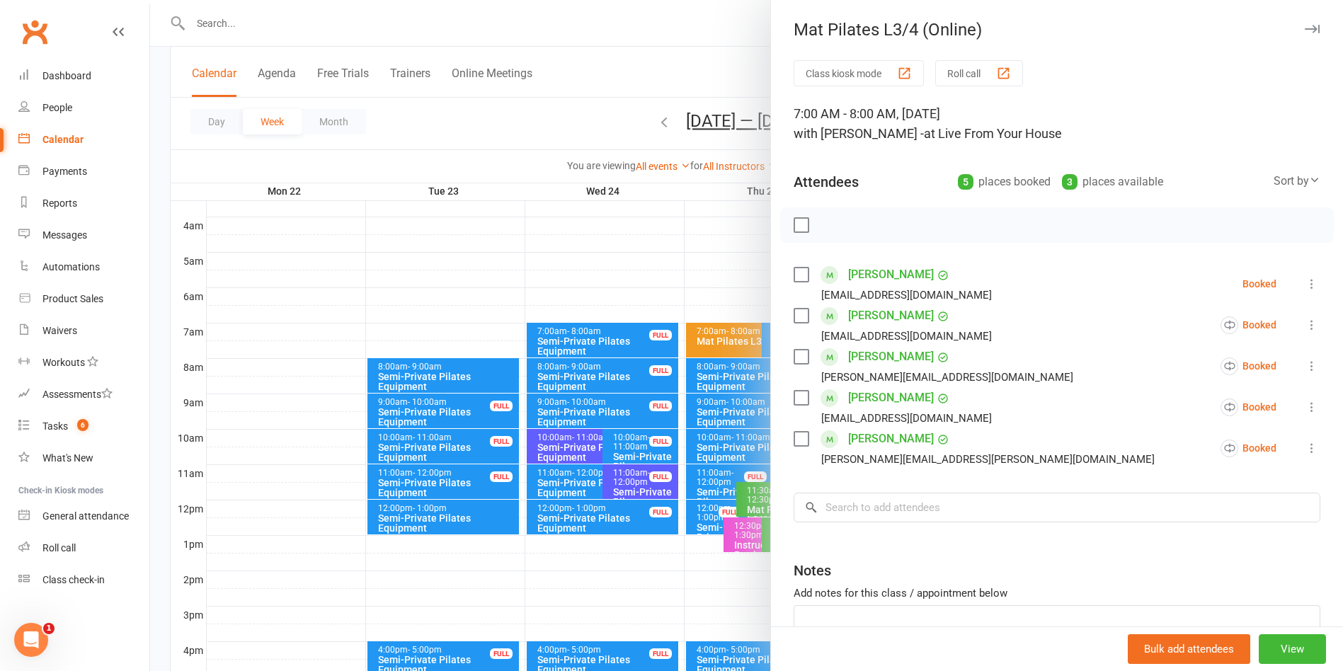
scroll to position [212, 0]
